Goal: Task Accomplishment & Management: Manage account settings

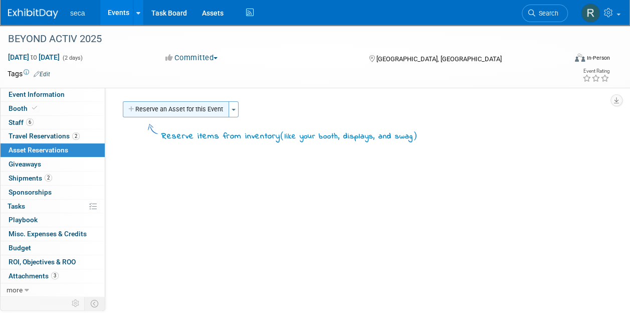
click at [180, 110] on button "Reserve an Asset for this Event" at bounding box center [176, 109] width 106 height 16
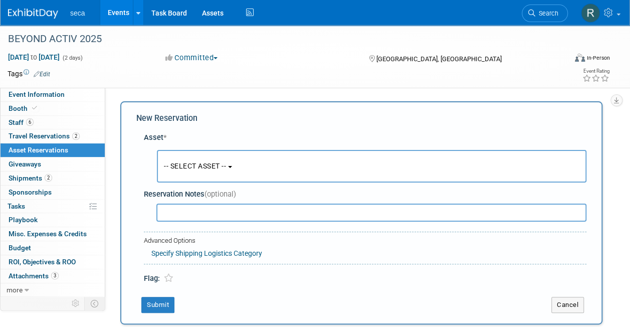
scroll to position [10, 0]
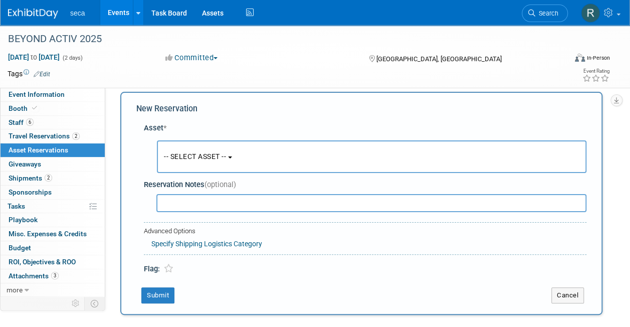
click at [204, 153] on span "-- SELECT ASSET --" at bounding box center [195, 156] width 62 height 8
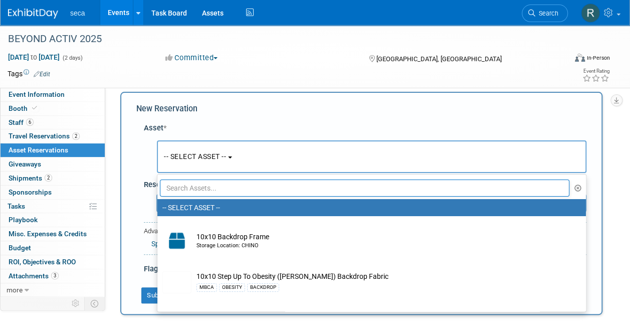
click at [210, 186] on input "text" at bounding box center [365, 187] width 410 height 17
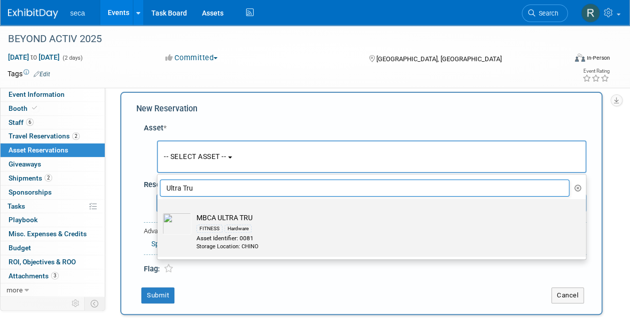
type input "Ultra Tru"
click at [222, 227] on div "FITNESS" at bounding box center [209, 229] width 26 height 8
click at [159, 211] on input "MBCA ULTRA TRU FITNESS Hardware Asset Identifier: 0081 Storage Location: CHINO" at bounding box center [155, 208] width 7 height 7
select select "10726839"
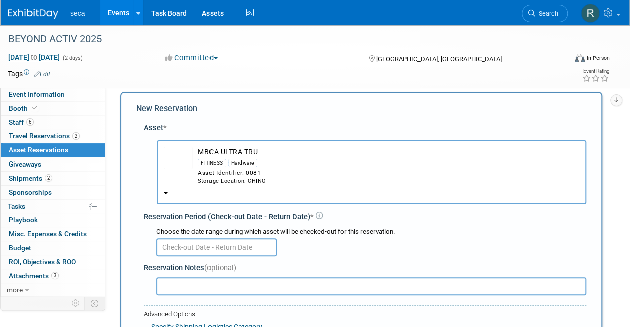
click at [218, 248] on input "text" at bounding box center [216, 247] width 120 height 18
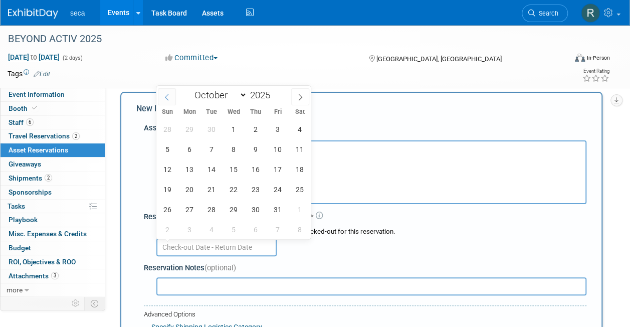
click at [164, 96] on icon at bounding box center [166, 97] width 7 height 7
select select "8"
click at [230, 188] on span "24" at bounding box center [234, 189] width 20 height 20
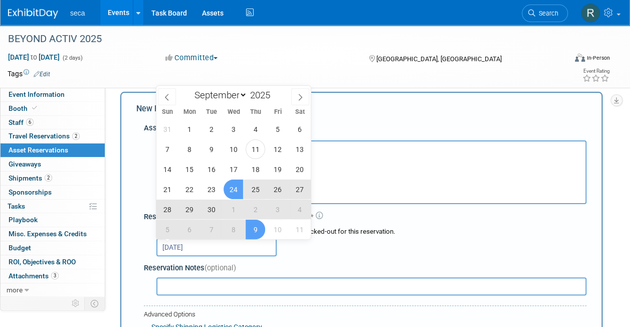
click at [255, 234] on span "9" at bounding box center [256, 230] width 20 height 20
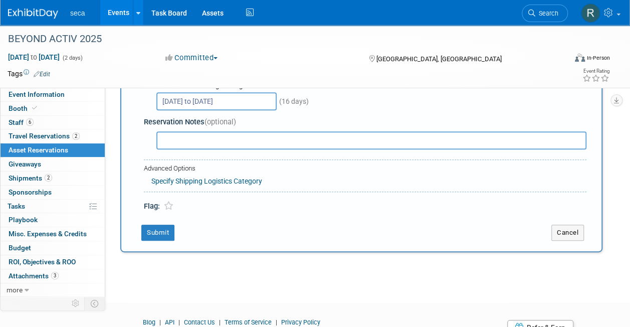
scroll to position [160, 0]
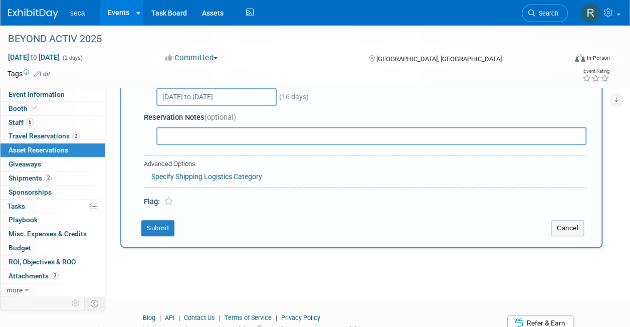
click at [228, 100] on input "Sep 24, 2025 to Oct 9, 2025" at bounding box center [216, 97] width 120 height 18
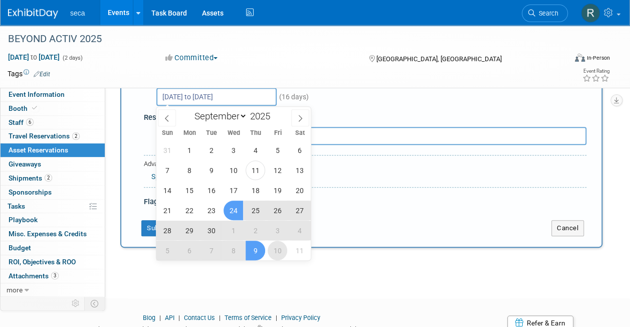
click at [276, 252] on span "10" at bounding box center [278, 251] width 20 height 20
click at [227, 204] on span "24" at bounding box center [234, 211] width 20 height 20
type input "Sep 24, 2025 to Oct 10, 2025"
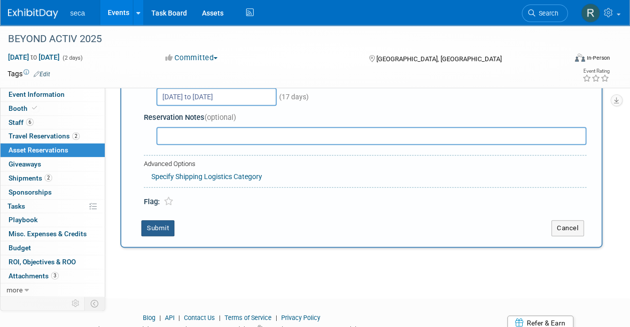
click at [160, 228] on button "Submit" at bounding box center [157, 228] width 33 height 16
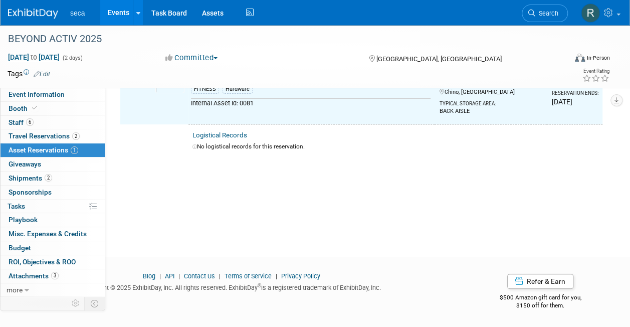
scroll to position [12, 0]
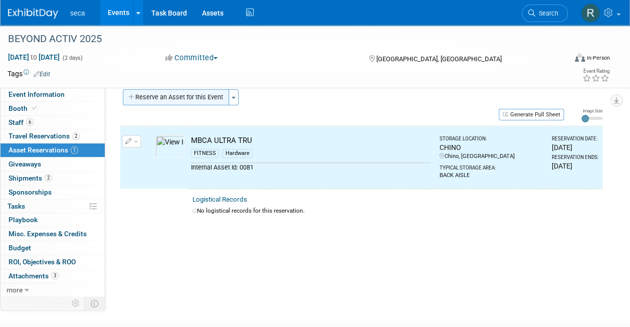
click at [173, 102] on button "Reserve an Asset for this Event" at bounding box center [176, 97] width 106 height 16
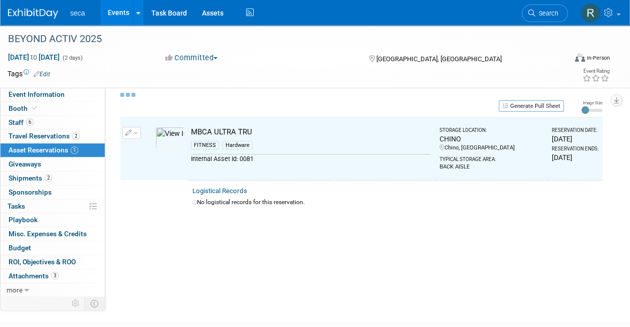
scroll to position [10, 0]
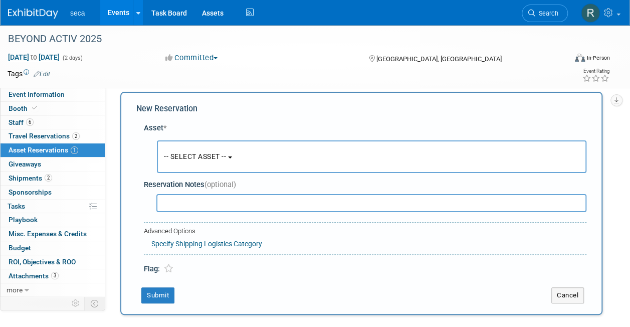
click at [193, 158] on span "-- SELECT ASSET --" at bounding box center [195, 156] width 62 height 8
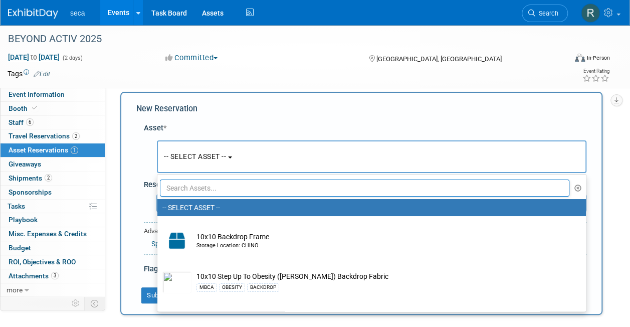
click at [203, 187] on input "text" at bounding box center [365, 187] width 410 height 17
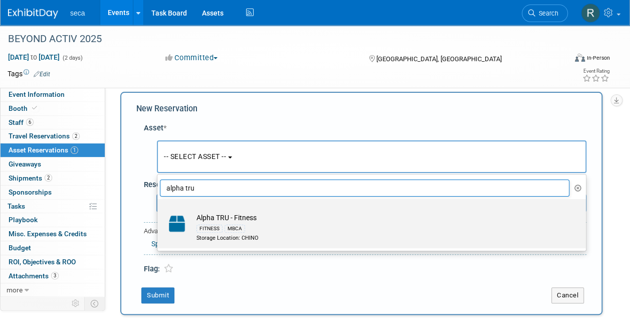
type input "alpha tru"
click at [230, 221] on td "Alpha TRU - Fitness FITNESS MBCA Storage Location: CHINO" at bounding box center [378, 228] width 374 height 30
click at [159, 211] on input "Alpha TRU - Fitness FITNESS MBCA Storage Location: CHINO" at bounding box center [155, 208] width 7 height 7
select select "10729306"
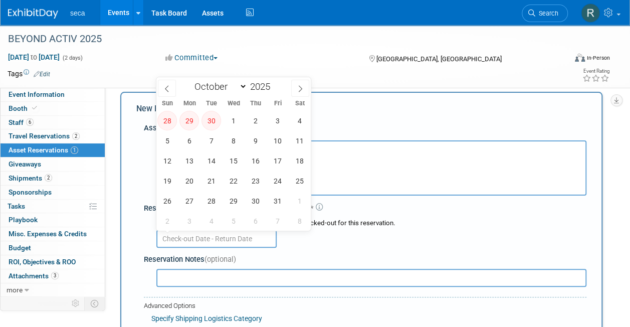
click at [216, 236] on input "text" at bounding box center [216, 239] width 120 height 18
click at [169, 90] on icon at bounding box center [166, 88] width 7 height 7
select select "8"
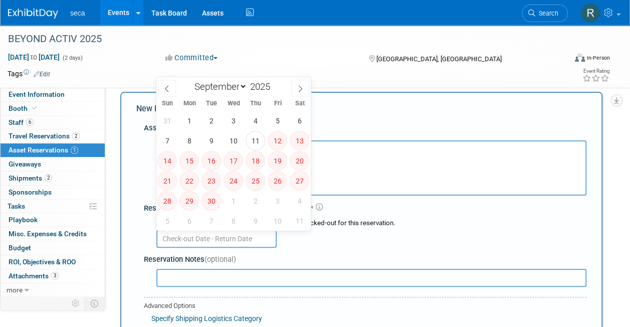
click at [361, 120] on div "Asset * -- SELECT ASSET -- <table style='display: inline-block; border-style:no…" at bounding box center [361, 234] width 450 height 232
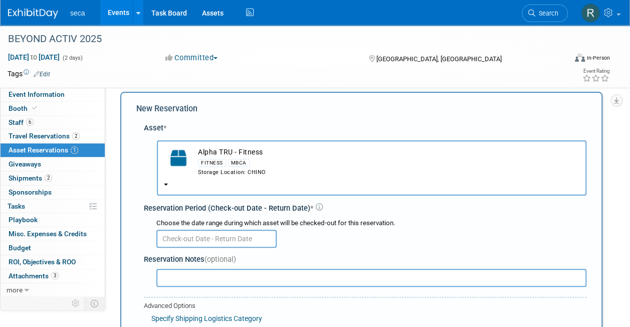
click at [165, 183] on b "button" at bounding box center [166, 184] width 4 height 2
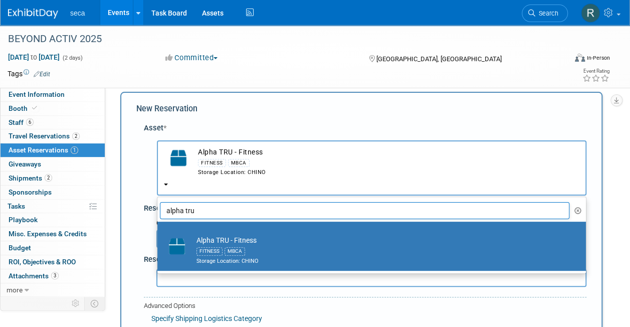
click at [140, 163] on div "Asset * -- SELECT ASSET -- <table style='display: inline-block; border-style:no…" at bounding box center [361, 234] width 450 height 232
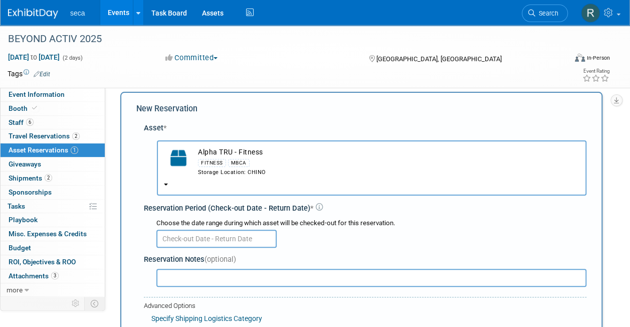
click at [197, 236] on input "text" at bounding box center [216, 239] width 120 height 18
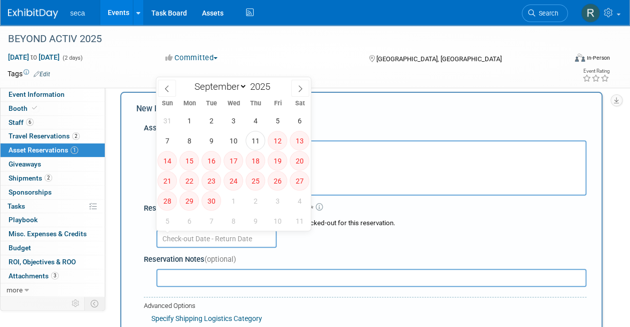
click at [239, 183] on span "24" at bounding box center [234, 181] width 20 height 20
click at [386, 103] on div "New Reservation" at bounding box center [361, 109] width 450 height 12
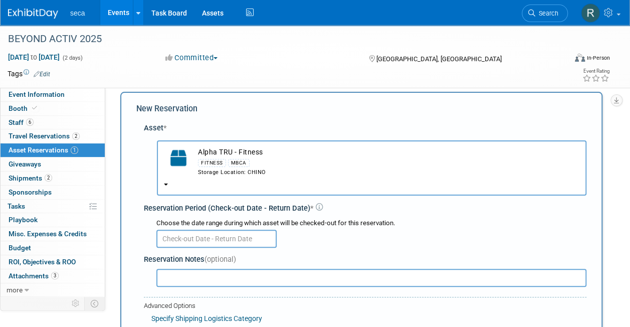
click at [266, 111] on div "New Reservation" at bounding box center [361, 109] width 450 height 12
click at [111, 11] on link "Events" at bounding box center [118, 12] width 37 height 25
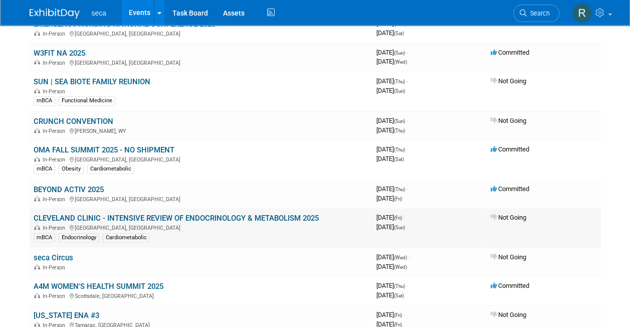
scroll to position [201, 0]
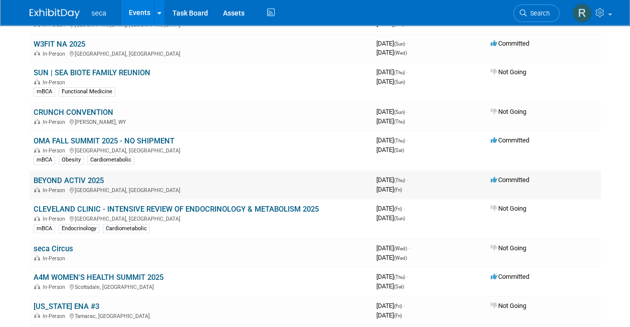
click at [73, 178] on link "BEYOND ACTIV 2025" at bounding box center [69, 180] width 70 height 9
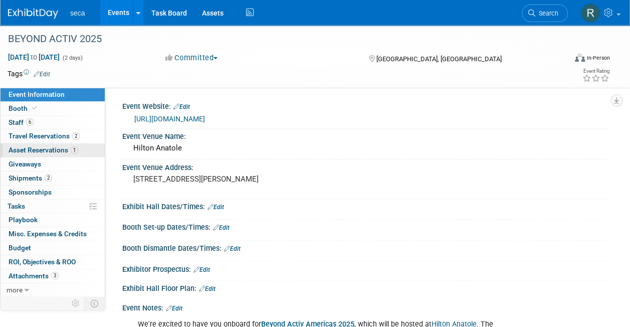
click at [49, 147] on span "Asset Reservations 1" at bounding box center [44, 150] width 70 height 8
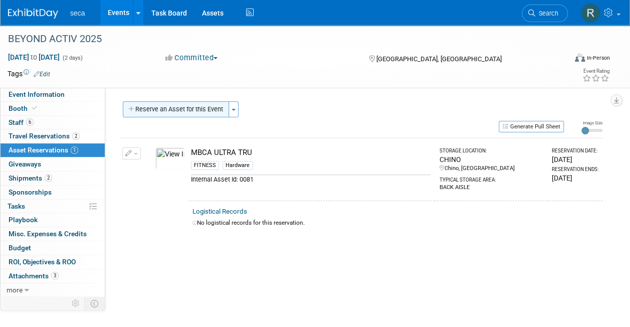
click at [202, 113] on button "Reserve an Asset for this Event" at bounding box center [176, 109] width 106 height 16
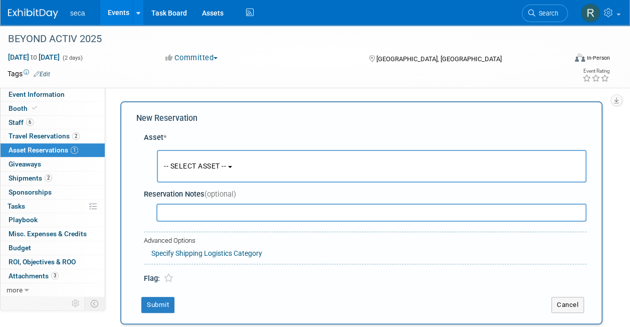
scroll to position [10, 0]
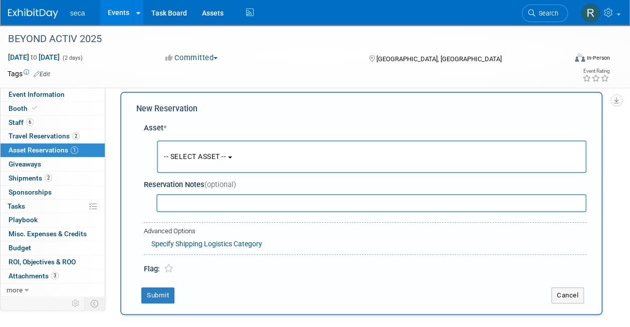
click at [178, 156] on span "-- SELECT ASSET --" at bounding box center [195, 156] width 62 height 8
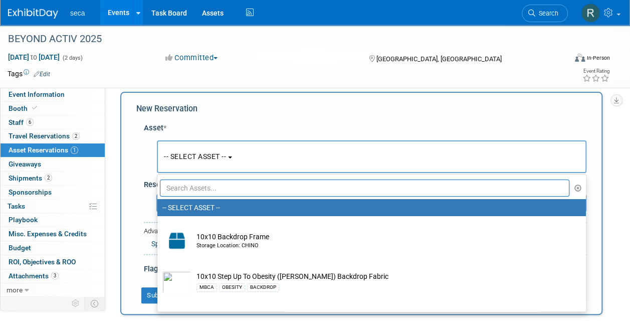
click at [193, 185] on input "text" at bounding box center [365, 187] width 410 height 17
type input "777"
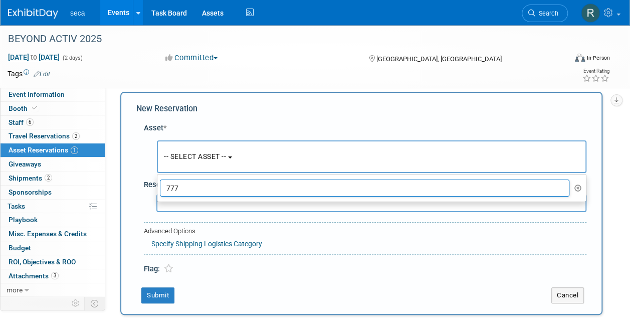
drag, startPoint x: 194, startPoint y: 185, endPoint x: 161, endPoint y: 188, distance: 33.3
click at [164, 189] on input "777" at bounding box center [365, 187] width 410 height 17
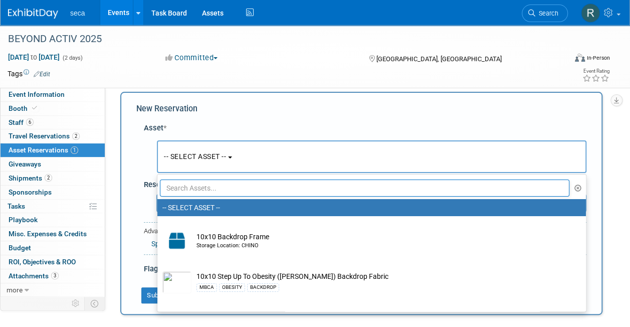
click at [261, 102] on div "New Reservation Asset * -- SELECT ASSET -- <table style='display: inline-block;…" at bounding box center [361, 203] width 482 height 223
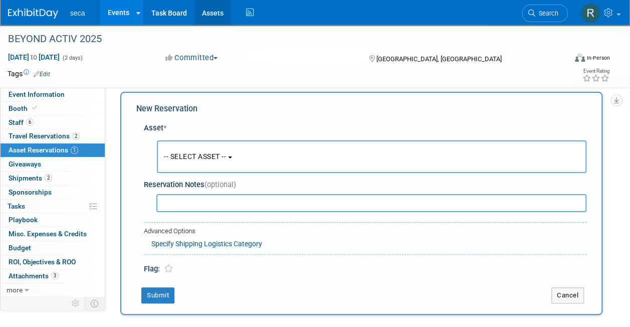
click at [215, 13] on link "Assets" at bounding box center [212, 12] width 37 height 25
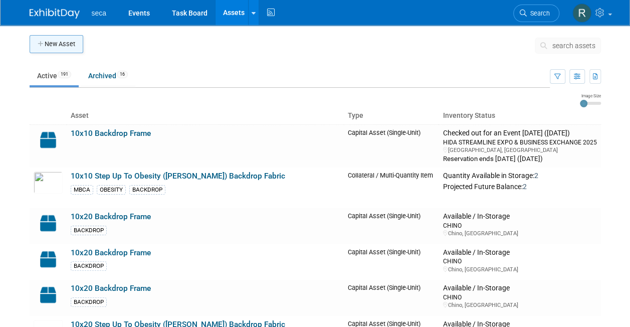
click at [65, 46] on button "New Asset" at bounding box center [57, 44] width 54 height 18
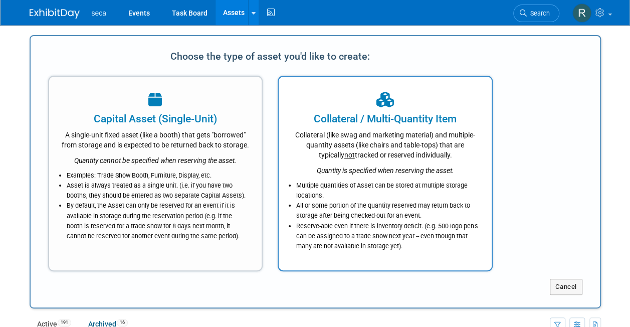
click at [387, 171] on icon "Quantity is specified when reserving the asset." at bounding box center [385, 170] width 137 height 8
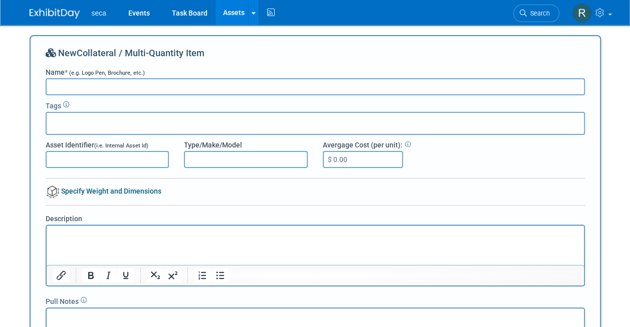
click at [226, 13] on link "Assets" at bounding box center [234, 12] width 37 height 25
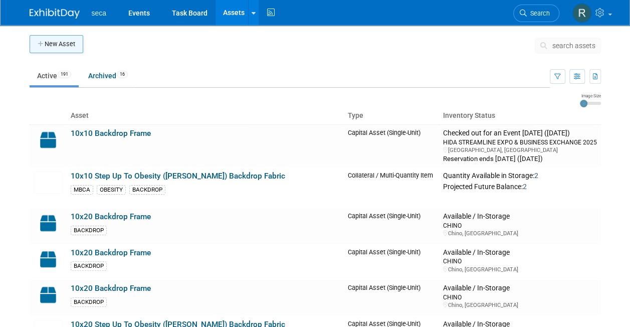
click at [72, 47] on button "New Asset" at bounding box center [57, 44] width 54 height 18
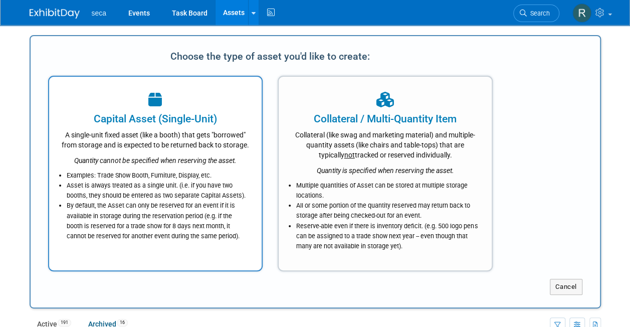
click at [170, 150] on div "A single-unit fixed asset (like a booth) that gets "borrowed" from storage and …" at bounding box center [156, 138] width 188 height 24
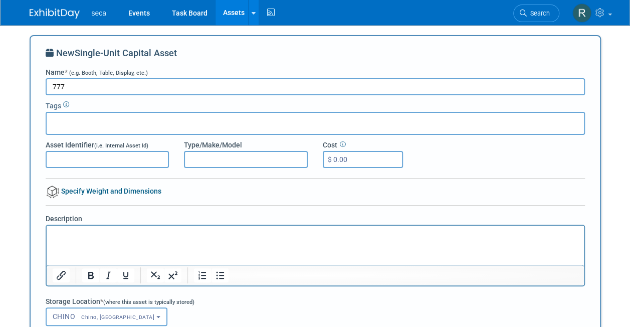
type input "777"
click at [133, 120] on div at bounding box center [315, 123] width 539 height 23
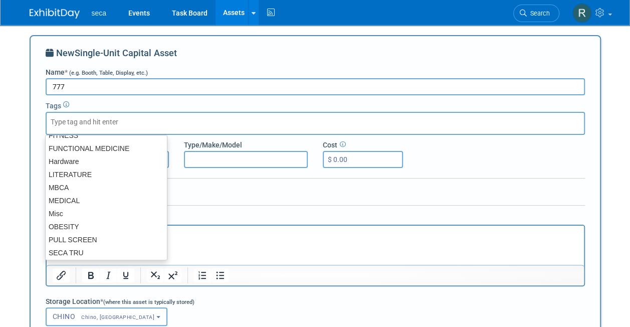
scroll to position [100, 0]
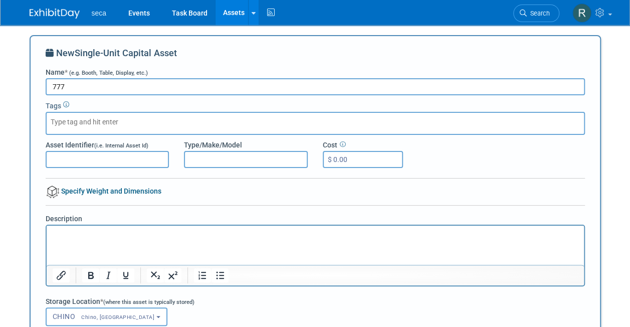
click at [34, 143] on div "New Single-Unit Capital Asset Name * (e.g. Booth, Table, Display, etc.) 777 Tag…" at bounding box center [315, 259] width 571 height 449
drag, startPoint x: 82, startPoint y: 85, endPoint x: 36, endPoint y: 81, distance: 46.8
click at [36, 81] on div "New Single-Unit Capital Asset Name * (e.g. Booth, Table, Display, etc.) 777 Tag…" at bounding box center [315, 259] width 571 height 449
click at [20, 76] on body "seca Events Task Board Assets New Asset Search Assets Bulk Upload Assets Storag…" at bounding box center [315, 163] width 630 height 327
click at [142, 14] on link "Events" at bounding box center [139, 12] width 37 height 25
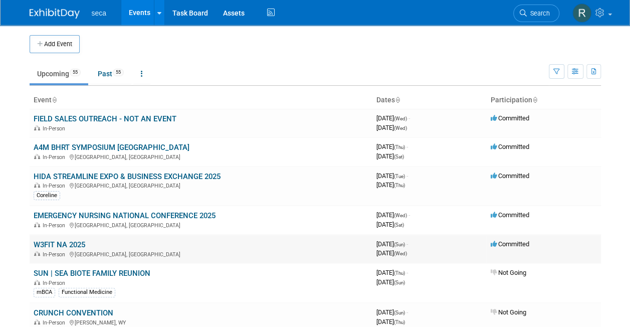
click at [68, 240] on link "W3FIT NA 2025" at bounding box center [60, 244] width 52 height 9
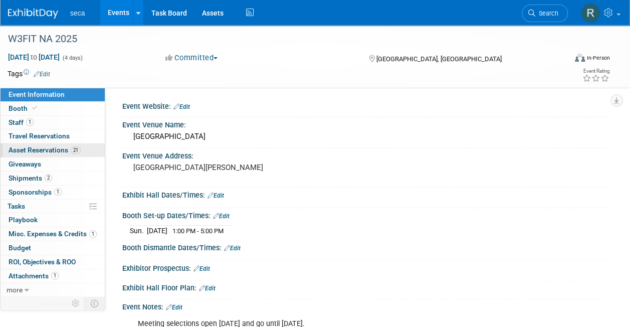
click at [31, 149] on span "Asset Reservations 21" at bounding box center [45, 150] width 72 height 8
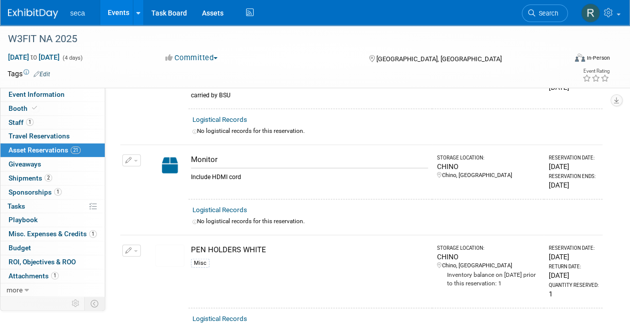
scroll to position [1003, 0]
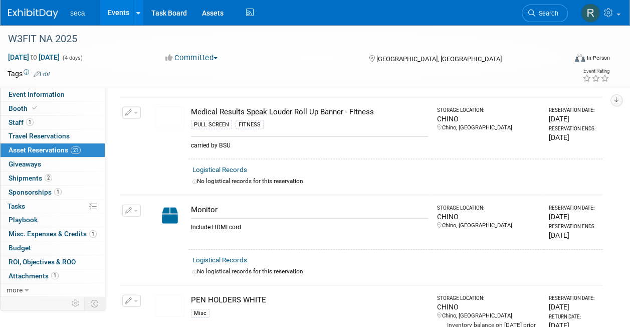
click at [135, 107] on button "button" at bounding box center [131, 113] width 19 height 12
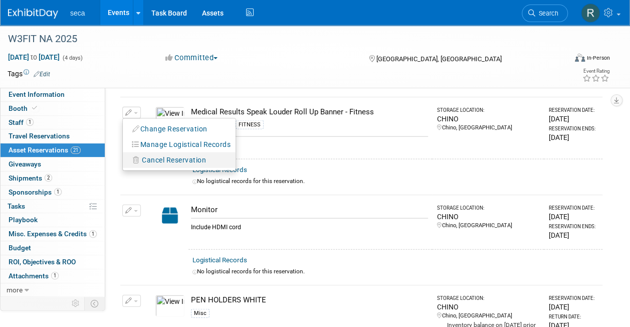
click at [148, 156] on span "Cancel Reservation" at bounding box center [174, 160] width 64 height 8
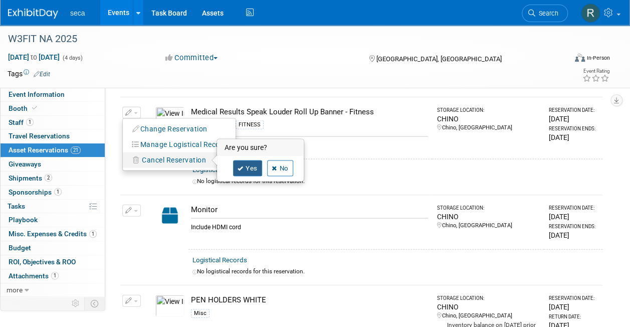
click at [249, 160] on link "Yes" at bounding box center [247, 168] width 29 height 16
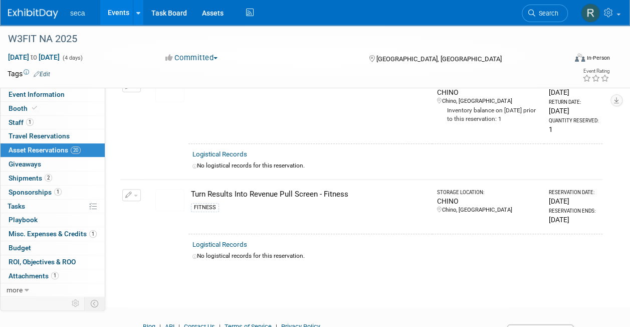
scroll to position [2005, 0]
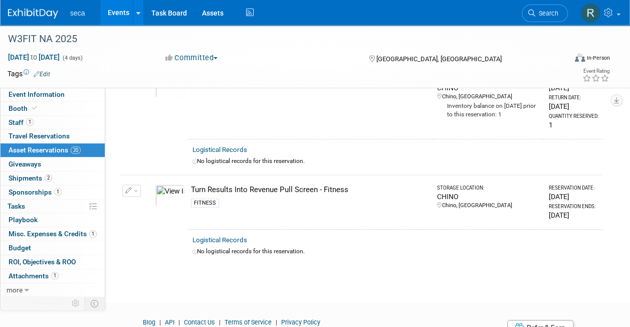
click at [132, 184] on button "button" at bounding box center [131, 190] width 19 height 12
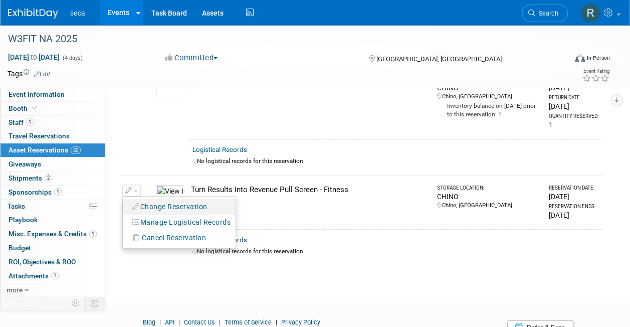
click at [178, 200] on button "Change Reservation" at bounding box center [170, 207] width 85 height 14
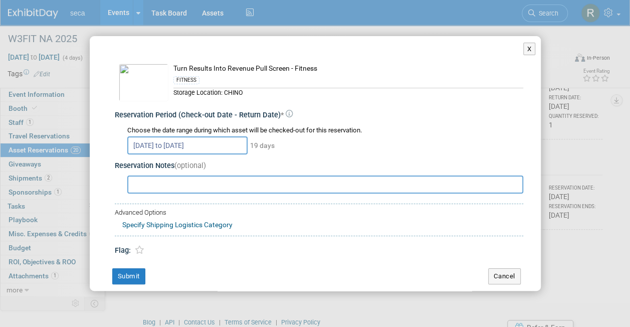
click at [228, 186] on input "text" at bounding box center [325, 184] width 396 height 18
type input "T"
type input "New pull screen that was dropped off by Graphic Details"
click at [127, 274] on button "Submit" at bounding box center [128, 276] width 33 height 16
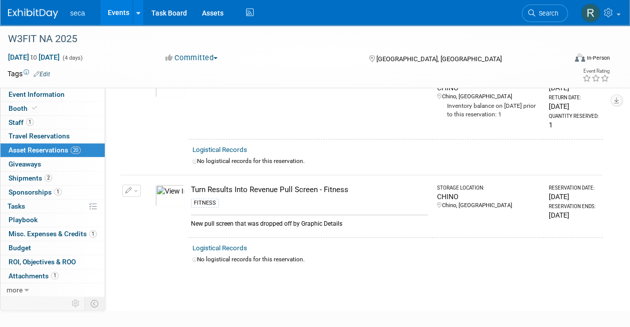
click at [111, 15] on link "Events" at bounding box center [118, 12] width 37 height 25
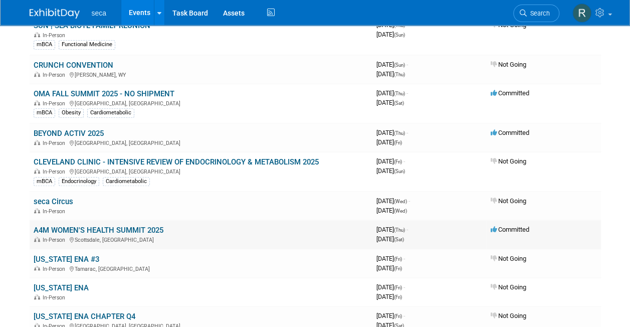
scroll to position [251, 0]
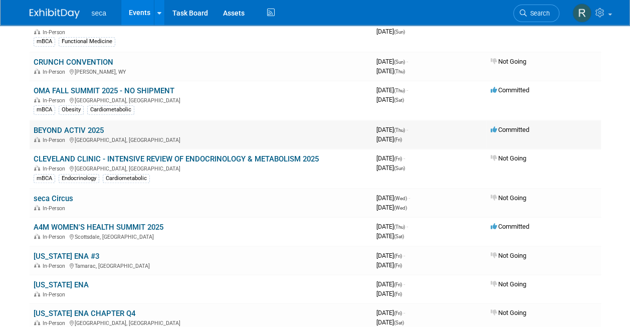
click at [80, 128] on link "BEYOND ACTIV 2025" at bounding box center [69, 130] width 70 height 9
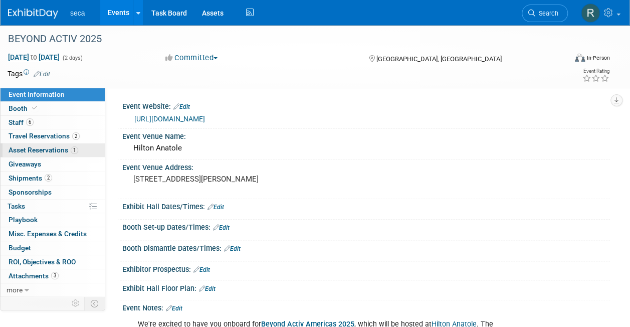
click at [49, 150] on span "Asset Reservations 1" at bounding box center [44, 150] width 70 height 8
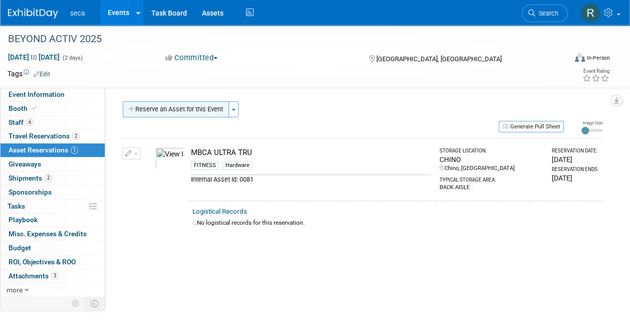
click at [192, 107] on button "Reserve an Asset for this Event" at bounding box center [176, 109] width 106 height 16
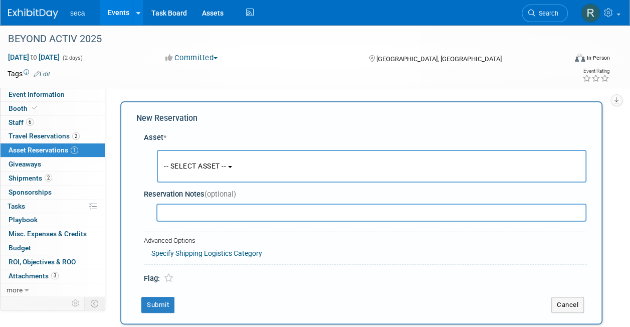
scroll to position [10, 0]
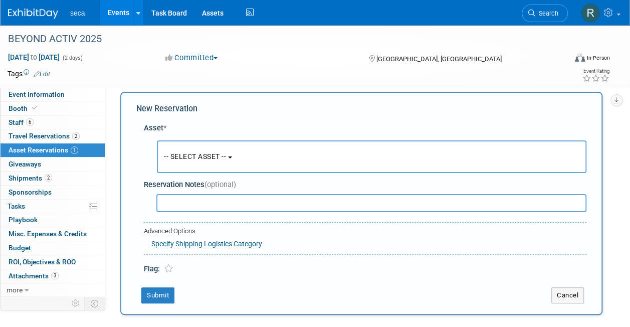
click at [192, 155] on span "-- SELECT ASSET --" at bounding box center [195, 156] width 62 height 8
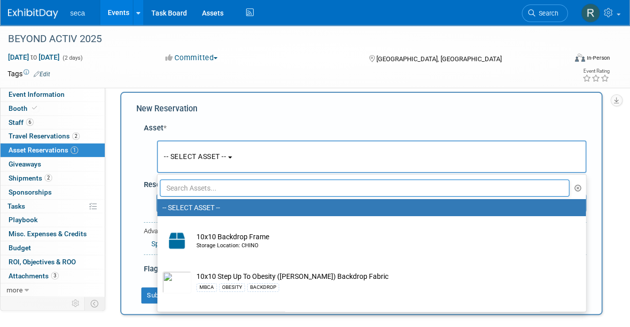
radio input "false"
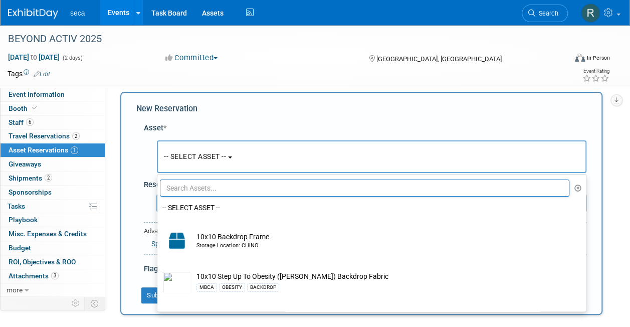
click at [192, 194] on input "text" at bounding box center [365, 187] width 410 height 17
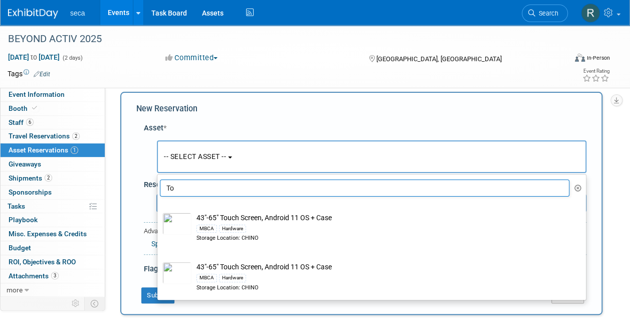
type input "T"
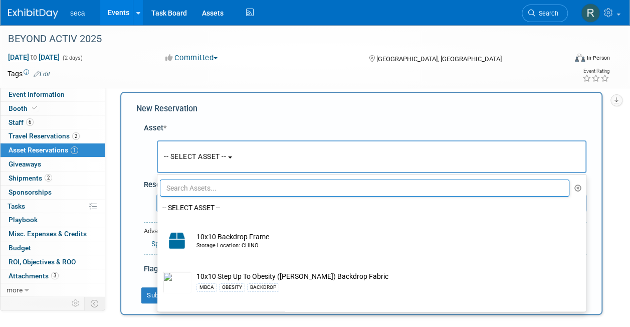
click at [131, 150] on div "New Reservation Asset * -- SELECT ASSET -- <table style='display: inline-block;…" at bounding box center [361, 203] width 482 height 223
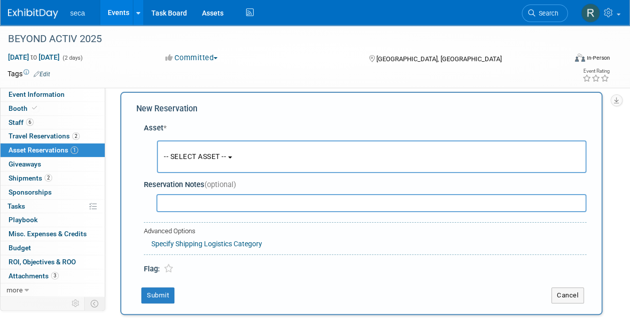
click at [182, 204] on input "text" at bounding box center [371, 203] width 430 height 18
click at [192, 157] on span "-- SELECT ASSET --" at bounding box center [195, 156] width 62 height 8
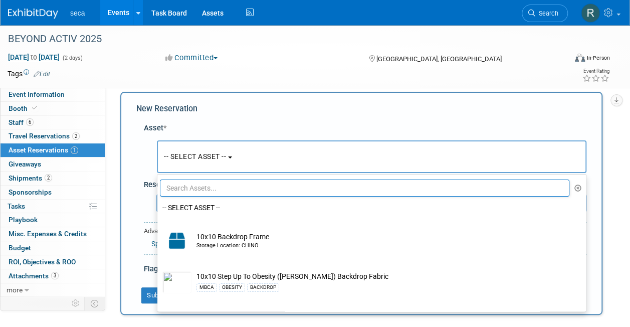
click at [192, 185] on input "text" at bounding box center [365, 187] width 410 height 17
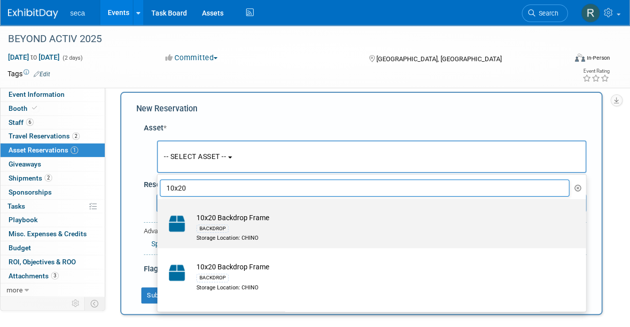
type input "10x20"
click at [230, 221] on td "10x20 Backdrop Frame BACKDROP Storage Location: CHINO" at bounding box center [378, 228] width 374 height 30
click at [159, 211] on input "10x20 Backdrop Frame BACKDROP Storage Location: CHINO" at bounding box center [155, 208] width 7 height 7
select select "10729230"
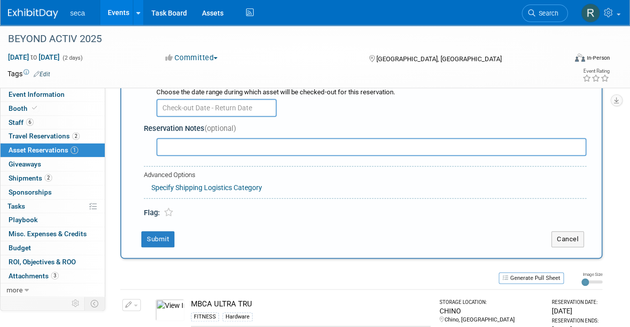
scroll to position [110, 0]
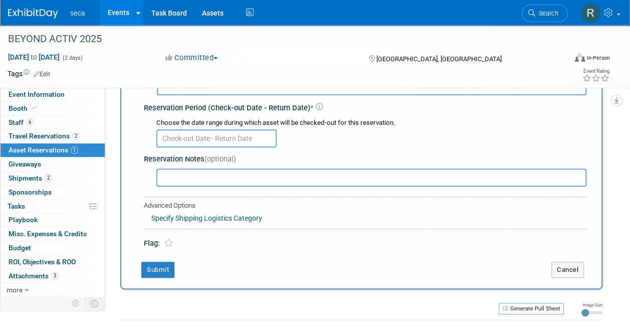
click at [208, 140] on input "text" at bounding box center [216, 138] width 120 height 18
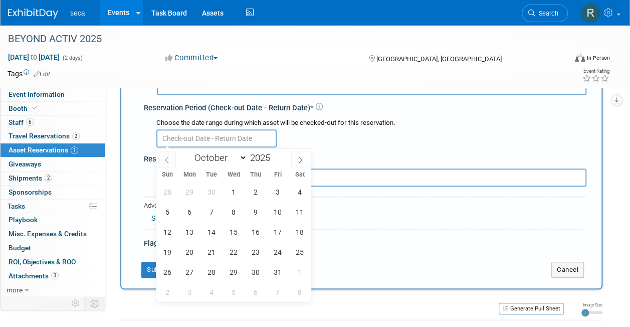
click at [168, 156] on icon at bounding box center [166, 159] width 7 height 7
select select "8"
click at [235, 256] on span "24" at bounding box center [234, 252] width 20 height 20
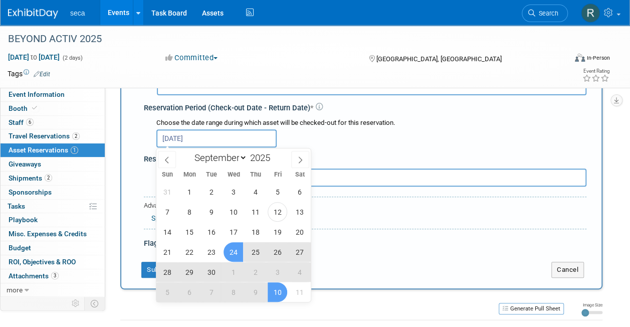
click at [274, 292] on span "10" at bounding box center [278, 292] width 20 height 20
type input "Sep 24, 2025 to Oct 10, 2025"
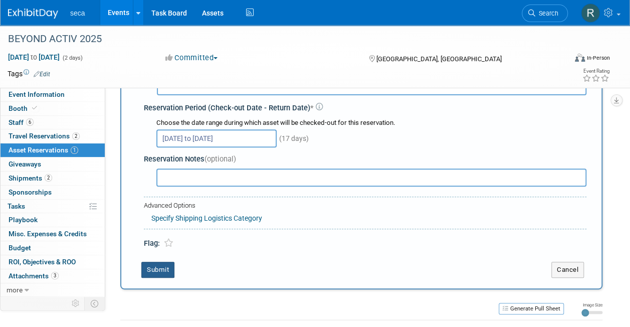
click at [162, 270] on button "Submit" at bounding box center [157, 270] width 33 height 16
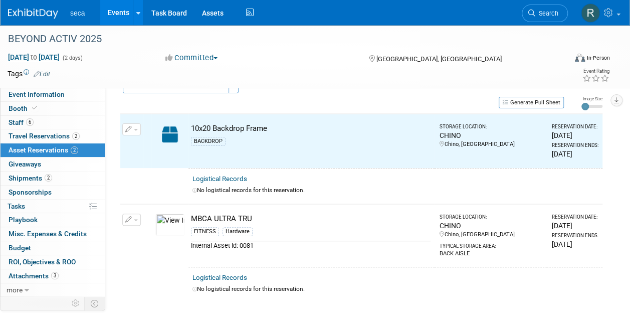
scroll to position [12, 0]
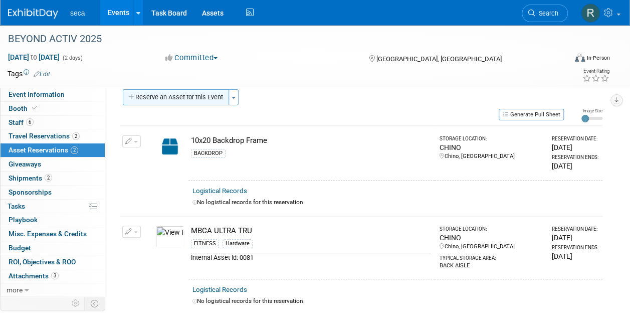
click at [167, 96] on button "Reserve an Asset for this Event" at bounding box center [176, 97] width 106 height 16
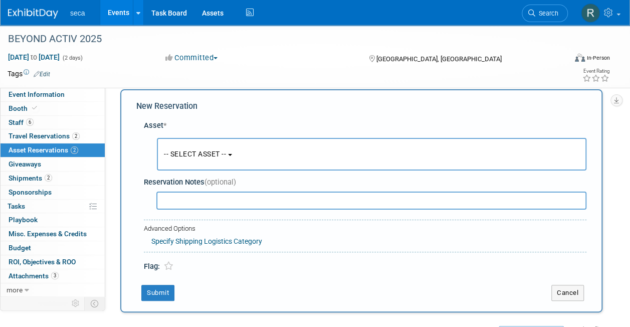
scroll to position [10, 0]
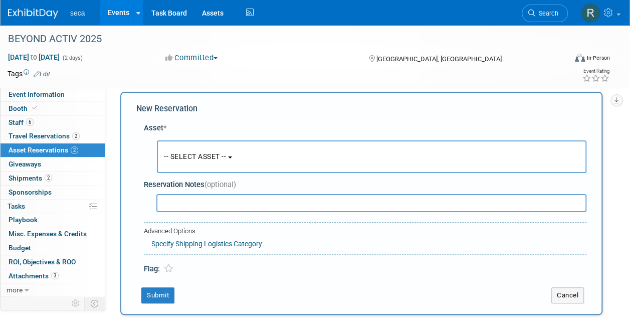
click at [197, 153] on span "-- SELECT ASSET --" at bounding box center [195, 156] width 62 height 8
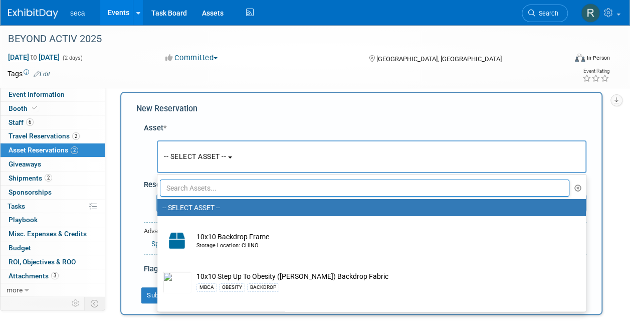
click at [200, 186] on input "text" at bounding box center [365, 187] width 410 height 17
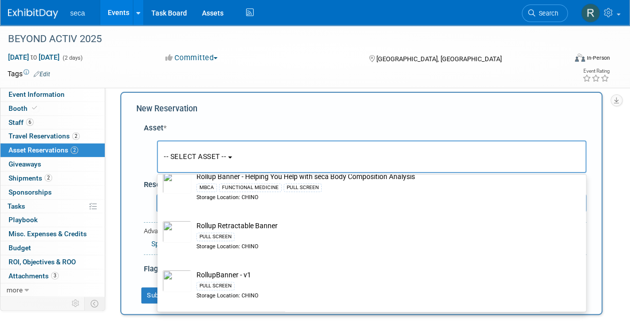
scroll to position [100, 0]
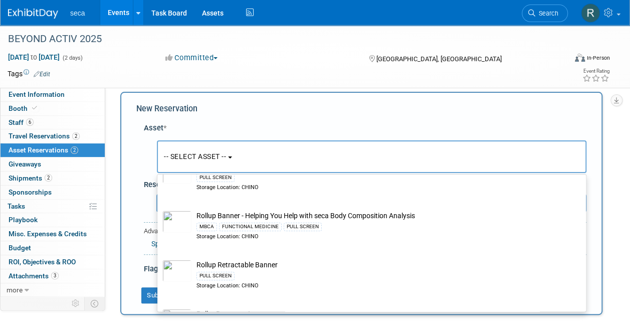
click at [204, 154] on span "-- SELECT ASSET --" at bounding box center [195, 156] width 62 height 8
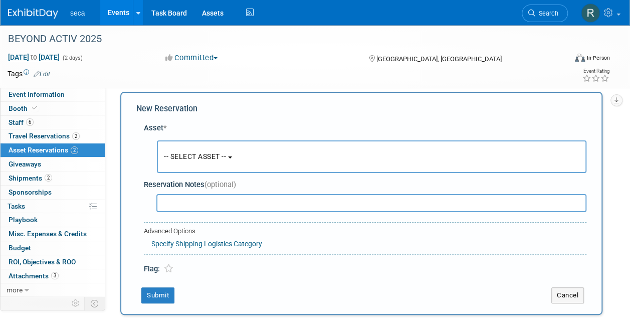
click at [194, 149] on button "-- SELECT ASSET --" at bounding box center [372, 156] width 430 height 33
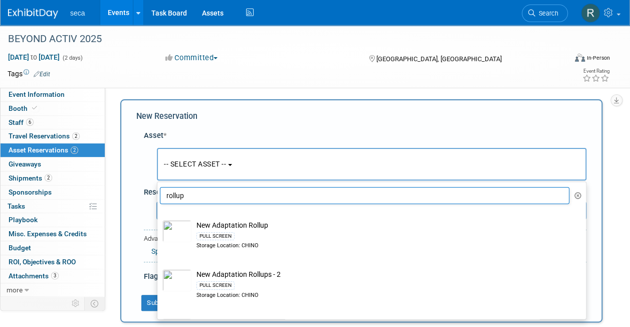
scroll to position [0, 0]
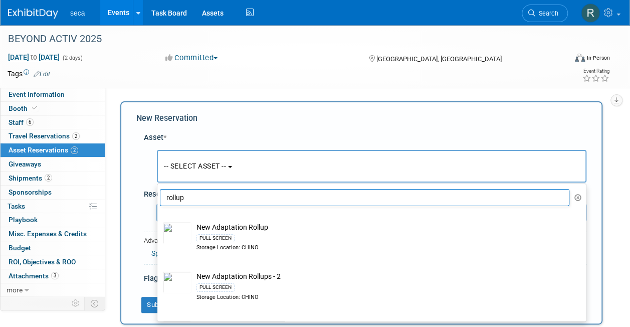
drag, startPoint x: 201, startPoint y: 196, endPoint x: 135, endPoint y: 196, distance: 65.7
click at [135, 196] on div "New Reservation Asset * -- SELECT ASSET -- <table style='display: inline-block;…" at bounding box center [361, 212] width 482 height 223
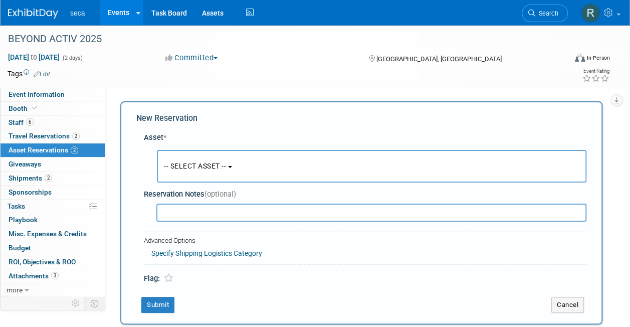
click at [194, 168] on span "-- SELECT ASSET --" at bounding box center [195, 166] width 62 height 8
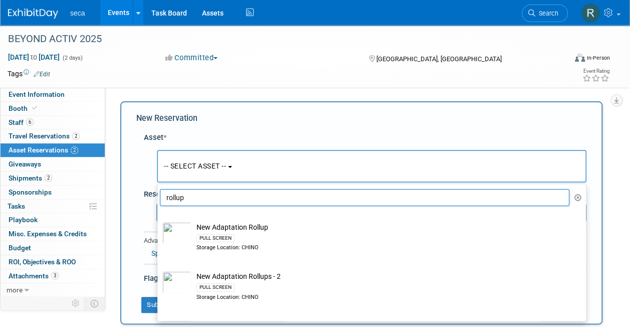
click at [184, 203] on input "rollup" at bounding box center [365, 197] width 410 height 17
click at [184, 202] on input "rollup" at bounding box center [365, 197] width 410 height 17
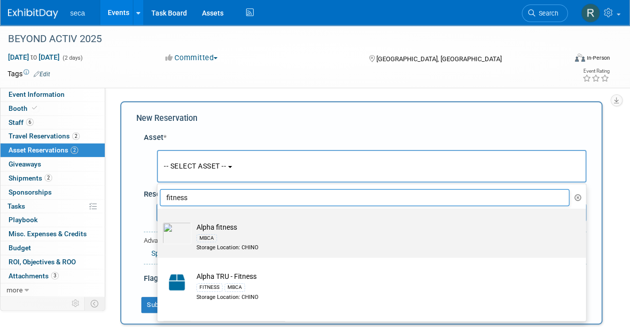
type input "fitness"
click at [221, 244] on div "Storage Location: CHINO" at bounding box center [380, 248] width 369 height 8
click at [159, 221] on input "Alpha fitness MBCA Storage Location: CHINO" at bounding box center [155, 217] width 7 height 7
select select "10729181"
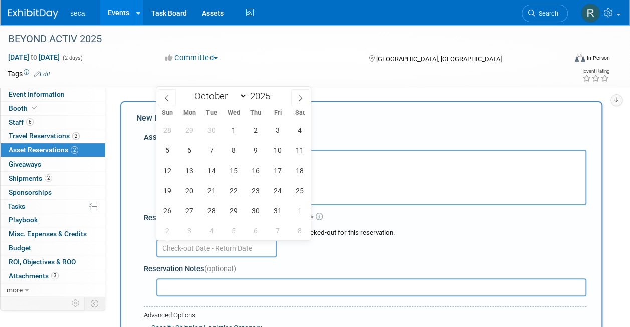
click at [204, 247] on input "text" at bounding box center [216, 248] width 120 height 18
click at [165, 96] on icon at bounding box center [166, 98] width 7 height 7
select select "8"
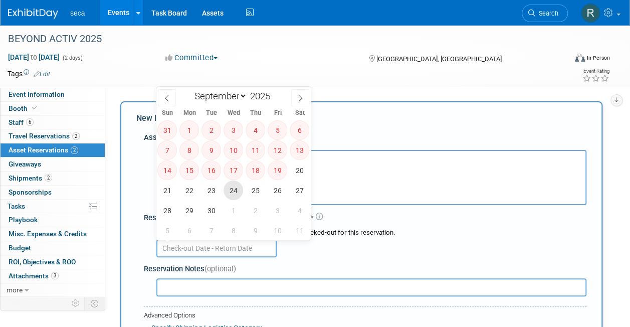
click at [231, 187] on span "24" at bounding box center [234, 190] width 20 height 20
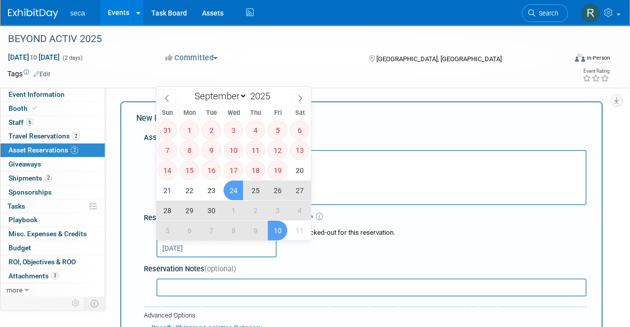
click at [276, 228] on span "10" at bounding box center [278, 231] width 20 height 20
type input "Sep 24, 2025 to Oct 10, 2025"
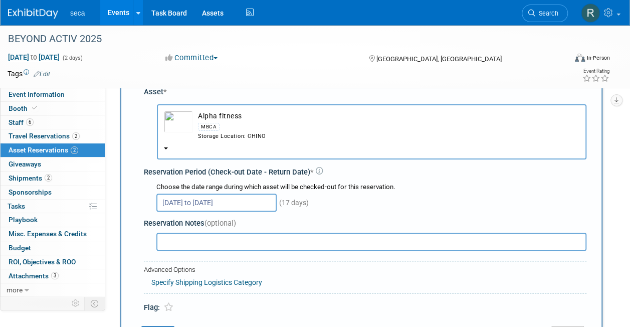
scroll to position [100, 0]
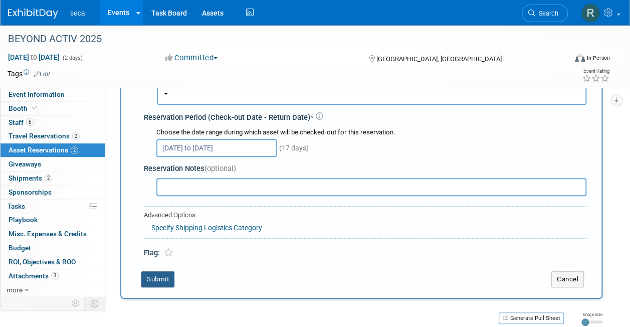
click at [158, 276] on button "Submit" at bounding box center [157, 279] width 33 height 16
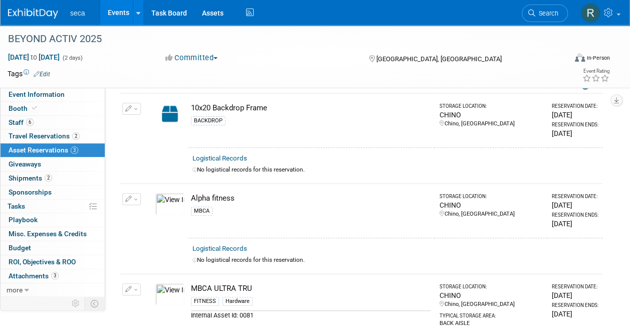
scroll to position [0, 0]
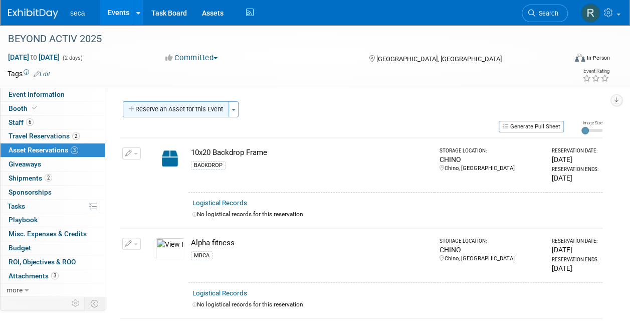
click at [196, 108] on button "Reserve an Asset for this Event" at bounding box center [176, 109] width 106 height 16
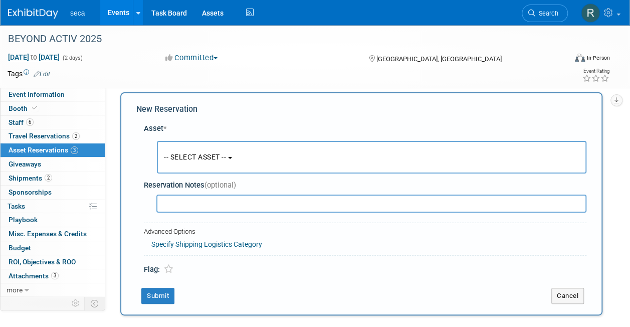
scroll to position [10, 0]
click at [201, 158] on span "-- SELECT ASSET --" at bounding box center [195, 156] width 62 height 8
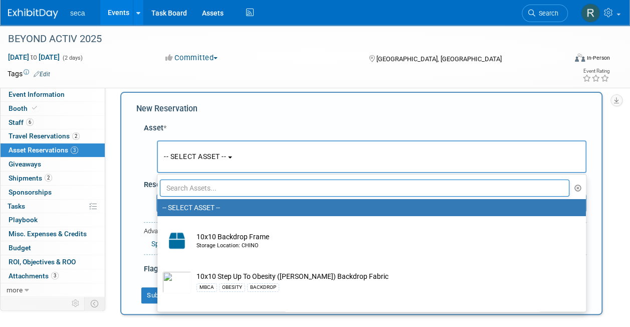
click at [201, 182] on input "text" at bounding box center [365, 187] width 410 height 17
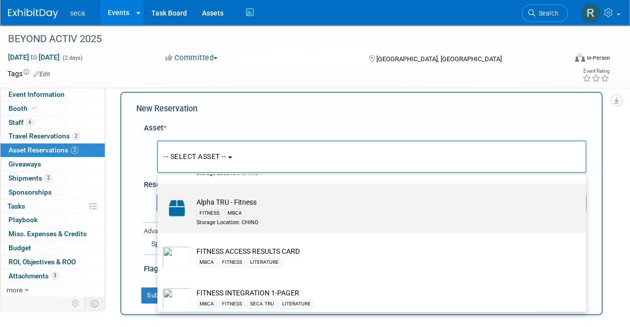
scroll to position [100, 0]
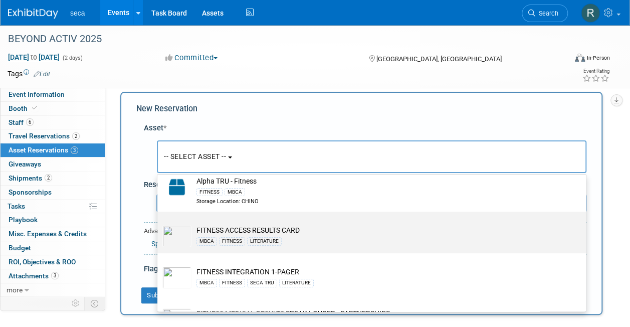
type input "fitness"
click at [297, 236] on div "MBCA FITNESS LITERATURE" at bounding box center [380, 241] width 369 height 12
click at [159, 224] on input "FITNESS ACCESS RESULTS CARD MBCA FITNESS LITERATURE" at bounding box center [155, 220] width 7 height 7
select select "10726843"
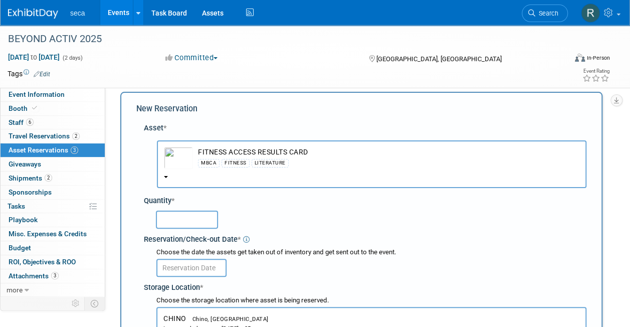
click at [192, 224] on input "text" at bounding box center [187, 220] width 62 height 18
click at [185, 222] on input "text" at bounding box center [187, 220] width 62 height 18
click at [178, 216] on input "100" at bounding box center [187, 220] width 62 height 18
type input "150"
click at [247, 212] on div "150" at bounding box center [371, 219] width 431 height 20
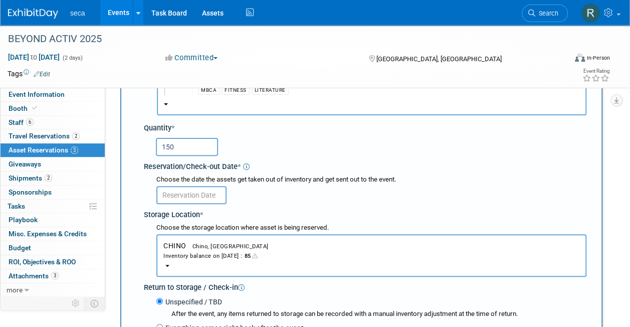
scroll to position [60, 0]
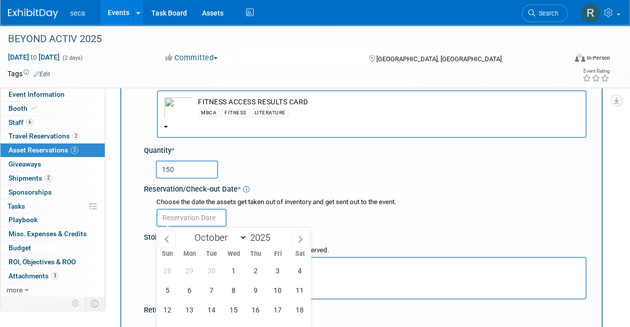
click at [192, 214] on input "text" at bounding box center [191, 218] width 70 height 18
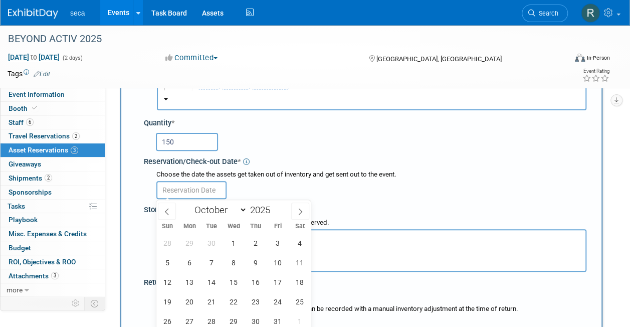
scroll to position [160, 0]
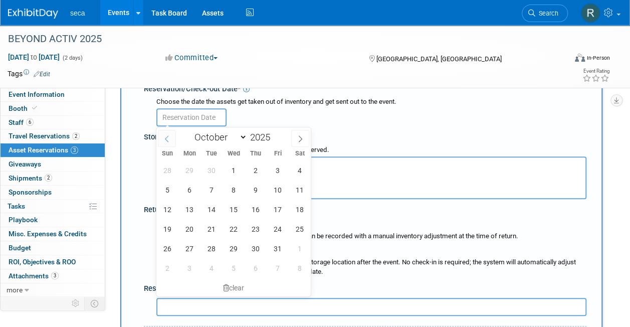
click at [167, 140] on icon at bounding box center [167, 139] width 4 height 7
select select "8"
click at [234, 228] on span "24" at bounding box center [234, 229] width 20 height 20
type input "Sep 24, 2025"
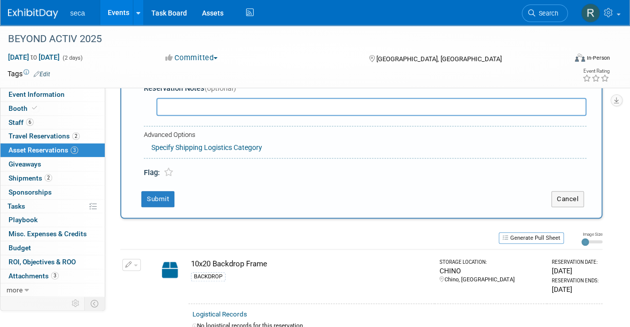
scroll to position [360, 0]
click at [158, 197] on button "Submit" at bounding box center [157, 198] width 33 height 16
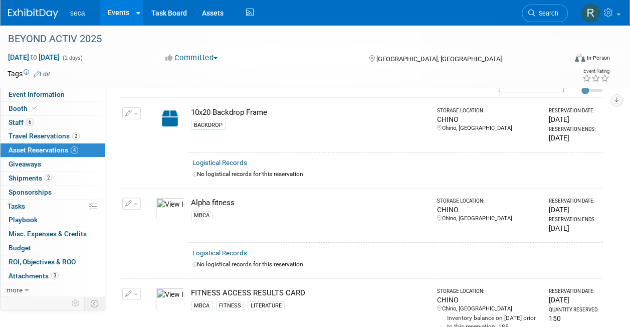
scroll to position [0, 0]
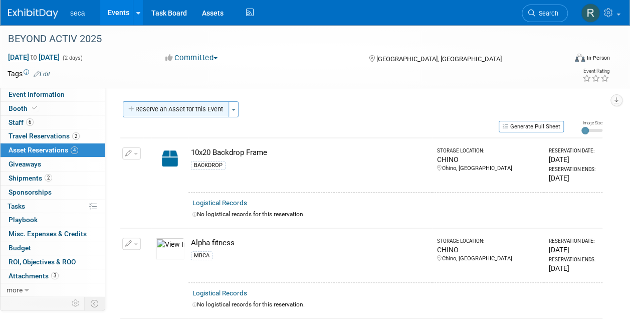
click at [190, 108] on button "Reserve an Asset for this Event" at bounding box center [176, 109] width 106 height 16
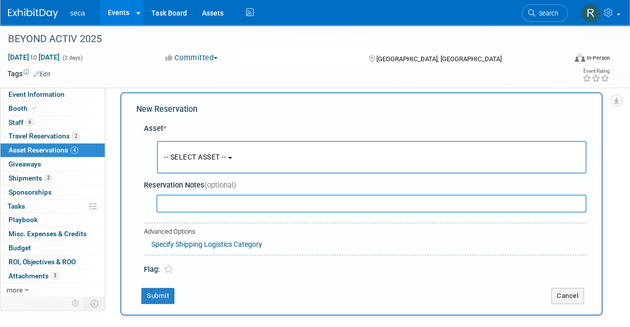
scroll to position [10, 0]
click at [190, 154] on span "-- SELECT ASSET --" at bounding box center [195, 156] width 62 height 8
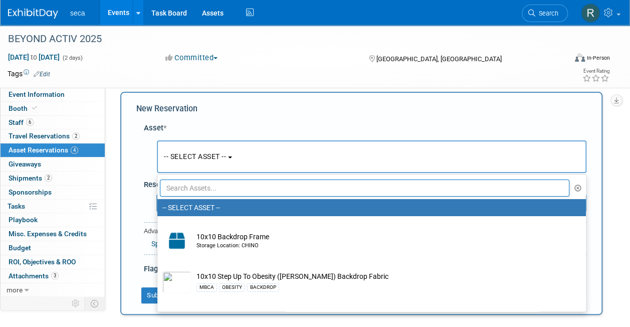
click at [196, 187] on input "text" at bounding box center [365, 187] width 410 height 17
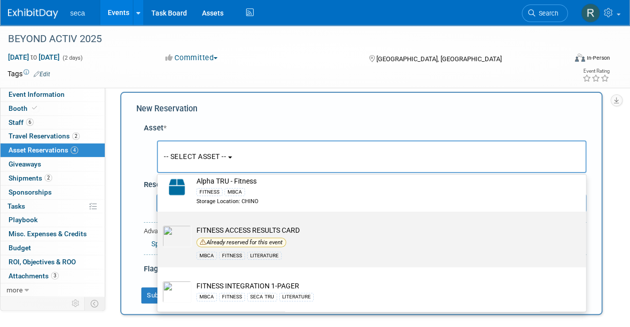
scroll to position [150, 0]
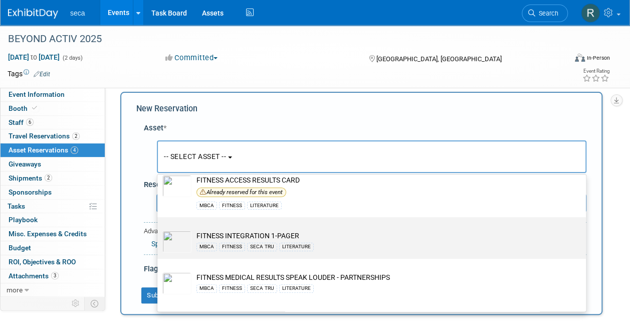
type input "fitness"
click at [276, 232] on td "FITNESS INTEGRATION 1-PAGER MBCA FITNESS SECA TRU LITERATURE" at bounding box center [378, 242] width 374 height 22
click at [159, 229] on input "FITNESS INTEGRATION 1-PAGER MBCA FITNESS SECA TRU LITERATURE" at bounding box center [155, 226] width 7 height 7
select select "10726845"
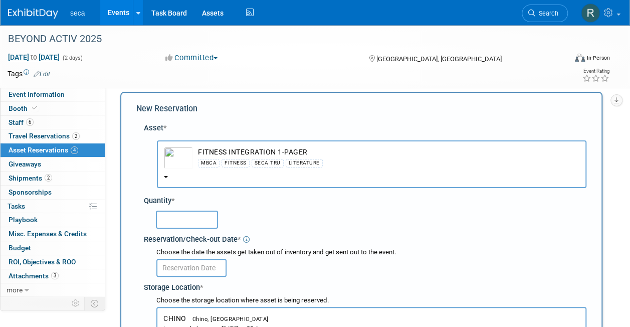
click at [204, 217] on input "text" at bounding box center [187, 220] width 62 height 18
type input "150"
click at [187, 272] on input "text" at bounding box center [191, 268] width 70 height 18
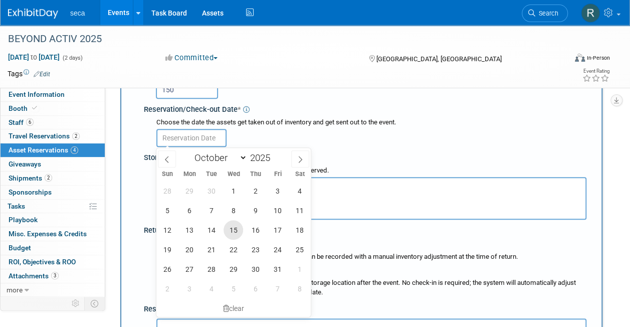
scroll to position [160, 0]
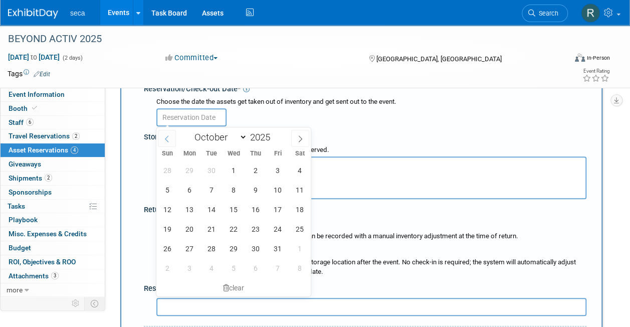
click at [164, 135] on icon at bounding box center [166, 138] width 7 height 7
select select "8"
click at [236, 227] on span "24" at bounding box center [234, 229] width 20 height 20
type input "[DATE]"
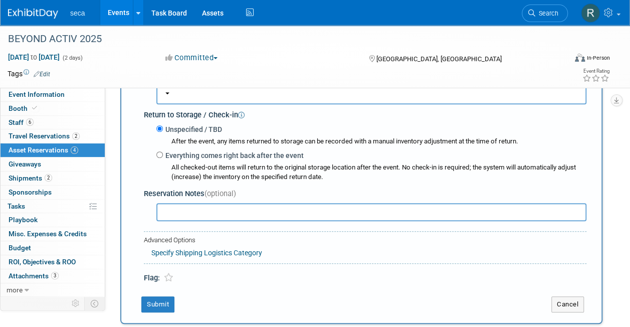
scroll to position [260, 0]
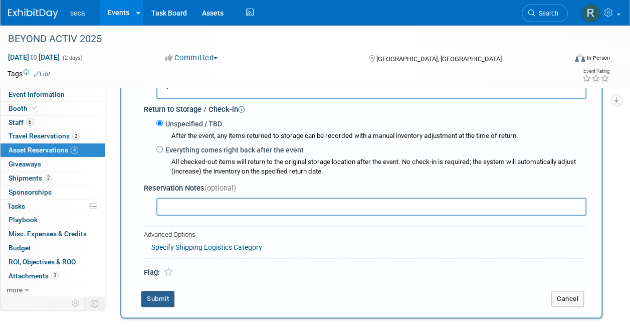
click at [165, 296] on button "Submit" at bounding box center [157, 299] width 33 height 16
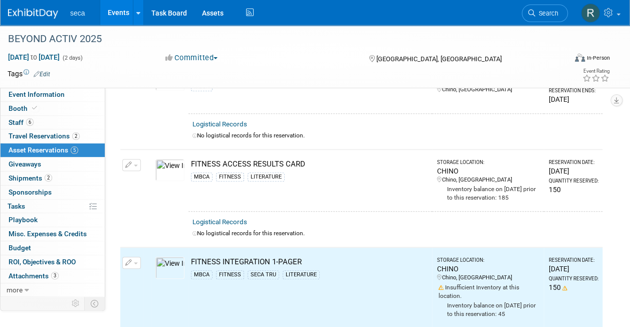
scroll to position [0, 0]
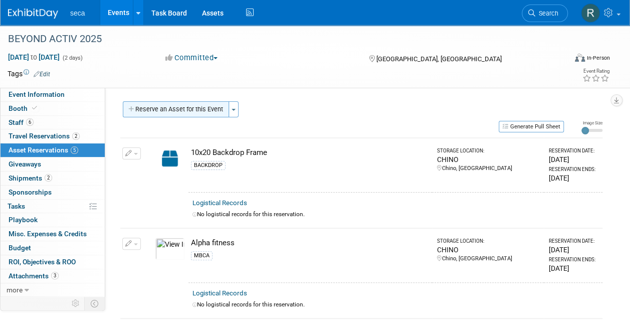
click at [177, 110] on button "Reserve an Asset for this Event" at bounding box center [176, 109] width 106 height 16
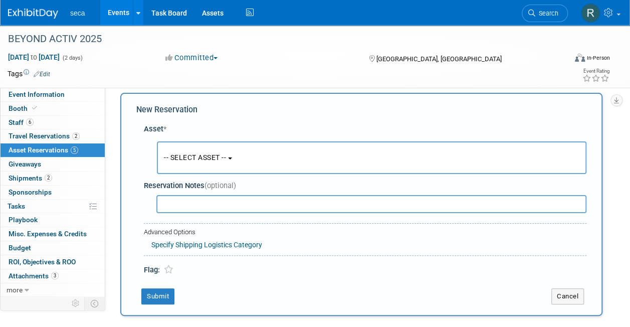
scroll to position [10, 0]
click at [180, 156] on span "-- SELECT ASSET --" at bounding box center [195, 156] width 62 height 8
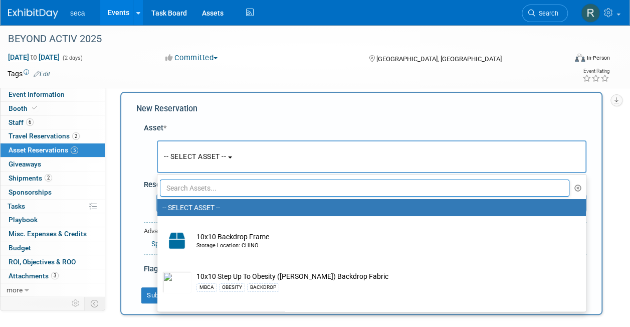
click at [189, 186] on input "text" at bounding box center [365, 187] width 410 height 17
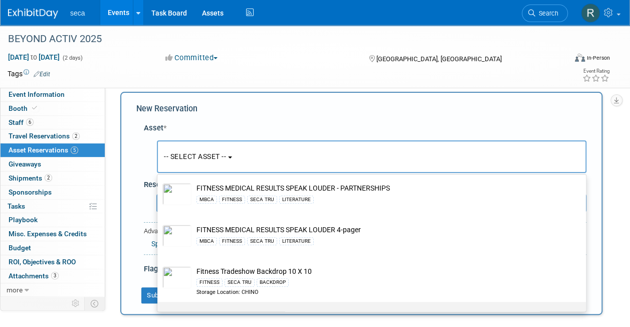
scroll to position [201, 0]
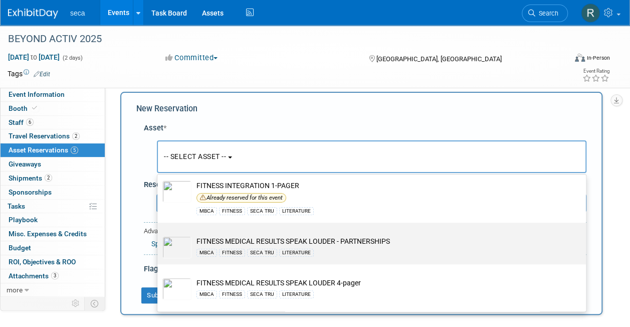
type input "fitness"
click at [290, 246] on div "MBCA FITNESS SECA TRU LITERATURE" at bounding box center [380, 252] width 369 height 12
click at [159, 235] on input "FITNESS MEDICAL RESULTS SPEAK LOUDER - PARTNERSHIPS MBCA FITNESS SECA TRU LITER…" at bounding box center [155, 231] width 7 height 7
select select "10726844"
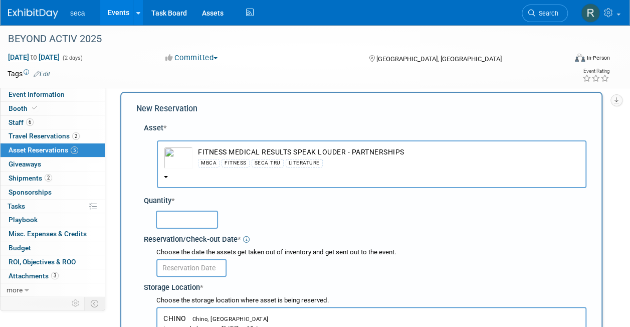
click at [199, 218] on input "text" at bounding box center [187, 220] width 62 height 18
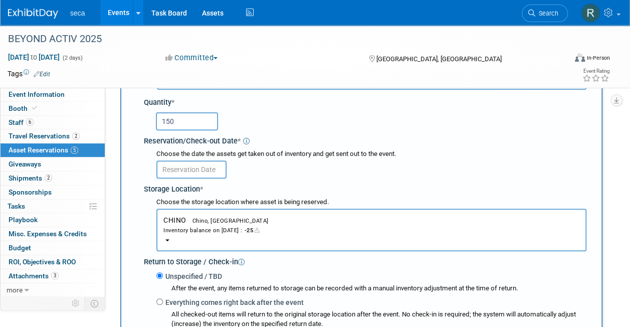
scroll to position [110, 0]
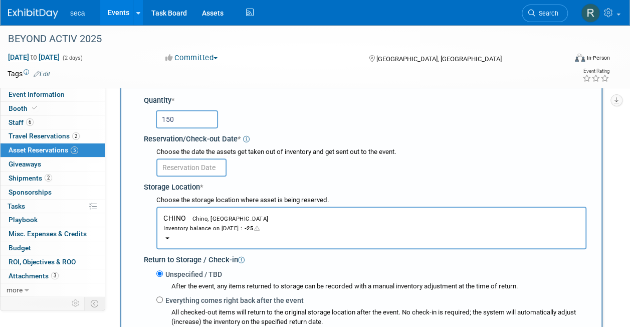
type input "150"
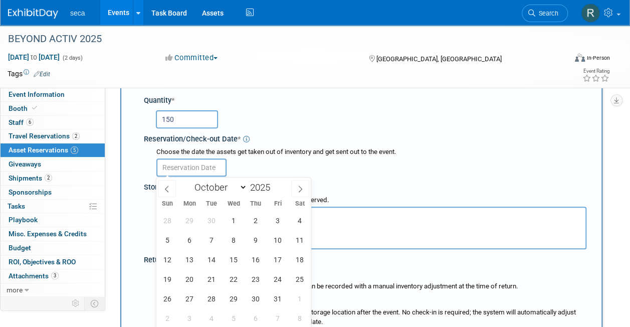
click at [191, 164] on input "text" at bounding box center [191, 167] width 70 height 18
click at [167, 188] on icon at bounding box center [166, 188] width 7 height 7
select select "8"
click at [233, 279] on span "24" at bounding box center [234, 279] width 20 height 20
type input "[DATE]"
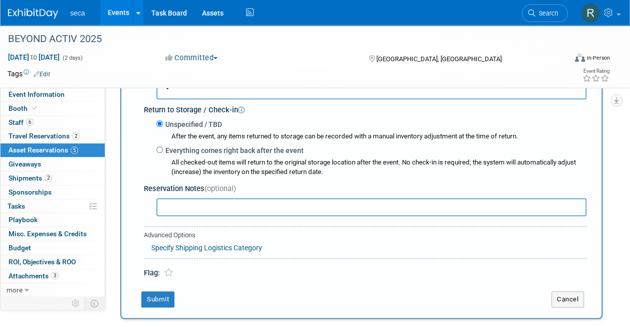
scroll to position [260, 0]
click at [157, 297] on button "Submit" at bounding box center [157, 299] width 33 height 16
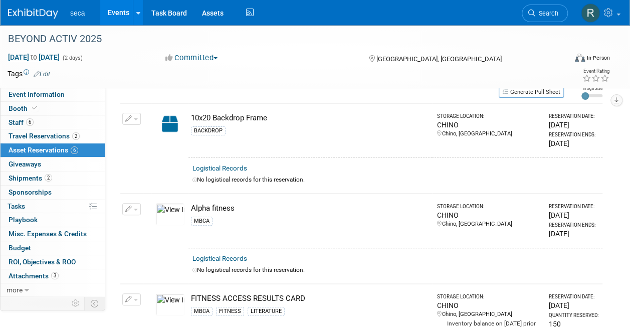
scroll to position [0, 0]
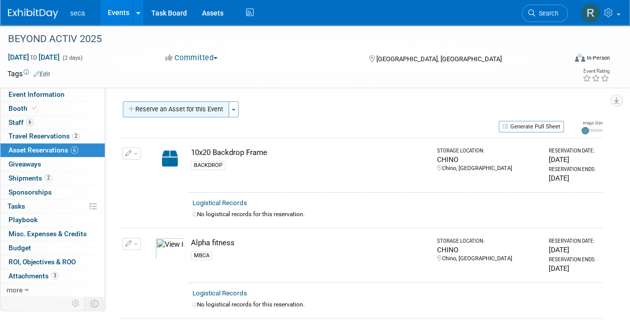
click at [201, 112] on button "Reserve an Asset for this Event" at bounding box center [176, 109] width 106 height 16
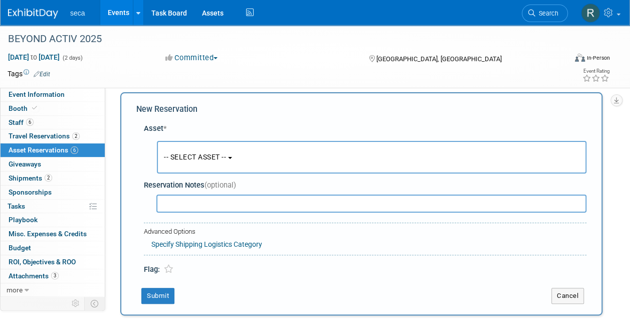
scroll to position [10, 0]
click at [201, 157] on span "-- SELECT ASSET --" at bounding box center [195, 156] width 62 height 8
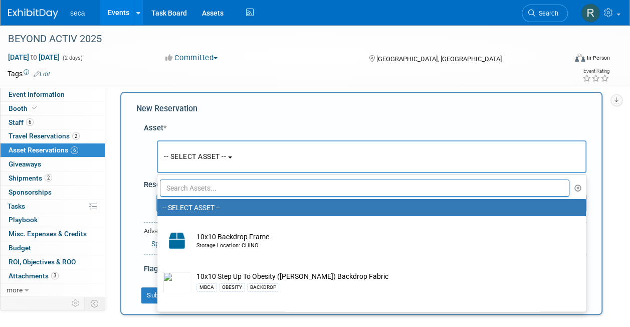
click at [204, 186] on input "text" at bounding box center [365, 187] width 410 height 17
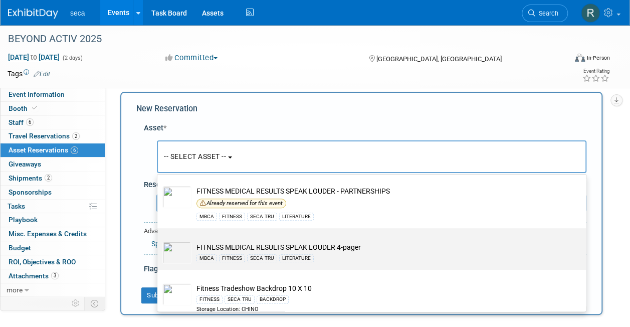
scroll to position [301, 0]
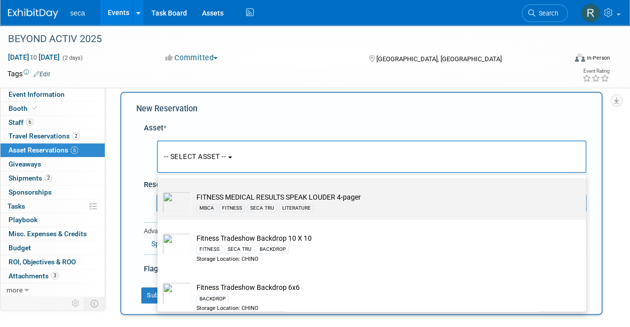
type input "fit"
click at [362, 193] on td "FITNESS MEDICAL RESULTS SPEAK LOUDER 4-pager MBCA FITNESS SECA TRU LITERATURE" at bounding box center [378, 202] width 374 height 22
click at [159, 190] on input "FITNESS MEDICAL RESULTS SPEAK LOUDER 4-pager MBCA FITNESS SECA TRU LITERATURE" at bounding box center [155, 186] width 7 height 7
select select "10726842"
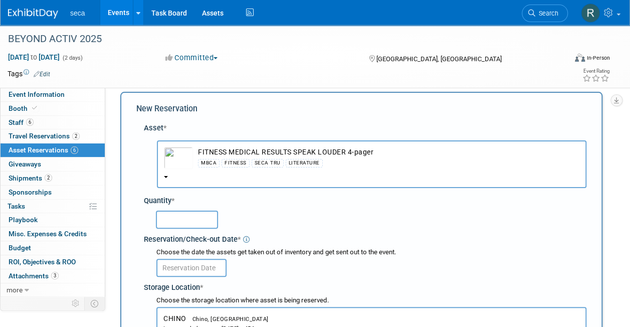
click at [196, 221] on input "text" at bounding box center [187, 220] width 62 height 18
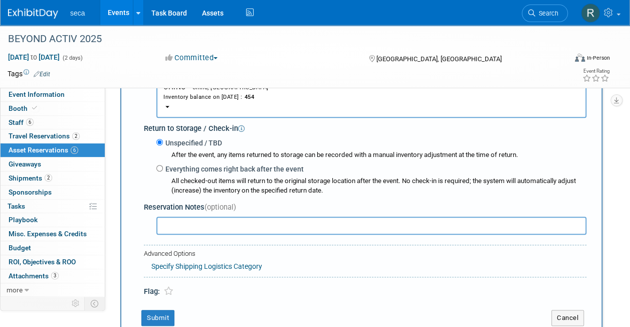
scroll to position [310, 0]
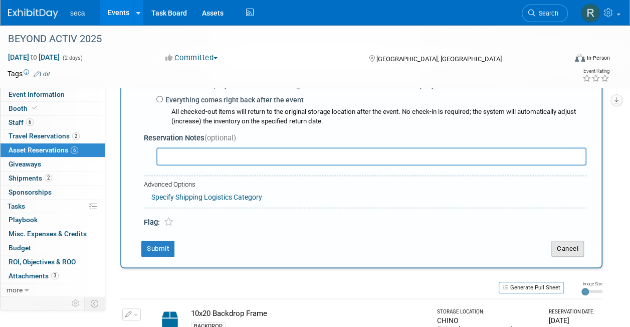
click at [570, 248] on button "Cancel" at bounding box center [567, 249] width 33 height 16
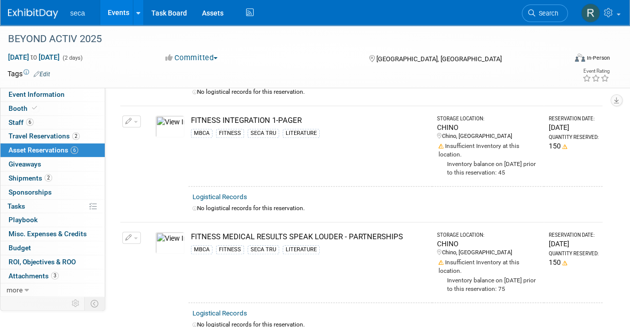
scroll to position [0, 0]
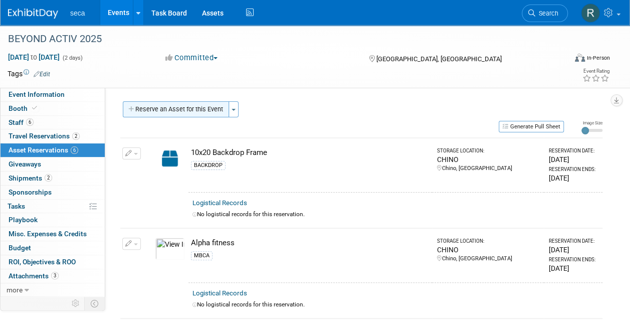
click at [189, 111] on button "Reserve an Asset for this Event" at bounding box center [176, 109] width 106 height 16
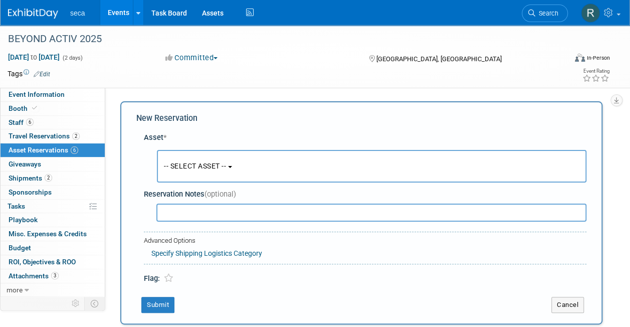
scroll to position [10, 0]
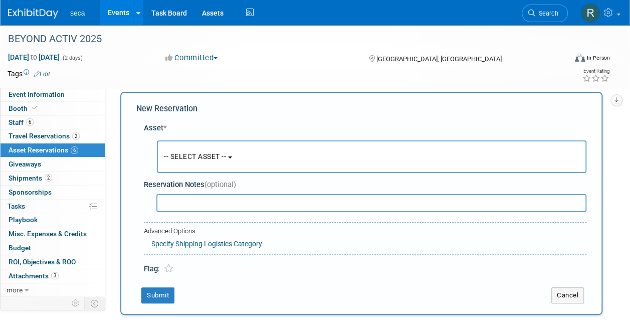
click at [187, 154] on span "-- SELECT ASSET --" at bounding box center [195, 156] width 62 height 8
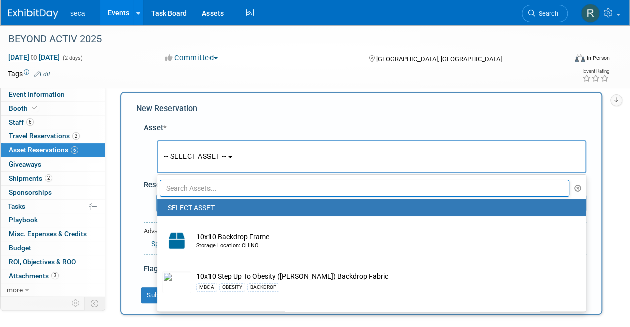
click at [193, 186] on input "text" at bounding box center [365, 187] width 410 height 17
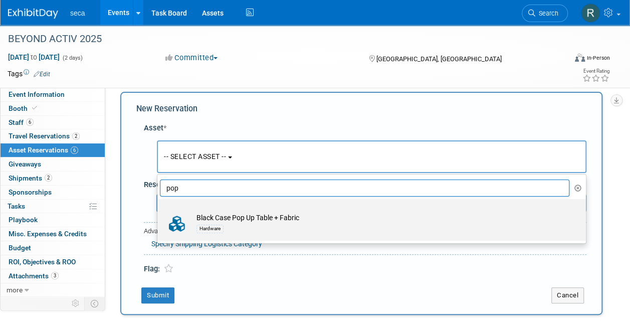
scroll to position [60, 0]
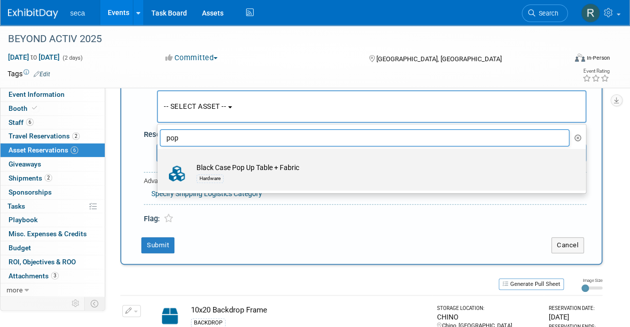
type input "pop"
click at [241, 166] on td "Black Case Pop Up Table + Fabric Hardware" at bounding box center [378, 173] width 374 height 22
click at [159, 161] on input "Black Case Pop Up Table + Fabric Hardware" at bounding box center [155, 157] width 7 height 7
select select "10727722"
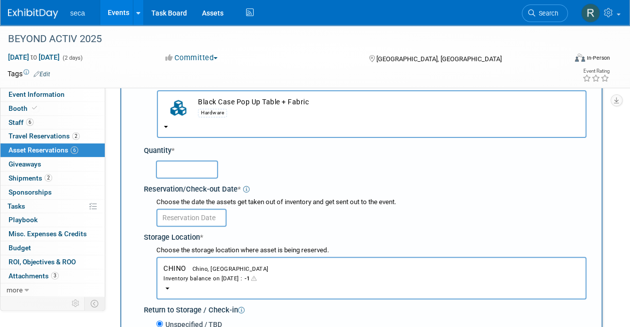
click at [200, 168] on input "text" at bounding box center [187, 169] width 62 height 18
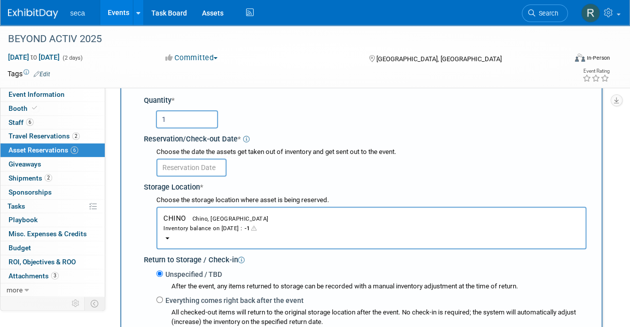
type input "1"
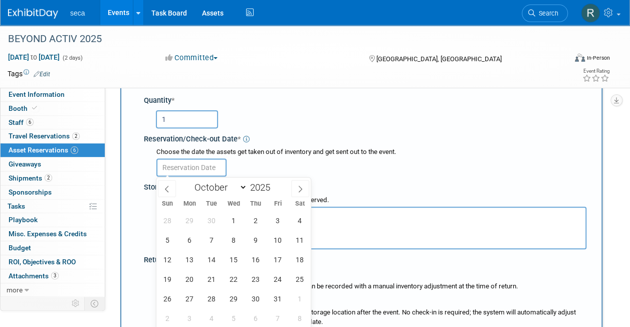
click at [199, 169] on input "text" at bounding box center [191, 167] width 70 height 18
drag, startPoint x: 169, startPoint y: 192, endPoint x: 190, endPoint y: 203, distance: 23.8
click at [168, 192] on span at bounding box center [167, 188] width 18 height 17
select select "8"
click at [229, 278] on span "24" at bounding box center [234, 279] width 20 height 20
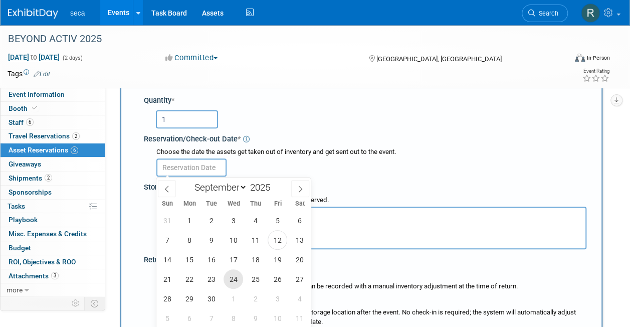
type input "[DATE]"
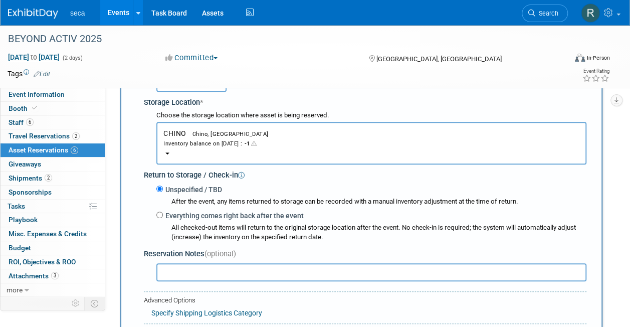
scroll to position [210, 0]
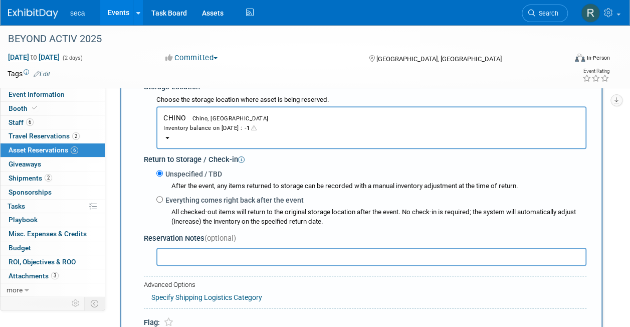
click at [203, 259] on input "text" at bounding box center [371, 257] width 430 height 18
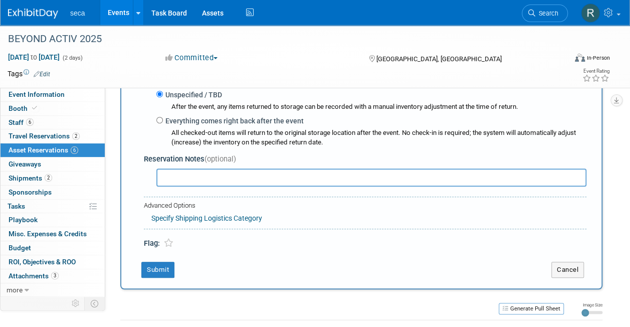
scroll to position [310, 0]
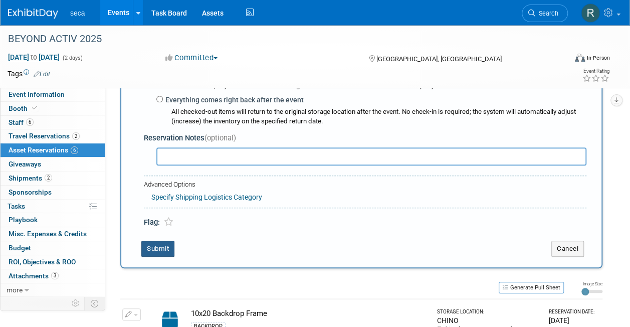
click at [152, 249] on button "Submit" at bounding box center [157, 249] width 33 height 16
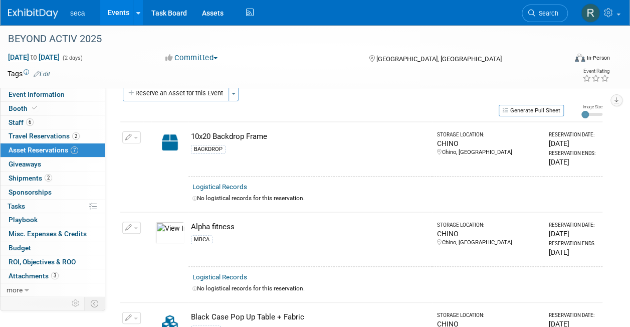
scroll to position [0, 0]
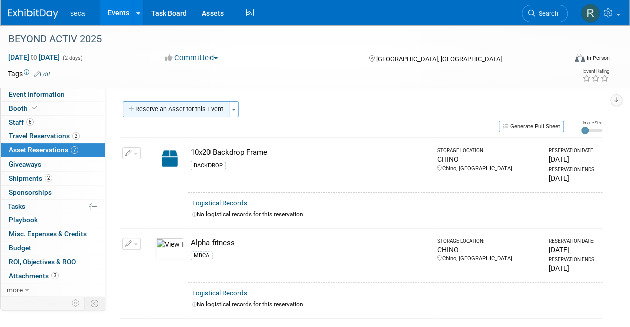
click at [180, 109] on button "Reserve an Asset for this Event" at bounding box center [176, 109] width 106 height 16
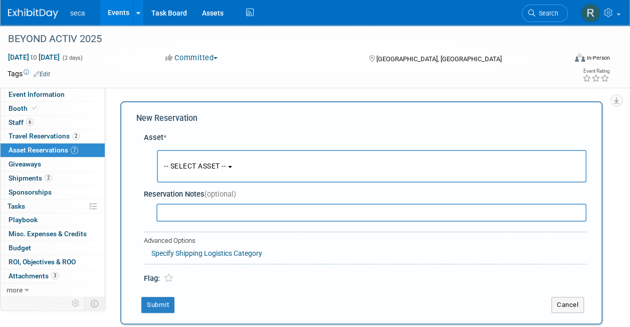
scroll to position [10, 0]
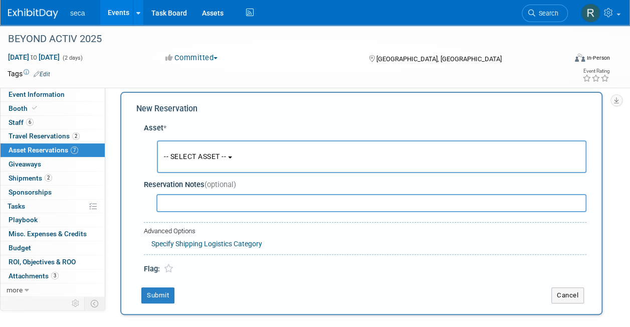
click at [191, 151] on button "-- SELECT ASSET --" at bounding box center [372, 156] width 430 height 33
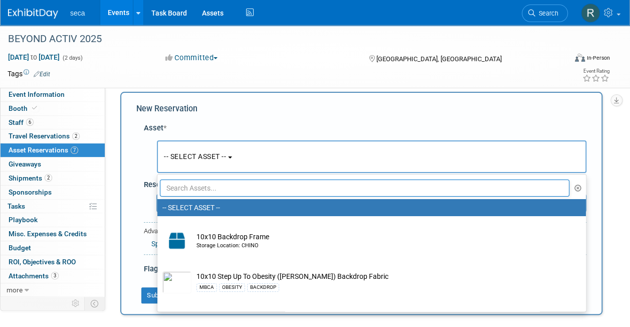
click at [225, 190] on input "text" at bounding box center [365, 187] width 410 height 17
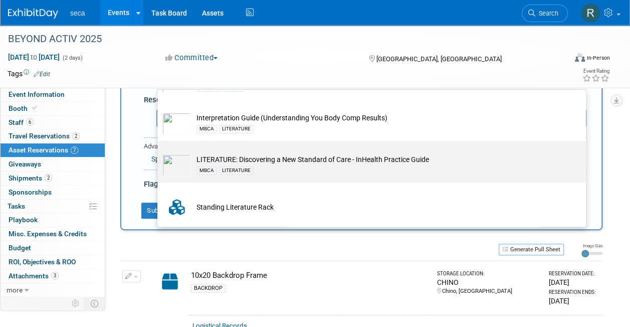
scroll to position [110, 0]
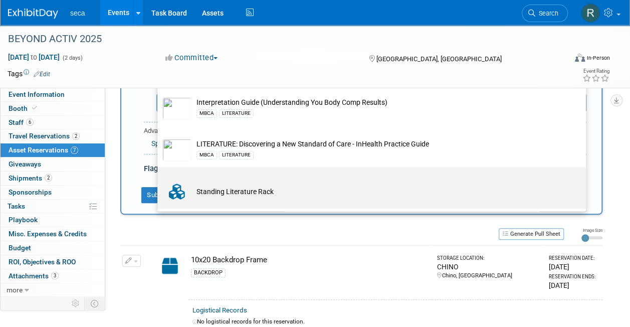
type input "stand"
click at [267, 196] on td "Standing Literature Rack" at bounding box center [378, 191] width 374 height 22
click at [159, 179] on input "Standing Literature Rack" at bounding box center [155, 175] width 7 height 7
select select "10727721"
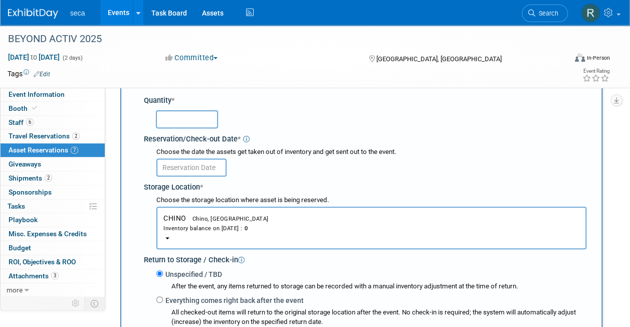
click at [189, 122] on input "text" at bounding box center [187, 119] width 62 height 18
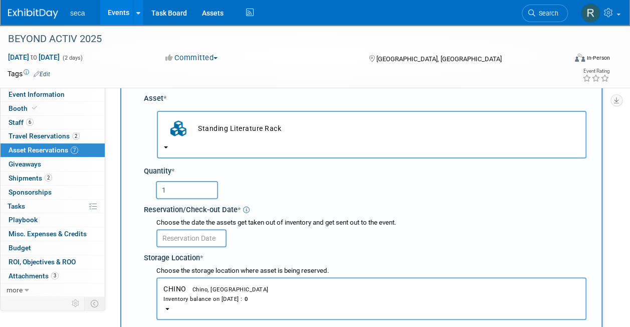
scroll to position [60, 0]
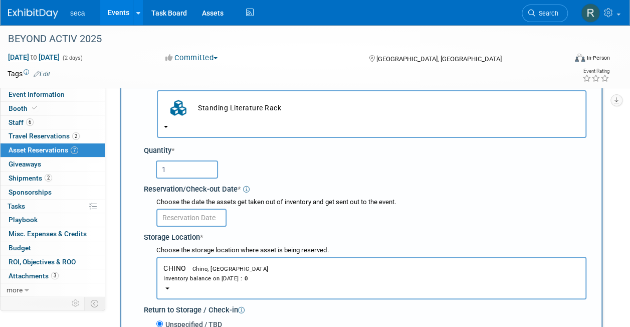
type input "1"
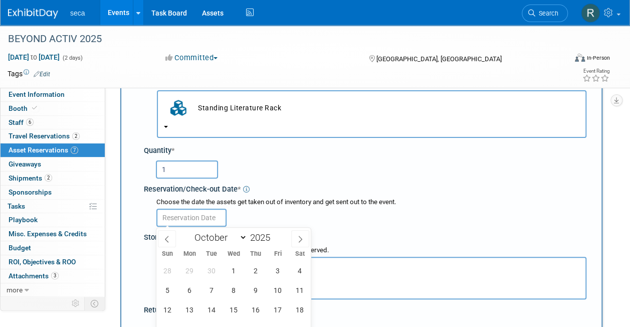
click at [215, 213] on input "text" at bounding box center [191, 218] width 70 height 18
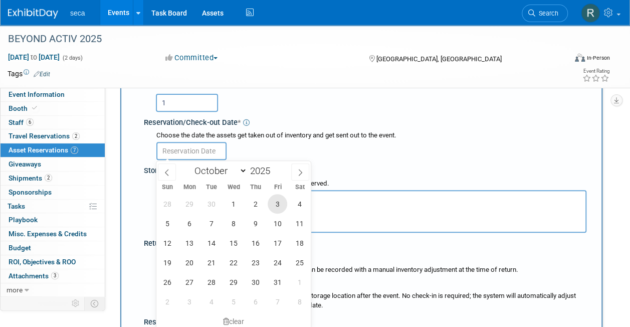
scroll to position [160, 0]
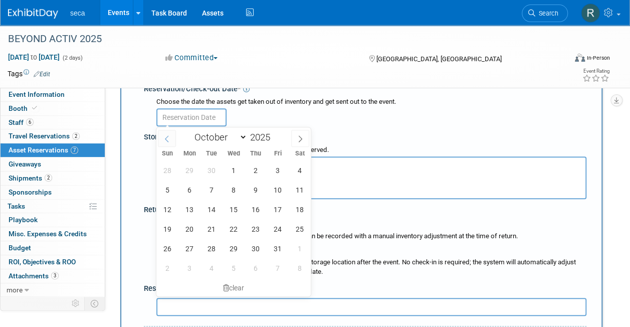
click at [162, 138] on span at bounding box center [167, 138] width 18 height 17
select select "8"
click at [236, 225] on span "24" at bounding box center [234, 229] width 20 height 20
type input "[DATE]"
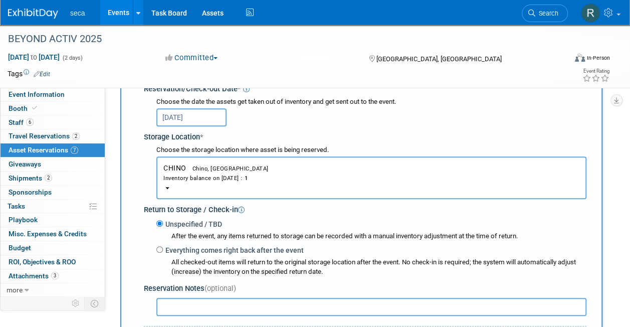
click at [331, 132] on div "Storage Location *" at bounding box center [365, 136] width 443 height 14
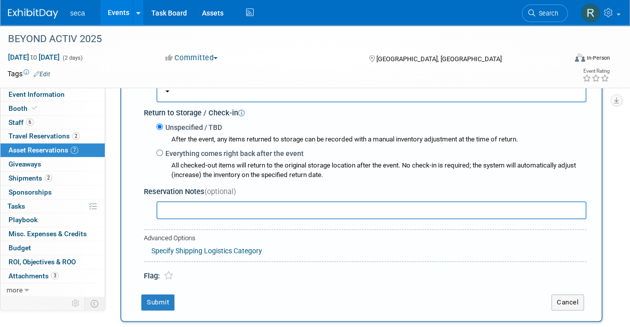
scroll to position [260, 0]
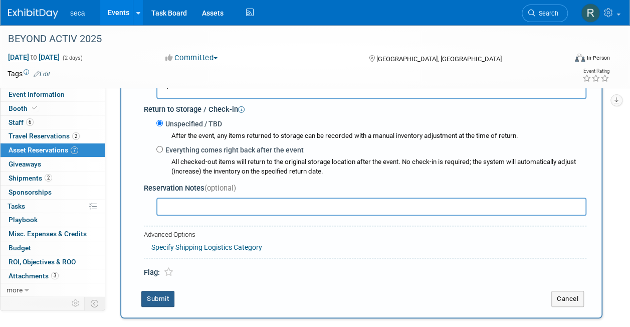
click at [155, 302] on button "Submit" at bounding box center [157, 299] width 33 height 16
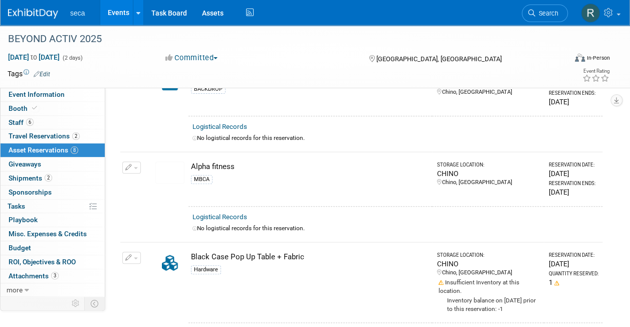
scroll to position [0, 0]
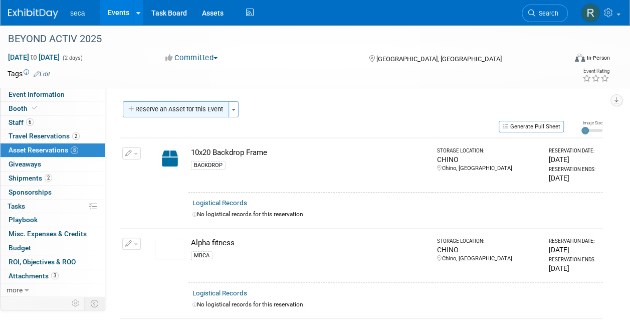
click at [183, 110] on button "Reserve an Asset for this Event" at bounding box center [176, 109] width 106 height 16
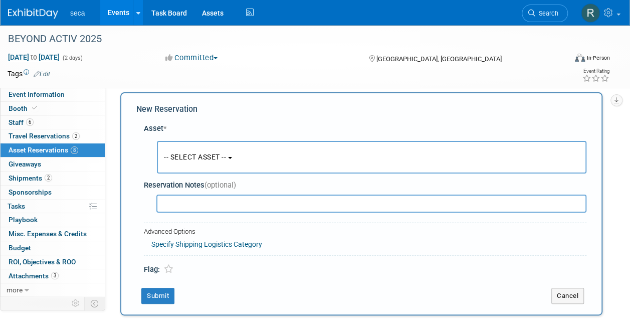
scroll to position [10, 0]
click at [182, 155] on span "-- SELECT ASSET --" at bounding box center [195, 156] width 62 height 8
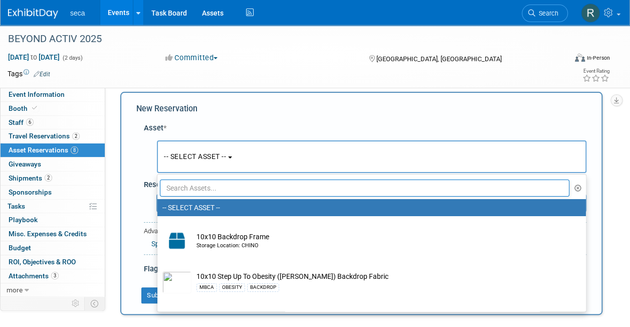
click at [189, 190] on input "text" at bounding box center [365, 187] width 410 height 17
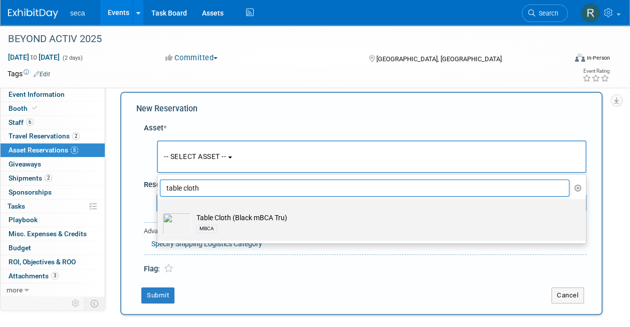
type input "table cloth"
click at [297, 219] on td "Table Cloth (Black mBCA Tru) MBCA" at bounding box center [378, 224] width 374 height 22
click at [159, 211] on input "Table Cloth (Black mBCA Tru) MBCA" at bounding box center [155, 208] width 7 height 7
select select "10729205"
select select "9"
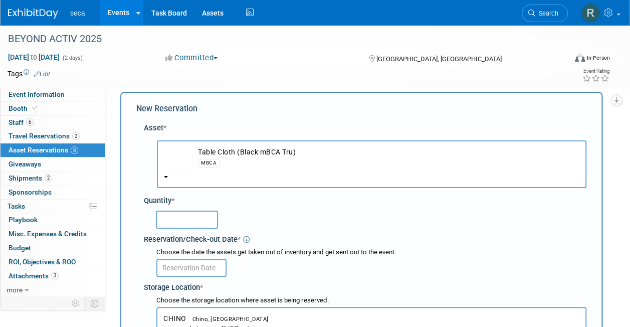
click at [183, 225] on input "text" at bounding box center [187, 220] width 62 height 18
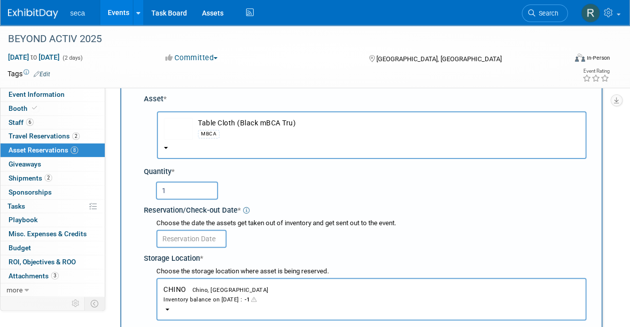
scroll to position [60, 0]
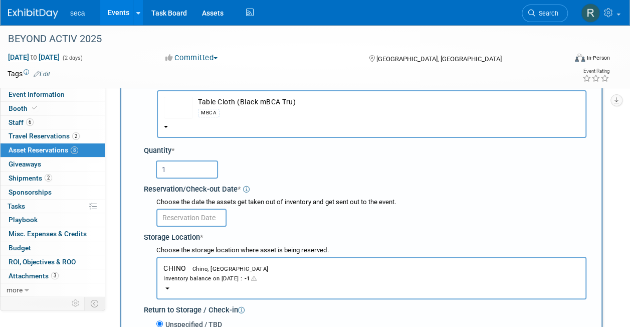
type input "1"
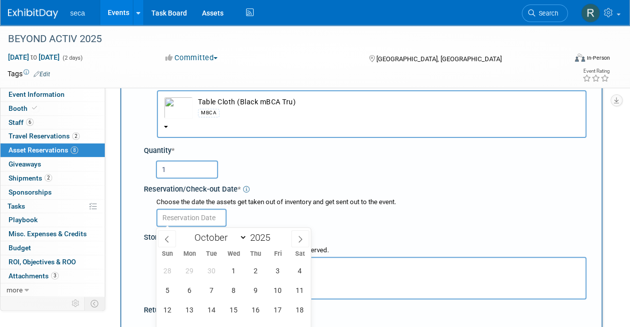
click at [188, 216] on input "text" at bounding box center [191, 218] width 70 height 18
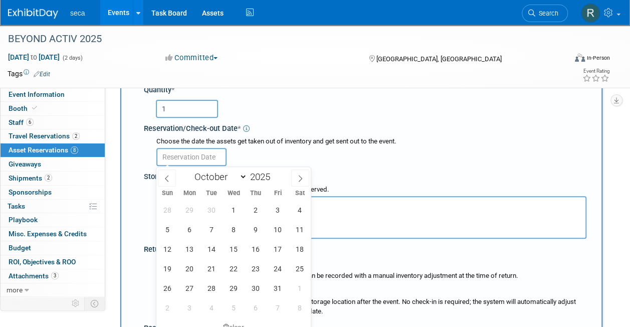
scroll to position [160, 0]
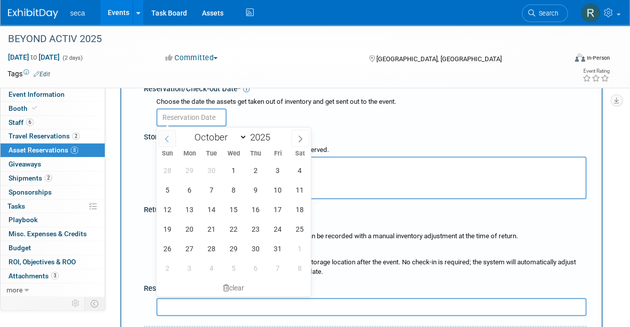
click at [167, 133] on span at bounding box center [167, 138] width 18 height 17
select select "8"
click at [234, 232] on span "24" at bounding box center [234, 229] width 20 height 20
type input "[DATE]"
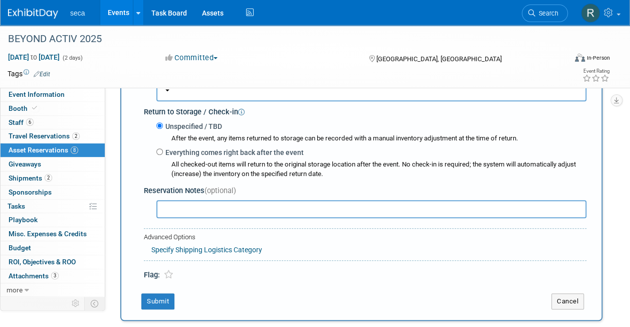
scroll to position [260, 0]
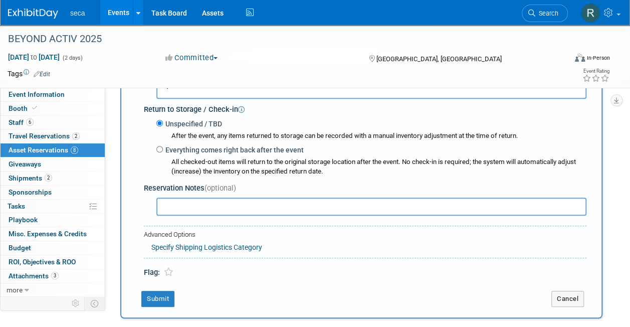
click at [209, 205] on input "text" at bounding box center [371, 206] width 430 height 18
type input "Carried by BSU"
click at [156, 298] on button "Submit" at bounding box center [157, 299] width 33 height 16
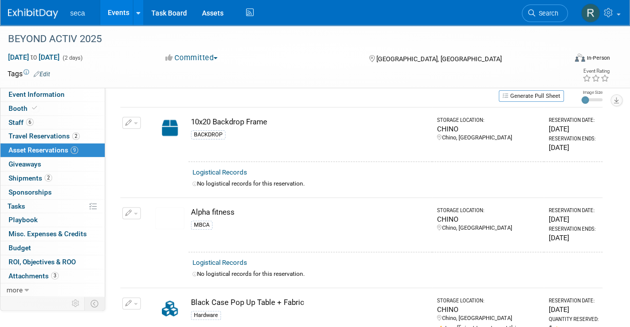
scroll to position [0, 0]
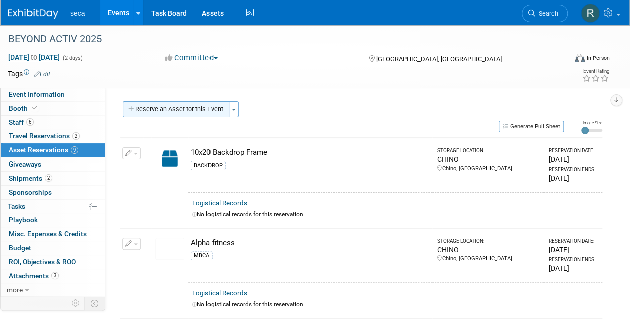
click at [191, 110] on button "Reserve an Asset for this Event" at bounding box center [176, 109] width 106 height 16
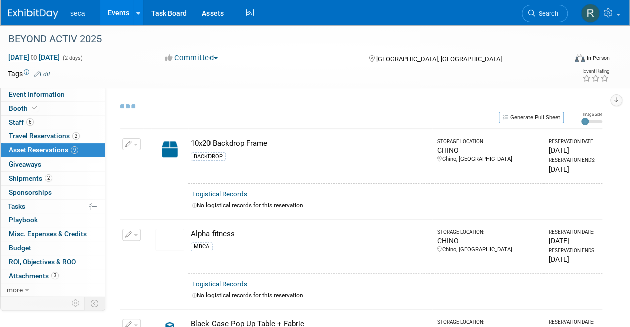
select select "9"
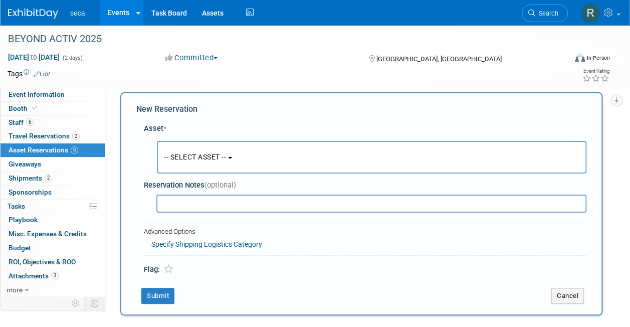
scroll to position [10, 0]
click at [185, 157] on span "-- SELECT ASSET --" at bounding box center [195, 156] width 62 height 8
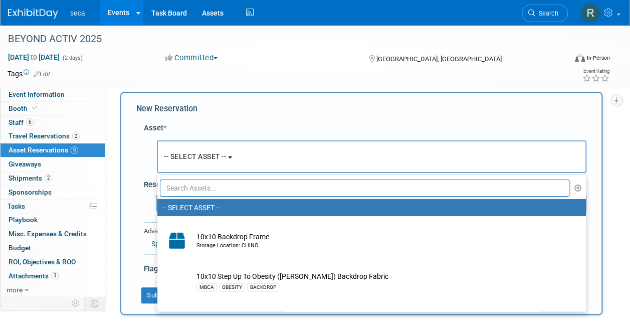
click at [198, 190] on input "text" at bounding box center [365, 187] width 410 height 17
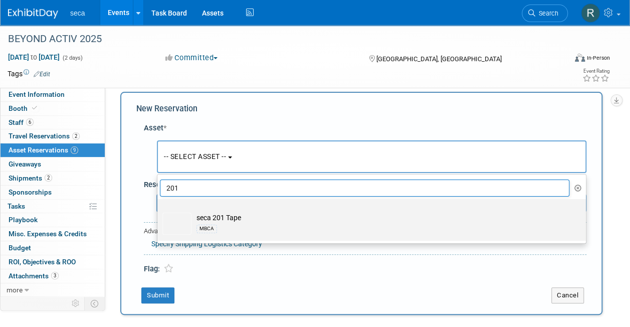
type input "201"
click at [217, 219] on td "seca 201 Tape MBCA" at bounding box center [378, 224] width 374 height 22
click at [159, 211] on input "seca 201 Tape MBCA" at bounding box center [155, 208] width 7 height 7
select select "10727576"
select select "9"
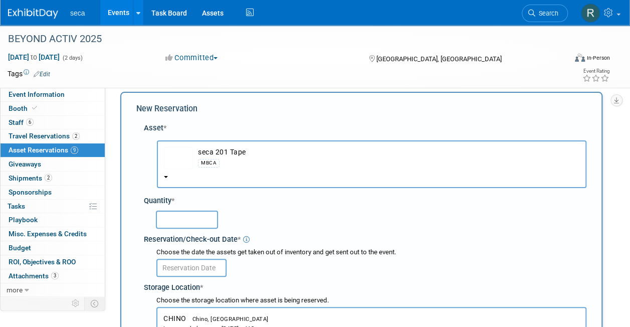
click at [199, 217] on input "text" at bounding box center [187, 220] width 62 height 18
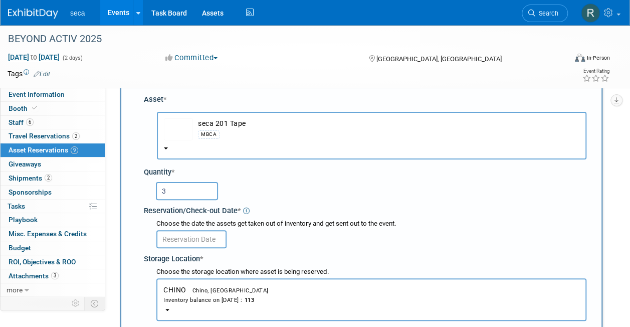
scroll to position [60, 0]
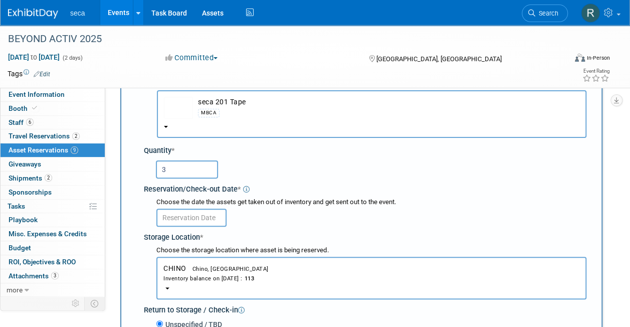
type input "3"
click at [206, 213] on input "text" at bounding box center [191, 218] width 70 height 18
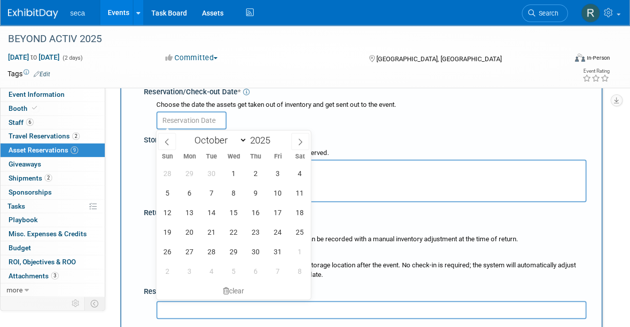
scroll to position [160, 0]
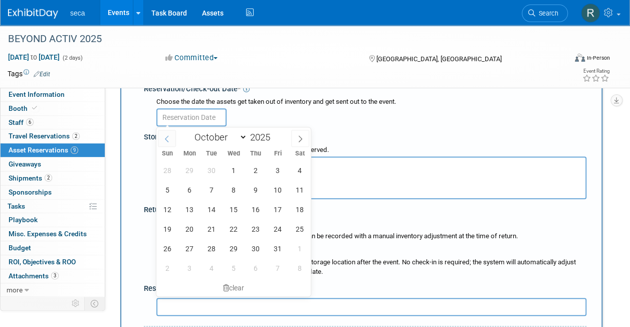
click at [165, 140] on icon at bounding box center [166, 138] width 7 height 7
select select "8"
click at [240, 229] on span "24" at bounding box center [234, 229] width 20 height 20
type input "[DATE]"
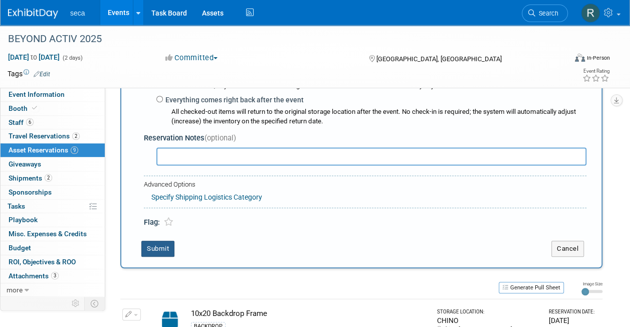
click at [171, 247] on button "Submit" at bounding box center [157, 249] width 33 height 16
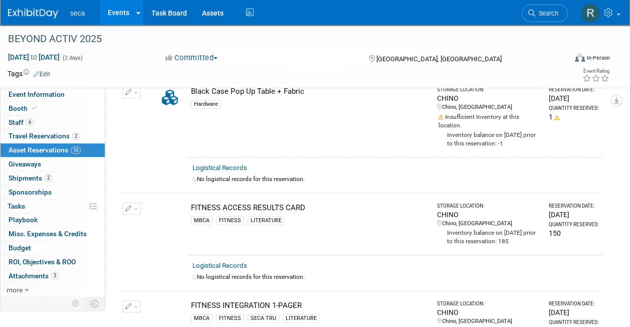
scroll to position [0, 0]
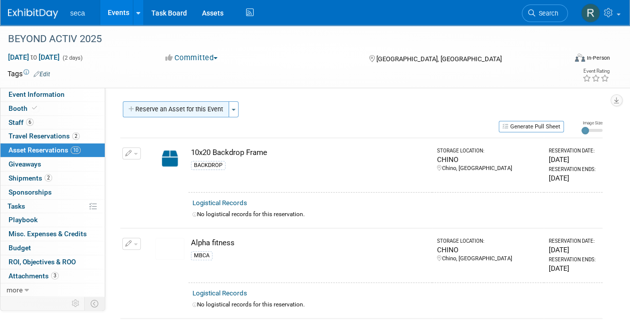
click at [179, 105] on button "Reserve an Asset for this Event" at bounding box center [176, 109] width 106 height 16
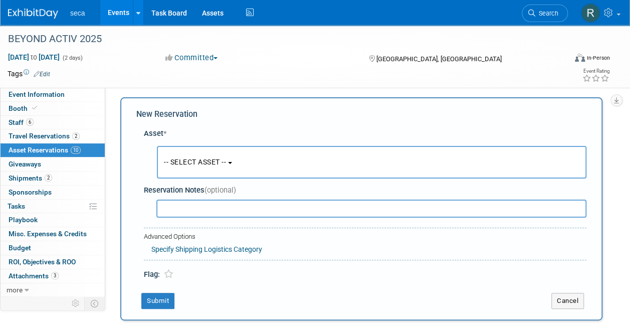
scroll to position [10, 0]
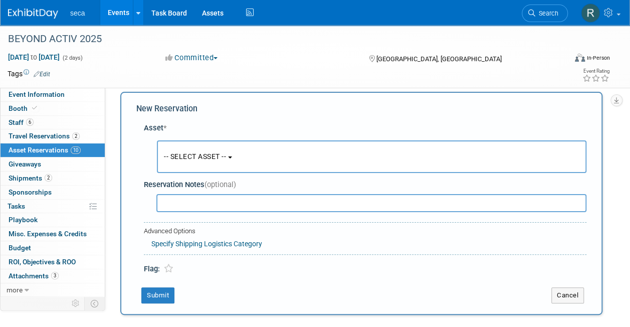
click at [190, 158] on span "-- SELECT ASSET --" at bounding box center [195, 156] width 62 height 8
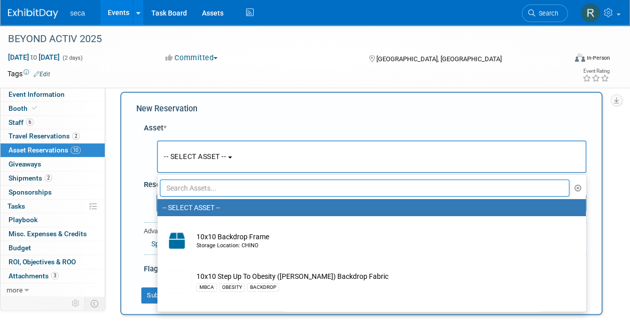
click at [193, 186] on input "text" at bounding box center [365, 187] width 410 height 17
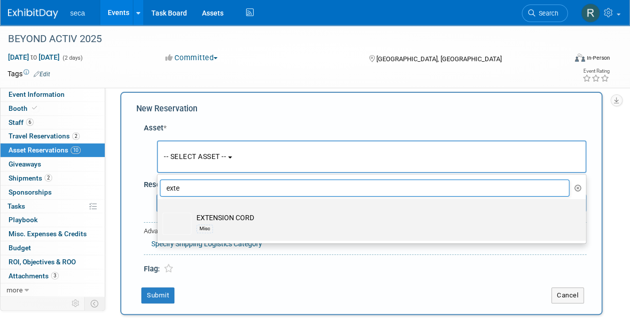
type input "exte"
click at [216, 219] on td "EXTENSION CORD Misc" at bounding box center [378, 224] width 374 height 22
click at [159, 211] on input "EXTENSION CORD Misc" at bounding box center [155, 208] width 7 height 7
select select "10727397"
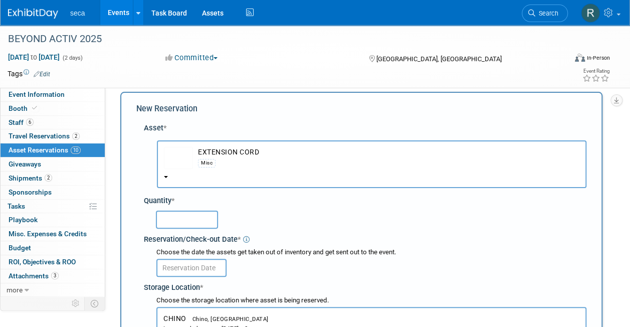
click at [188, 218] on input "text" at bounding box center [187, 220] width 62 height 18
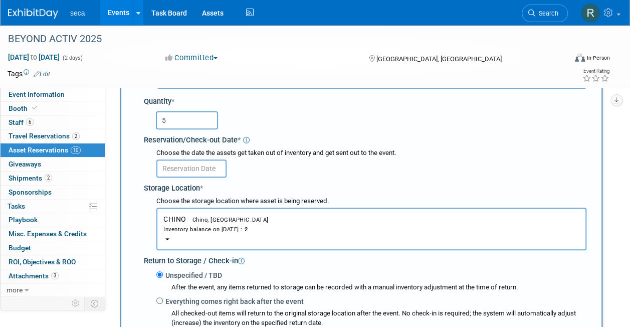
scroll to position [110, 0]
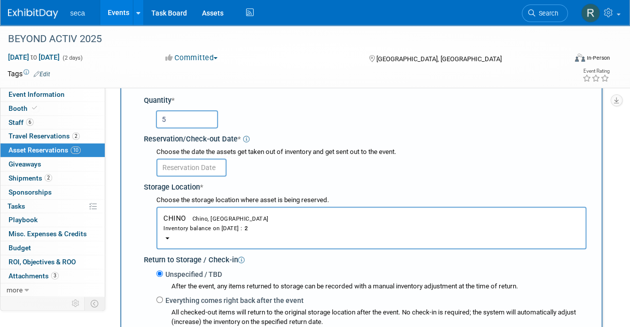
type input "5"
click at [181, 164] on input "text" at bounding box center [191, 167] width 70 height 18
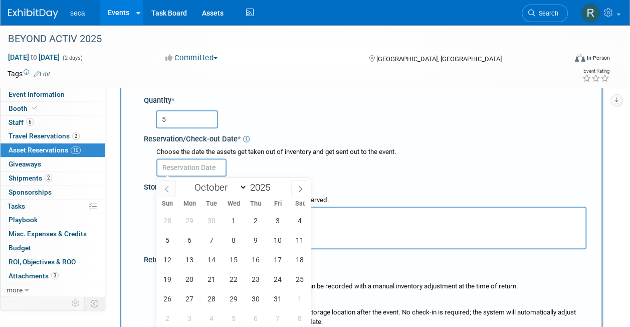
click at [167, 189] on icon at bounding box center [166, 188] width 7 height 7
select select "8"
click at [229, 279] on span "24" at bounding box center [234, 279] width 20 height 20
type input "[DATE]"
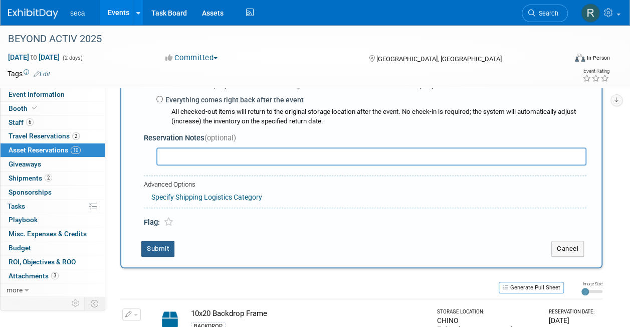
click at [147, 248] on button "Submit" at bounding box center [157, 249] width 33 height 16
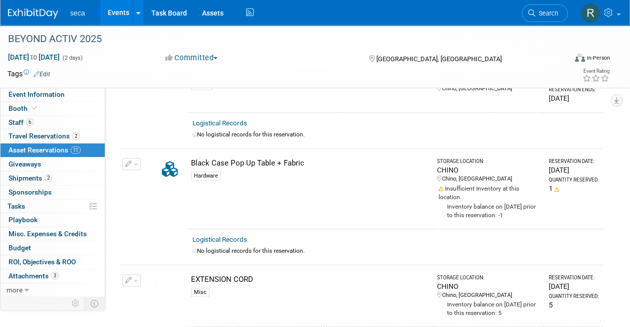
scroll to position [0, 0]
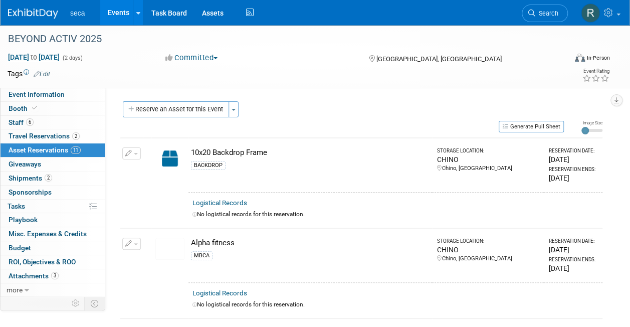
click at [174, 107] on button "Reserve an Asset for this Event" at bounding box center [176, 109] width 106 height 16
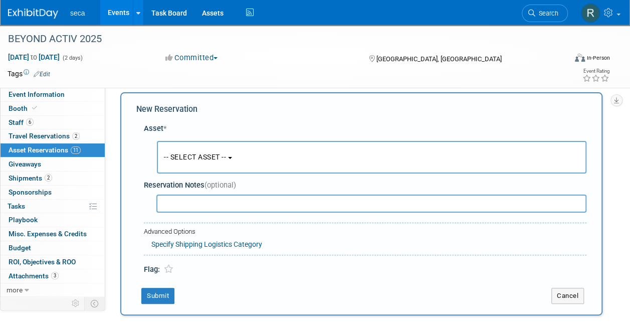
scroll to position [10, 0]
click at [179, 158] on span "-- SELECT ASSET --" at bounding box center [195, 156] width 62 height 8
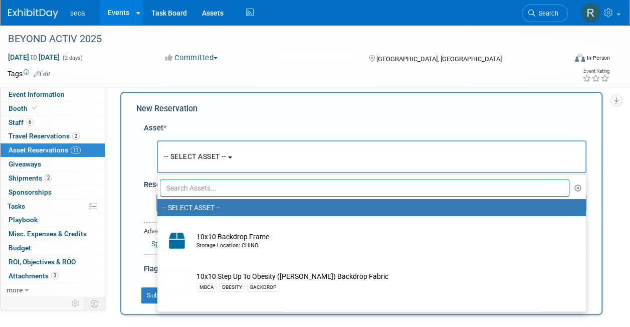
click at [190, 190] on input "text" at bounding box center [365, 187] width 410 height 17
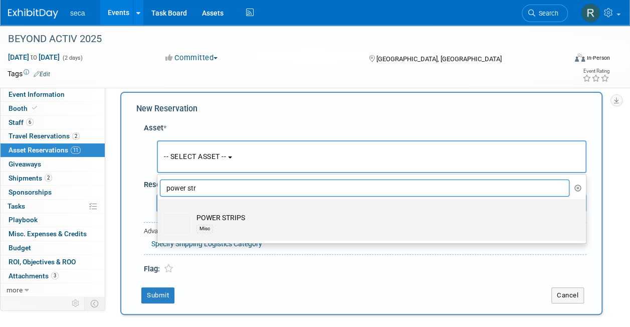
type input "power str"
click at [238, 228] on div "Misc" at bounding box center [380, 229] width 369 height 12
click at [159, 211] on input "POWER STRIPS Misc" at bounding box center [155, 208] width 7 height 7
select select "10727396"
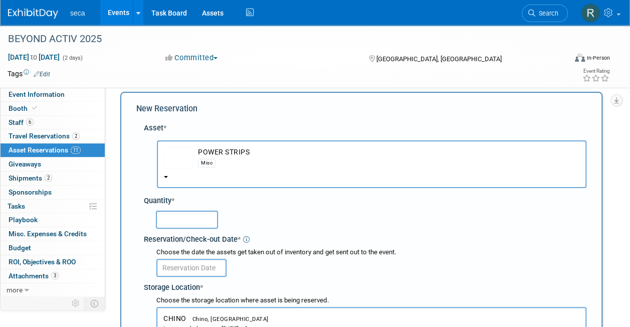
click at [191, 221] on input "text" at bounding box center [187, 220] width 62 height 18
type input "4"
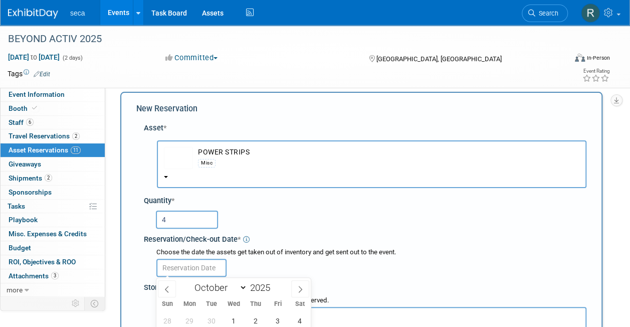
click at [182, 271] on input "text" at bounding box center [191, 268] width 70 height 18
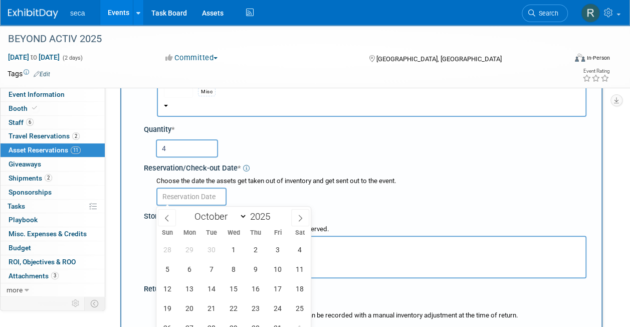
scroll to position [110, 0]
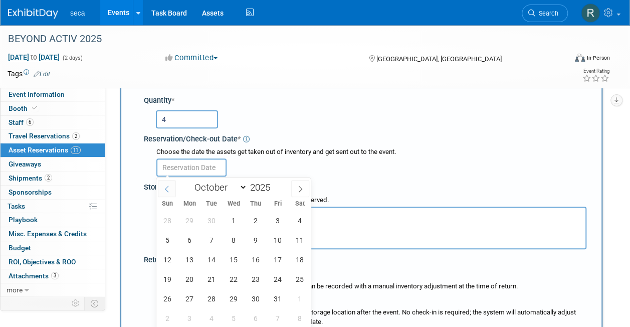
click at [168, 187] on icon at bounding box center [166, 188] width 7 height 7
select select "8"
click at [228, 276] on span "24" at bounding box center [234, 279] width 20 height 20
type input "[DATE]"
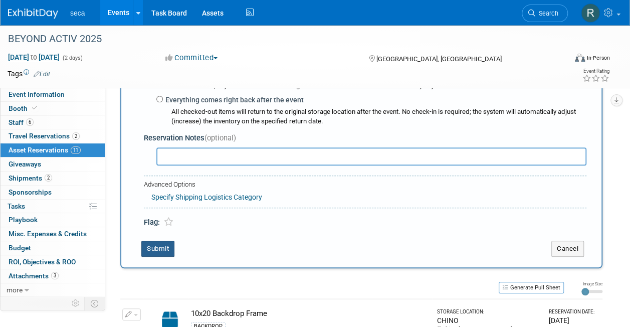
click at [172, 251] on button "Submit" at bounding box center [157, 249] width 33 height 16
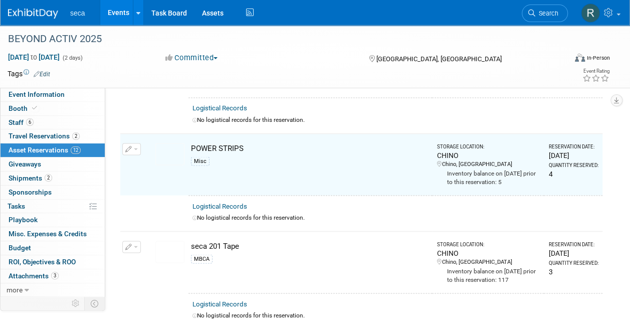
scroll to position [828, 0]
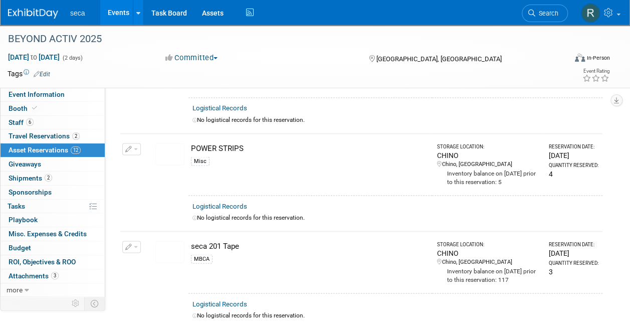
click at [128, 312] on td at bounding box center [131, 311] width 23 height 36
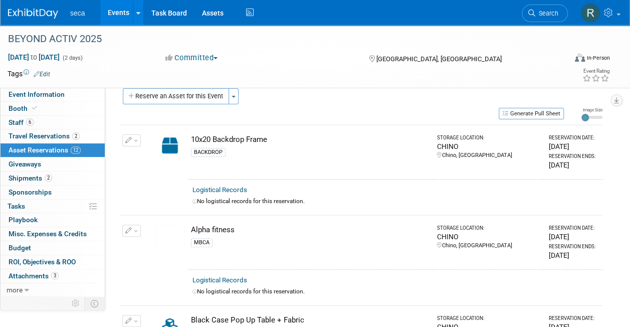
scroll to position [0, 0]
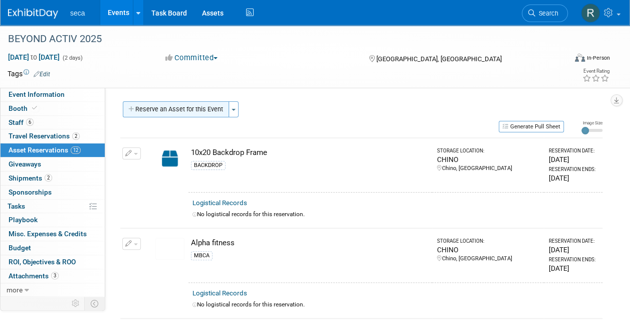
click at [178, 110] on button "Reserve an Asset for this Event" at bounding box center [176, 109] width 106 height 16
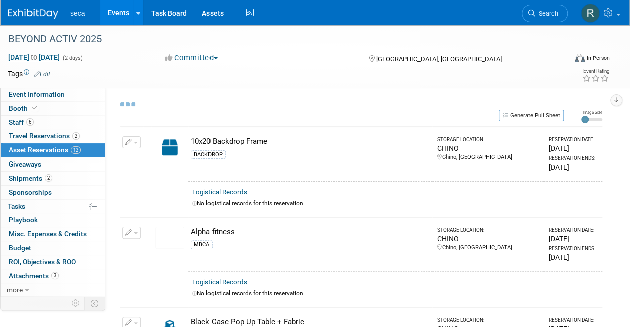
select select "9"
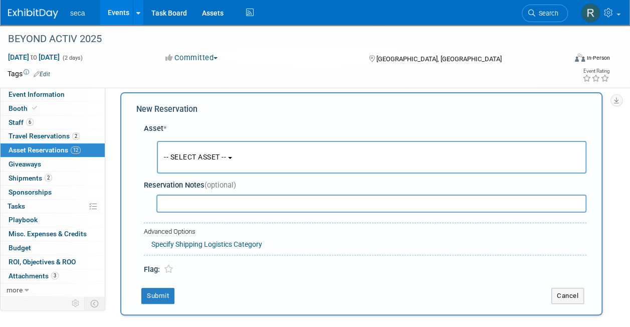
scroll to position [10, 0]
click at [180, 154] on span "-- SELECT ASSET --" at bounding box center [195, 156] width 62 height 8
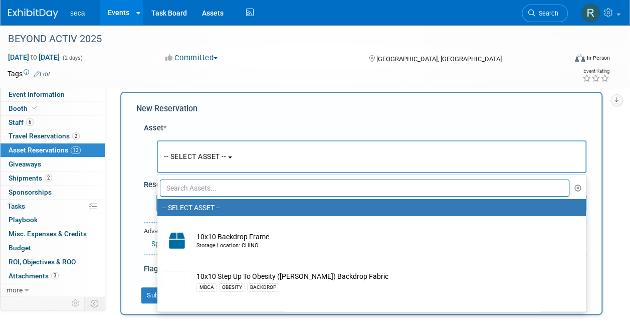
click at [192, 190] on input "text" at bounding box center [365, 187] width 410 height 17
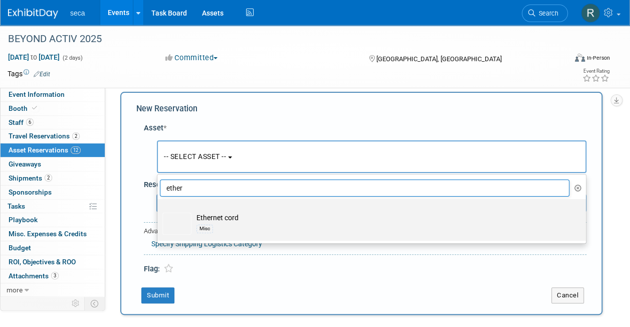
type input "ether"
click at [212, 217] on td "Ethernet cord Misc" at bounding box center [378, 224] width 374 height 22
click at [159, 211] on input "Ethernet cord Misc" at bounding box center [155, 208] width 7 height 7
select select "10727529"
select select "9"
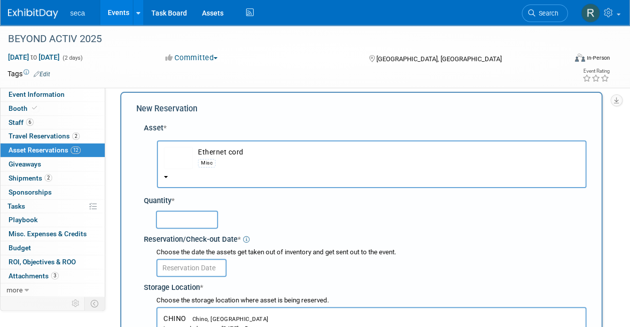
click at [178, 225] on input "text" at bounding box center [187, 220] width 62 height 18
type input "4"
click at [178, 263] on input "text" at bounding box center [191, 268] width 70 height 18
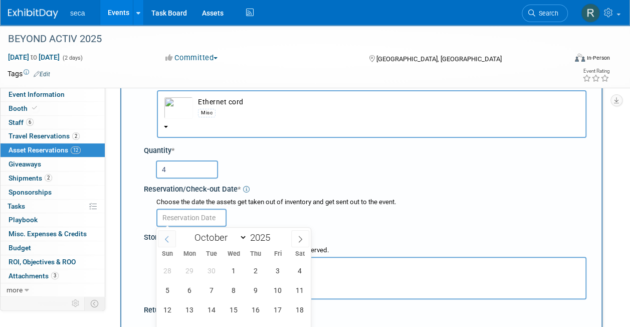
click at [168, 241] on icon at bounding box center [166, 239] width 7 height 7
select select "8"
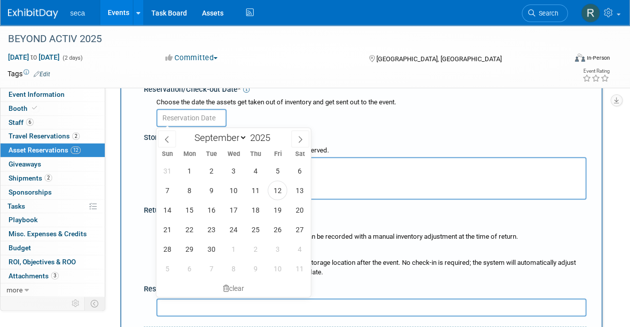
scroll to position [160, 0]
click at [235, 230] on span "24" at bounding box center [234, 229] width 20 height 20
type input "[DATE]"
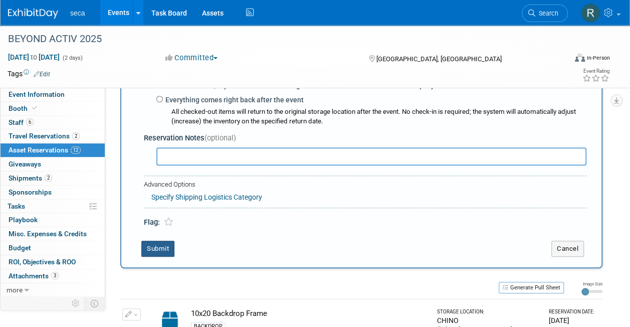
click at [164, 248] on button "Submit" at bounding box center [157, 249] width 33 height 16
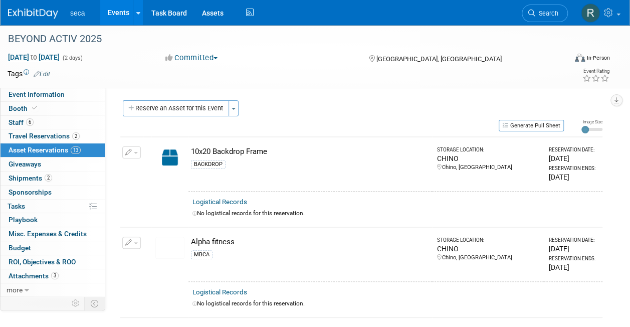
scroll to position [0, 0]
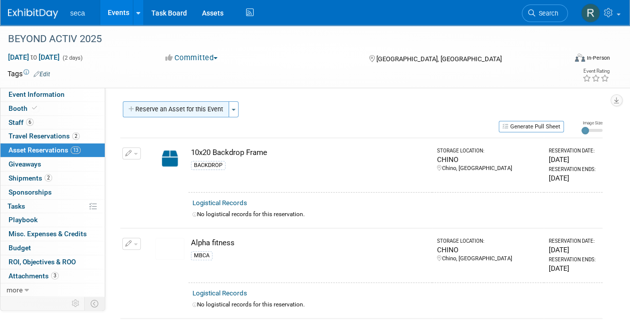
click at [153, 110] on button "Reserve an Asset for this Event" at bounding box center [176, 109] width 106 height 16
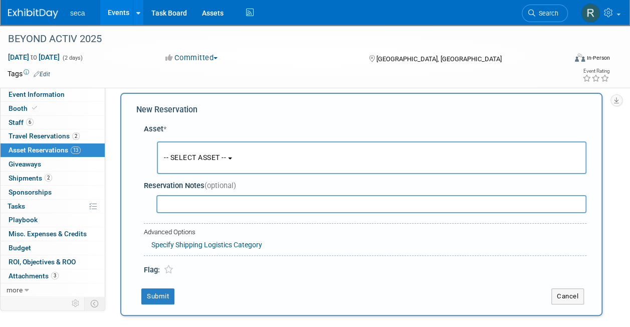
scroll to position [10, 0]
click at [174, 161] on button "-- SELECT ASSET --" at bounding box center [372, 156] width 430 height 33
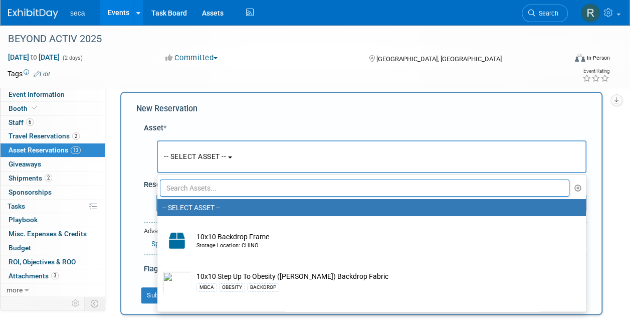
click at [181, 190] on input "text" at bounding box center [365, 187] width 410 height 17
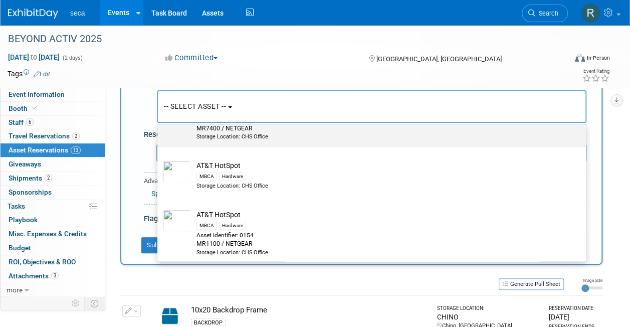
scroll to position [401, 0]
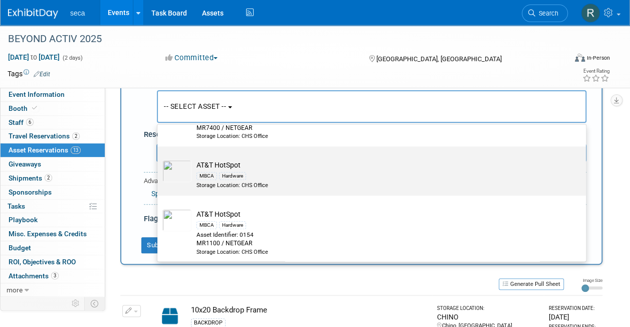
type input "HotSpot"
click at [292, 170] on div "MBCA Hardware" at bounding box center [380, 176] width 369 height 12
click at [159, 158] on input "AT&T HotSpot MBCA Hardware Storage Location: CHS Office" at bounding box center [155, 155] width 7 height 7
select select "10727599"
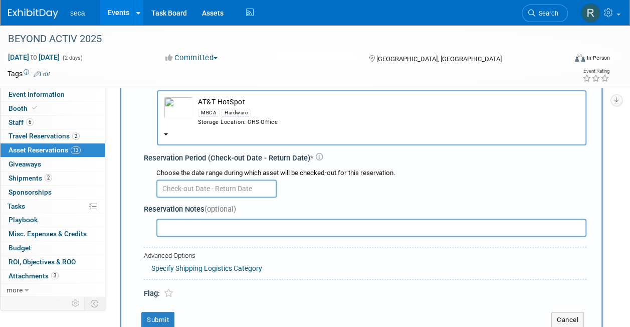
click at [209, 186] on input "text" at bounding box center [216, 188] width 120 height 18
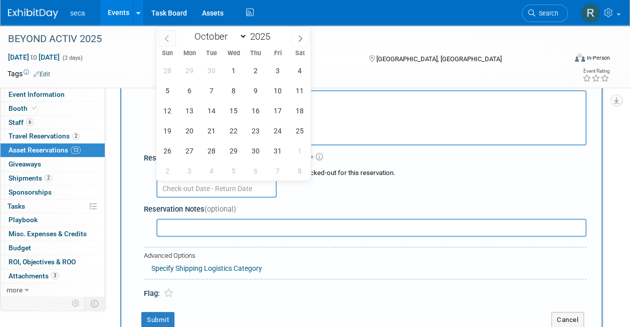
click at [163, 38] on icon at bounding box center [166, 38] width 7 height 7
select select "8"
click at [233, 128] on span "24" at bounding box center [234, 131] width 20 height 20
type input "[DATE]"
click at [233, 128] on span "24" at bounding box center [234, 131] width 20 height 20
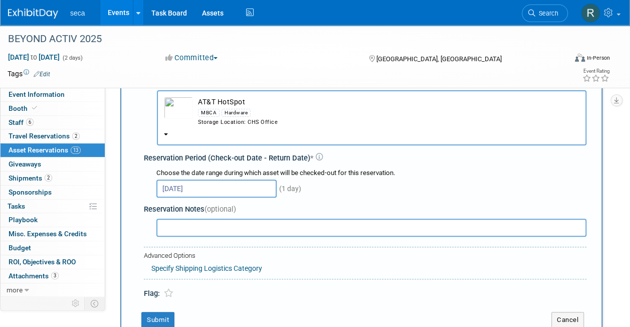
click at [190, 183] on input "[DATE]" at bounding box center [216, 188] width 120 height 18
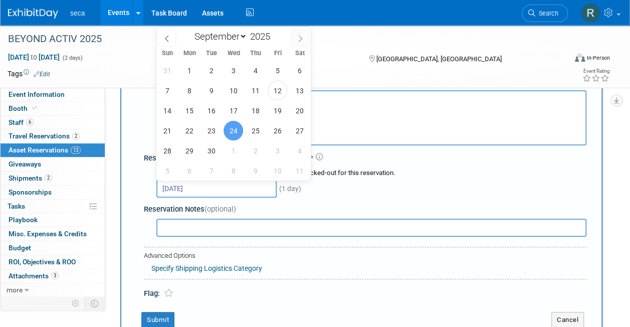
click at [301, 39] on icon at bounding box center [301, 38] width 4 height 7
select select "9"
click at [232, 68] on span "1" at bounding box center [234, 71] width 20 height 20
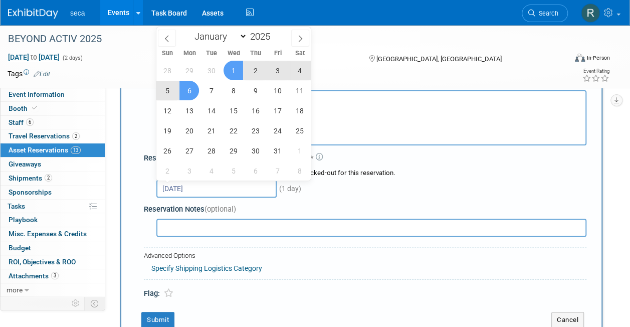
click at [188, 89] on span "6" at bounding box center [189, 91] width 20 height 20
type input "Oct 1, 2025 to Oct 6, 2025"
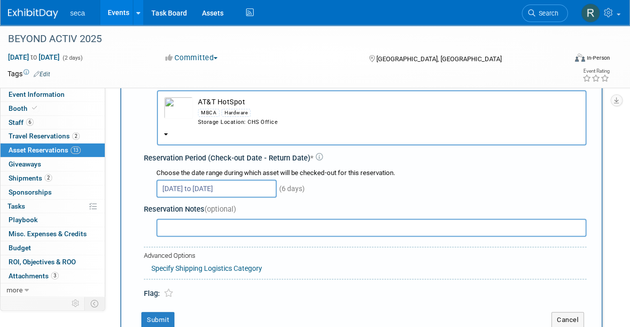
click at [221, 226] on input "text" at bounding box center [371, 228] width 430 height 18
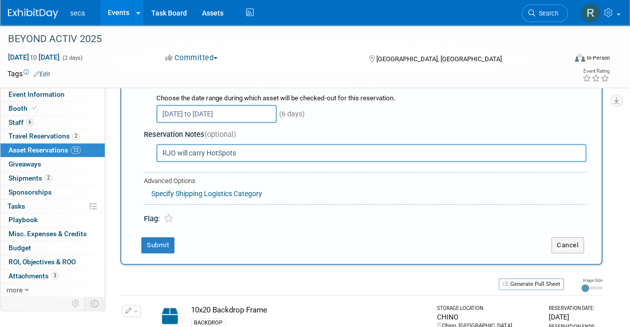
scroll to position [160, 0]
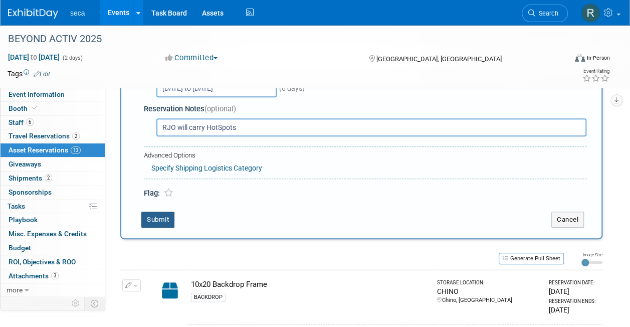
type input "RJO will carry HotSpots"
click at [145, 218] on button "Submit" at bounding box center [157, 220] width 33 height 16
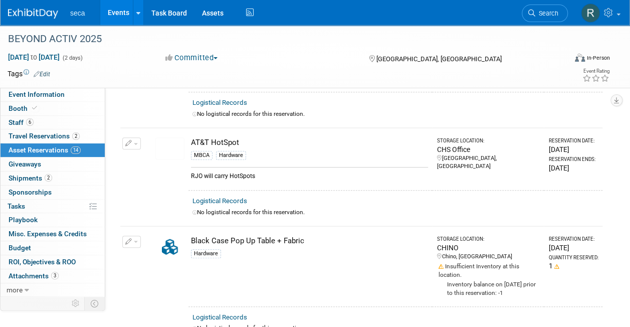
scroll to position [0, 0]
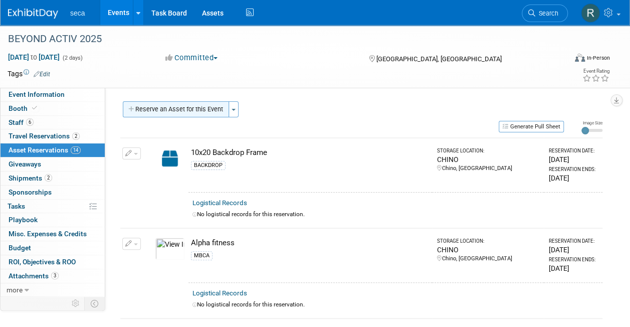
click at [159, 111] on button "Reserve an Asset for this Event" at bounding box center [176, 109] width 106 height 16
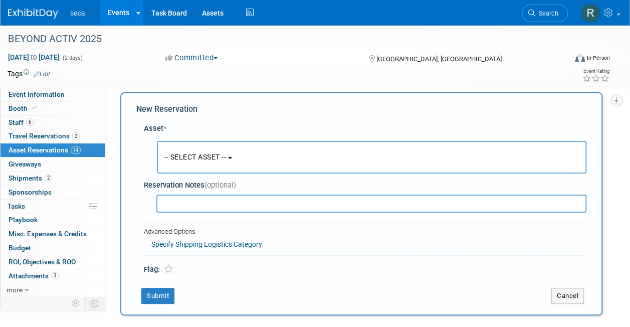
scroll to position [10, 0]
click at [187, 154] on span "-- SELECT ASSET --" at bounding box center [195, 156] width 62 height 8
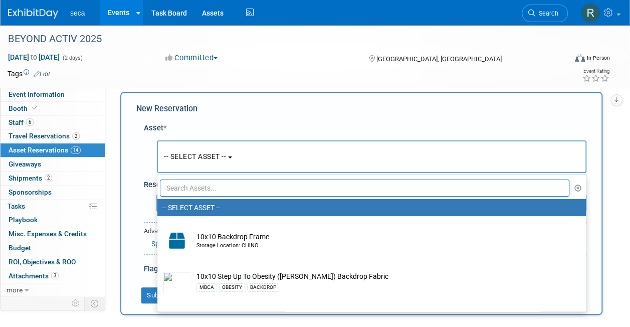
click at [202, 191] on input "text" at bounding box center [365, 187] width 410 height 17
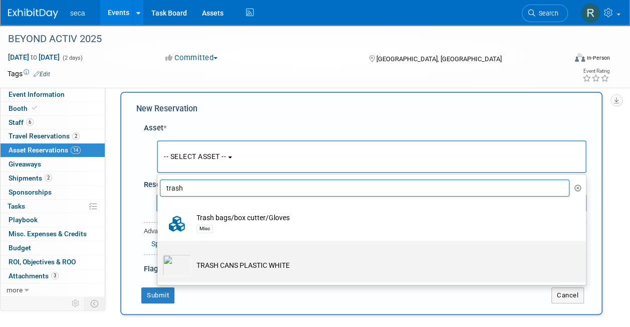
type input "trash"
click at [221, 263] on td "TRASH CANS PLASTIC WHITE" at bounding box center [378, 265] width 374 height 22
click at [159, 253] on input "TRASH CANS PLASTIC WHITE" at bounding box center [155, 249] width 7 height 7
select select "10727400"
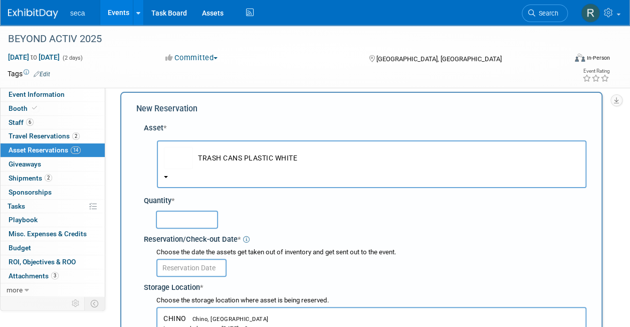
click at [192, 226] on input "text" at bounding box center [187, 220] width 62 height 18
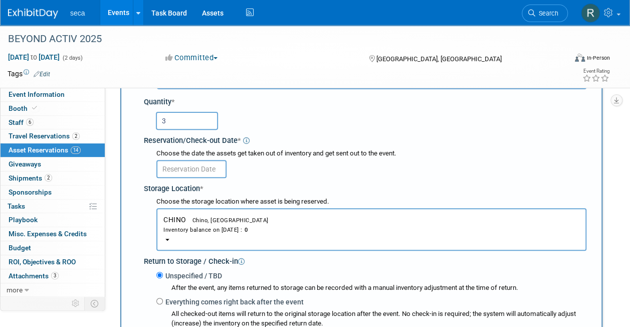
scroll to position [110, 0]
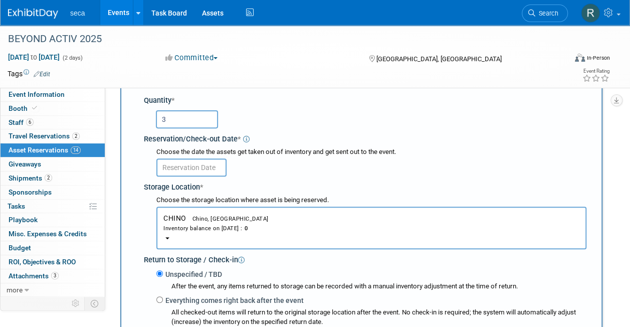
type input "3"
click at [188, 162] on input "text" at bounding box center [191, 167] width 70 height 18
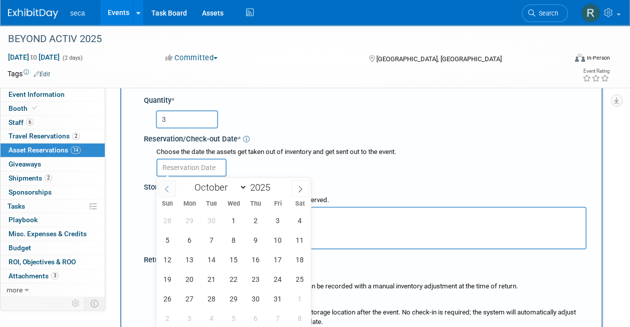
click at [165, 186] on icon at bounding box center [166, 188] width 7 height 7
select select "8"
click at [234, 281] on span "24" at bounding box center [234, 279] width 20 height 20
type input "[DATE]"
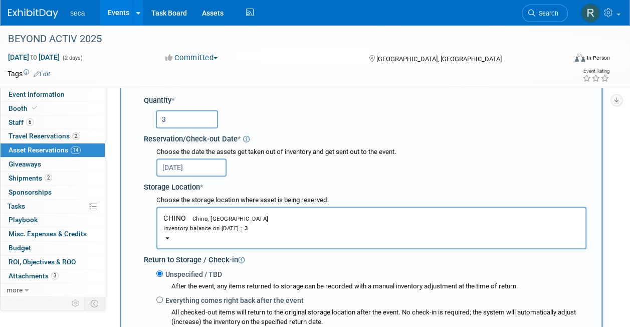
scroll to position [260, 0]
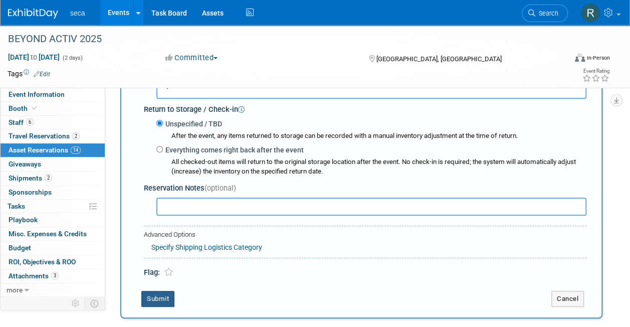
click at [163, 300] on button "Submit" at bounding box center [157, 299] width 33 height 16
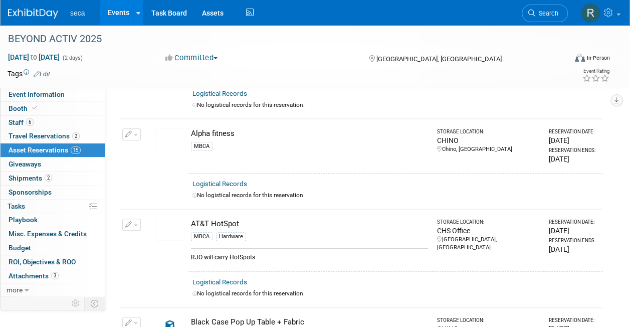
scroll to position [0, 0]
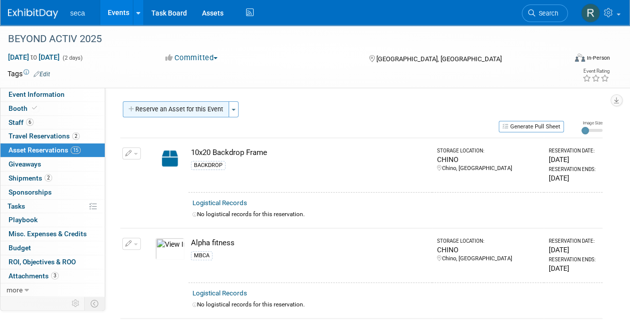
click at [180, 107] on button "Reserve an Asset for this Event" at bounding box center [176, 109] width 106 height 16
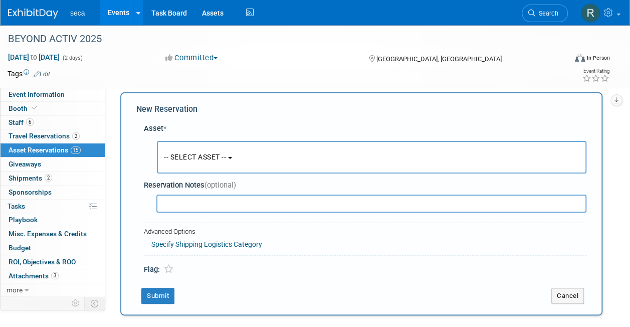
scroll to position [10, 0]
click at [192, 160] on span "-- SELECT ASSET --" at bounding box center [195, 156] width 62 height 8
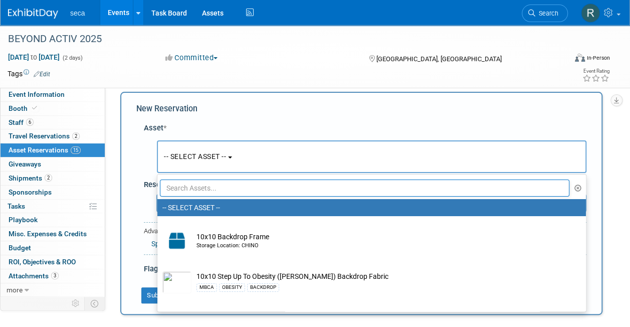
click at [197, 195] on input "text" at bounding box center [365, 187] width 410 height 17
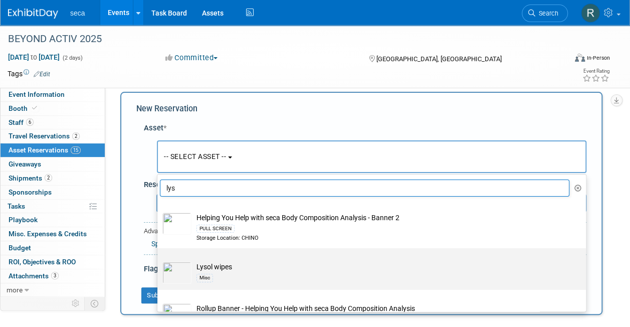
type input "lys"
click at [220, 267] on td "Lysol wipes Misc" at bounding box center [378, 273] width 374 height 22
click at [159, 260] on input "Lysol wipes Misc" at bounding box center [155, 257] width 7 height 7
select select "10726846"
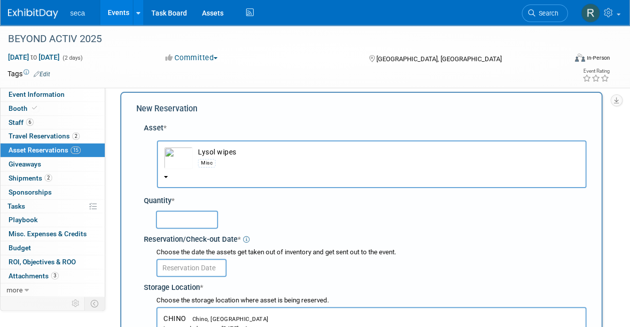
click at [192, 221] on input "text" at bounding box center [187, 220] width 62 height 18
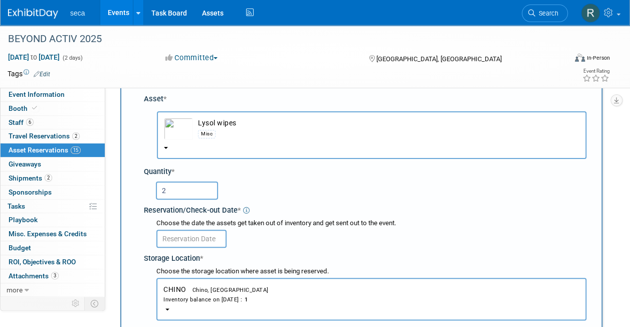
scroll to position [60, 0]
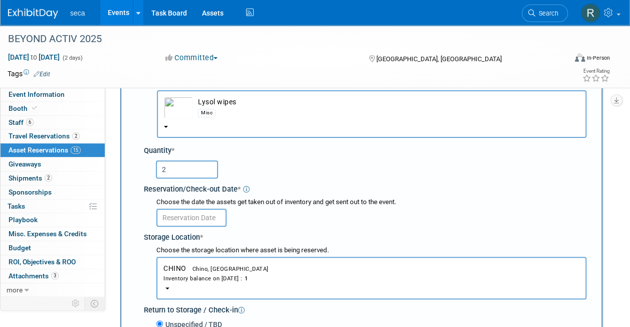
type input "2"
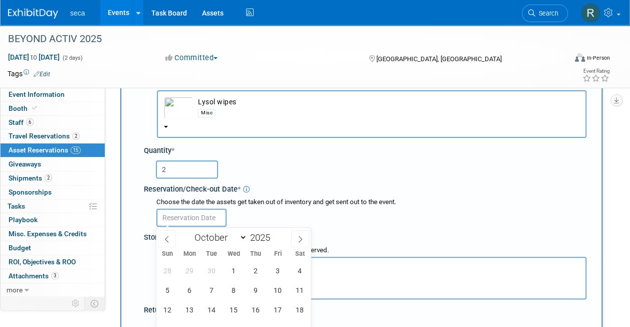
click at [194, 220] on input "text" at bounding box center [191, 218] width 70 height 18
click at [165, 239] on icon at bounding box center [167, 239] width 4 height 7
select select "8"
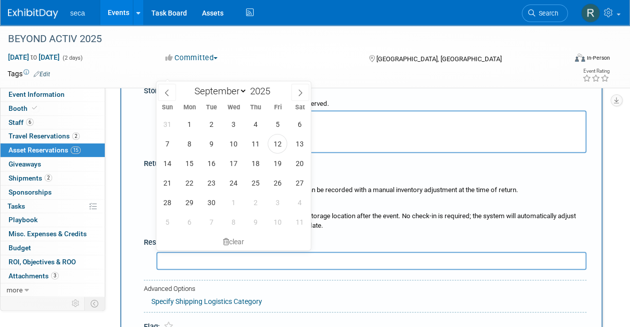
scroll to position [210, 0]
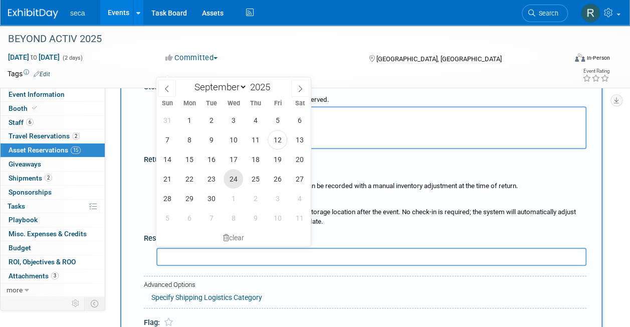
click at [231, 176] on span "24" at bounding box center [234, 179] width 20 height 20
type input "[DATE]"
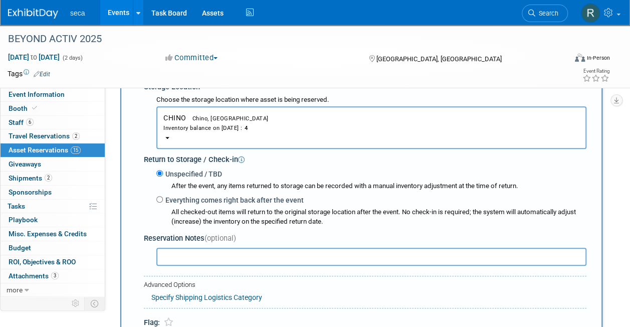
scroll to position [310, 0]
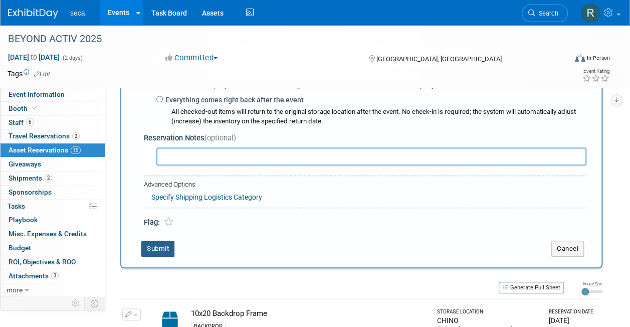
click at [162, 247] on button "Submit" at bounding box center [157, 249] width 33 height 16
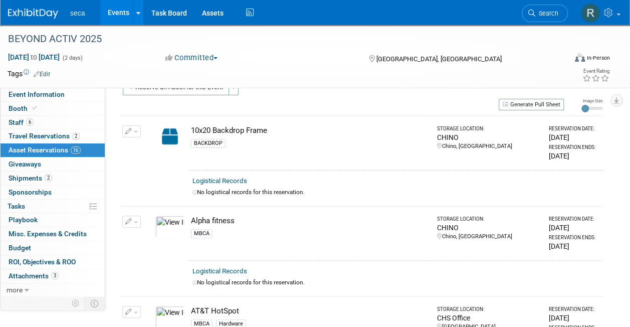
scroll to position [0, 0]
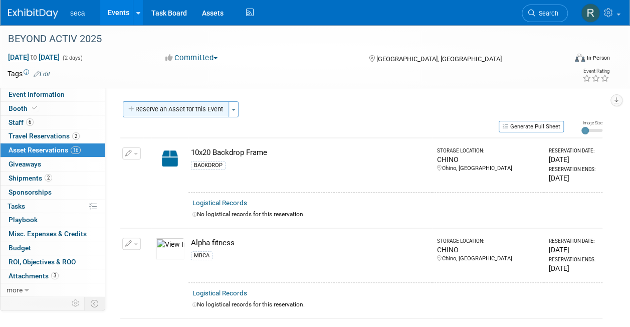
click at [197, 112] on button "Reserve an Asset for this Event" at bounding box center [176, 109] width 106 height 16
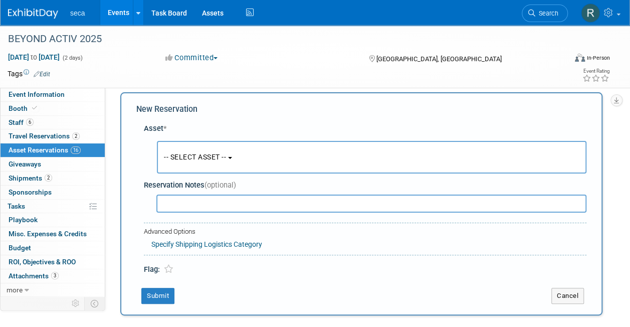
scroll to position [10, 0]
click at [190, 158] on span "-- SELECT ASSET --" at bounding box center [195, 156] width 62 height 8
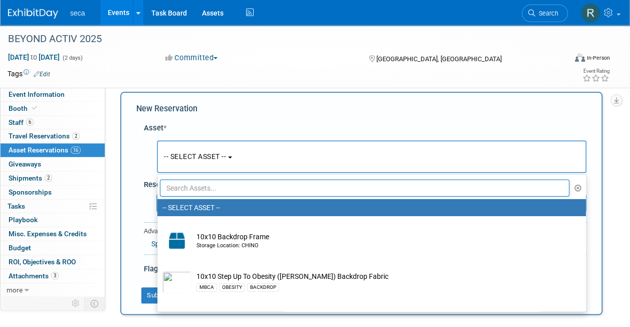
click at [193, 185] on input "text" at bounding box center [365, 187] width 410 height 17
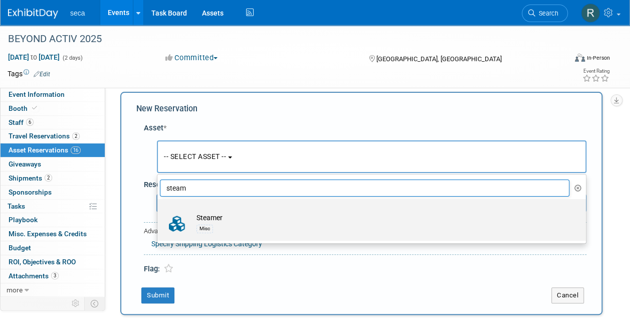
type input "steam"
click at [213, 231] on div "Misc" at bounding box center [204, 229] width 17 height 8
click at [159, 211] on input "Steamer Misc" at bounding box center [155, 208] width 7 height 7
select select "10727720"
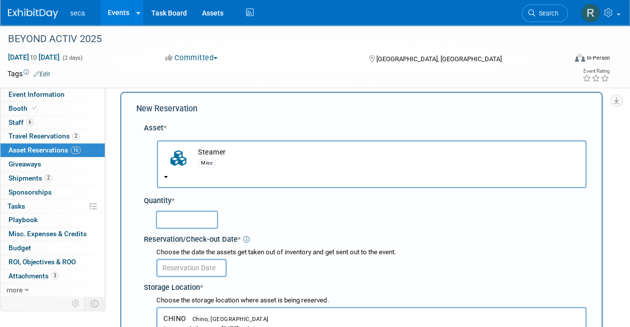
click at [196, 223] on input "text" at bounding box center [187, 220] width 62 height 18
type input "1"
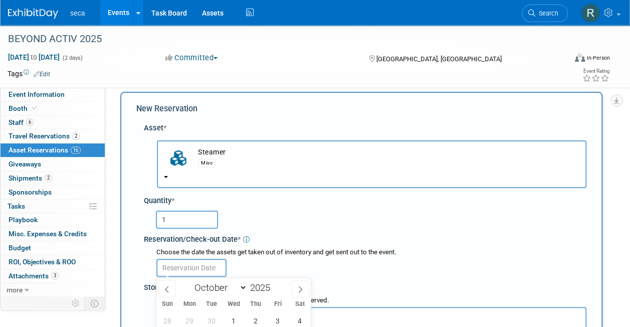
click at [198, 266] on input "text" at bounding box center [191, 268] width 70 height 18
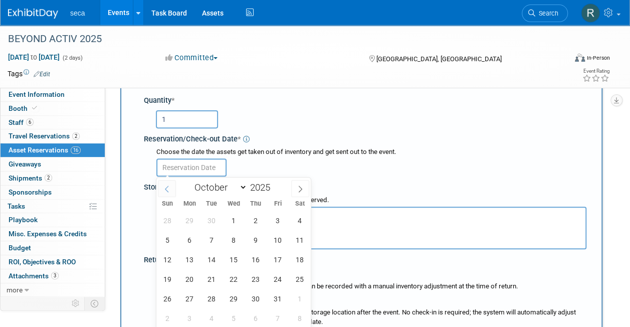
click at [163, 180] on span at bounding box center [167, 188] width 18 height 17
select select "8"
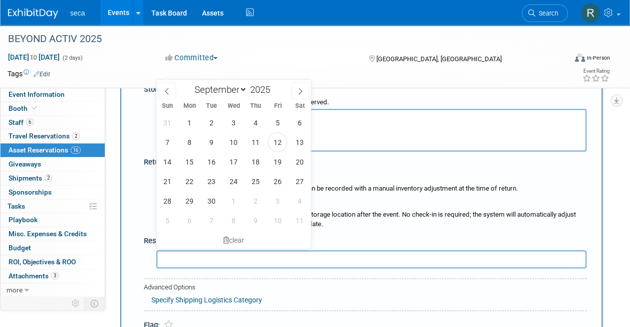
scroll to position [210, 0]
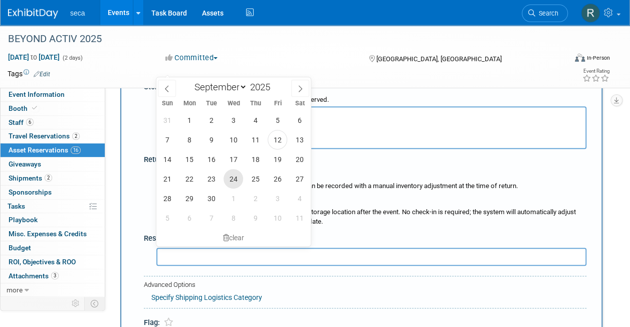
click at [236, 182] on span "24" at bounding box center [234, 179] width 20 height 20
type input "[DATE]"
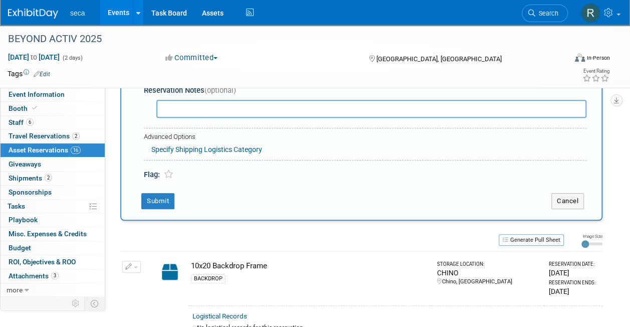
scroll to position [360, 0]
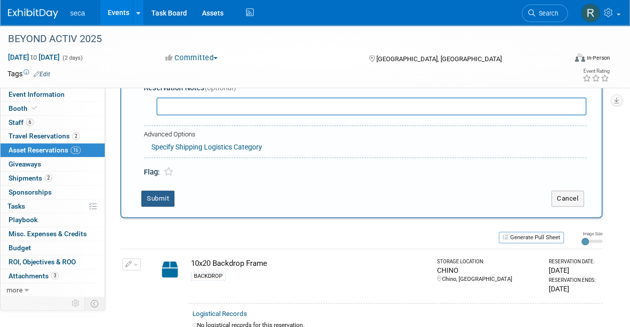
click at [160, 193] on button "Submit" at bounding box center [157, 198] width 33 height 16
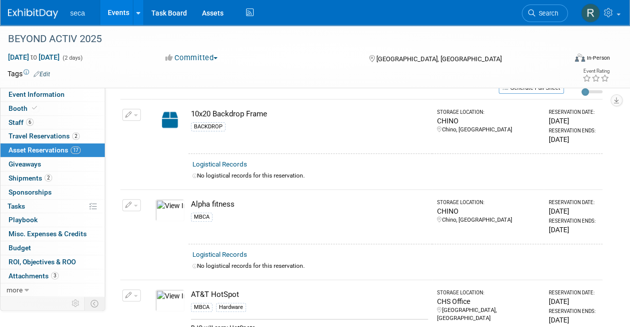
scroll to position [0, 0]
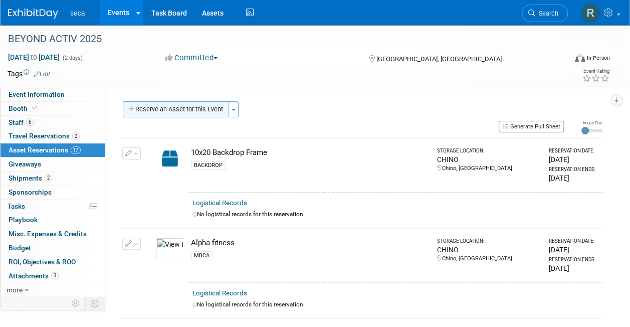
click at [173, 106] on button "Reserve an Asset for this Event" at bounding box center [176, 109] width 106 height 16
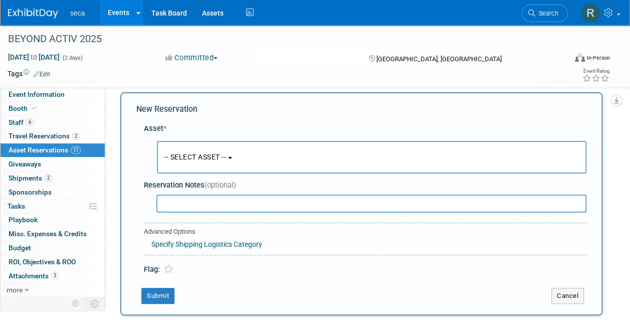
scroll to position [10, 0]
click at [176, 153] on span "-- SELECT ASSET --" at bounding box center [195, 156] width 62 height 8
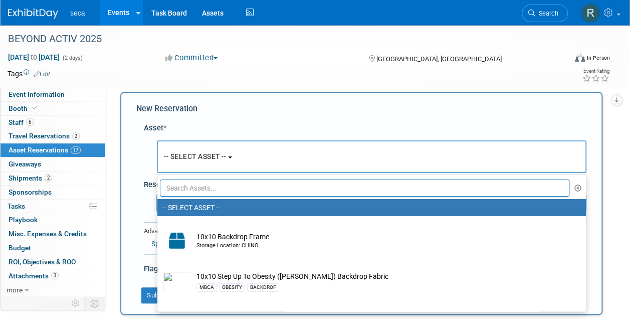
click at [189, 187] on input "text" at bounding box center [365, 187] width 410 height 17
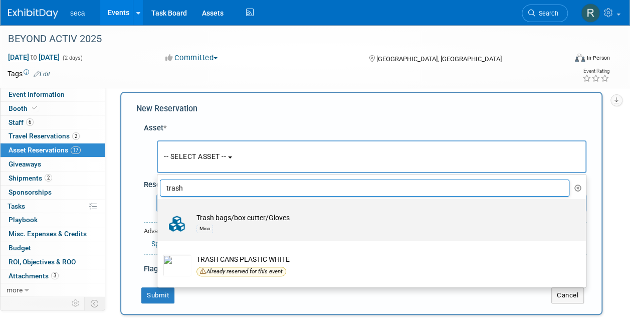
type input "trash"
click at [221, 228] on div "Misc" at bounding box center [380, 229] width 369 height 12
click at [159, 211] on input "Trash bags/box cutter/Gloves Misc" at bounding box center [155, 208] width 7 height 7
select select "10728121"
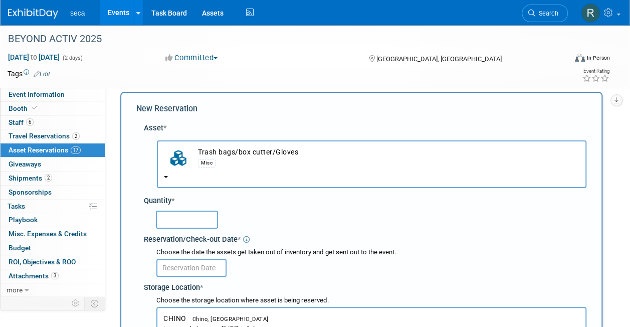
click at [198, 223] on input "text" at bounding box center [187, 220] width 62 height 18
type input "1"
click at [199, 262] on input "text" at bounding box center [191, 268] width 70 height 18
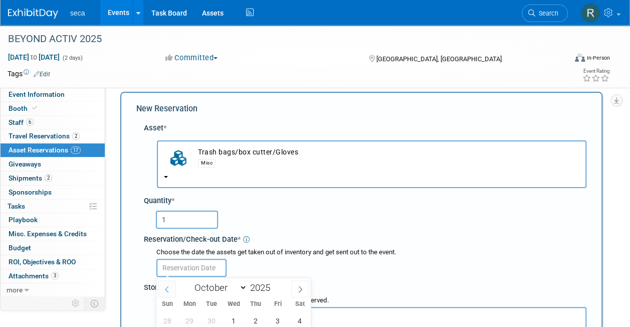
click at [163, 283] on span at bounding box center [167, 288] width 18 height 17
select select "8"
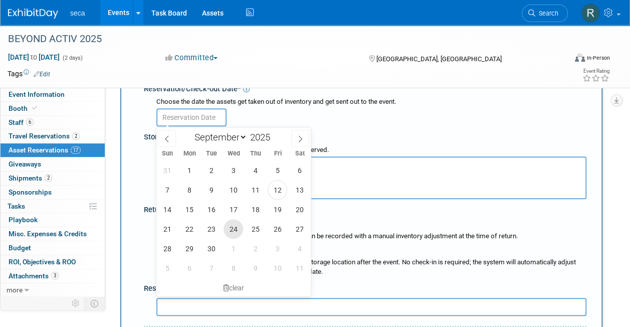
click at [234, 228] on span "24" at bounding box center [234, 229] width 20 height 20
type input "[DATE]"
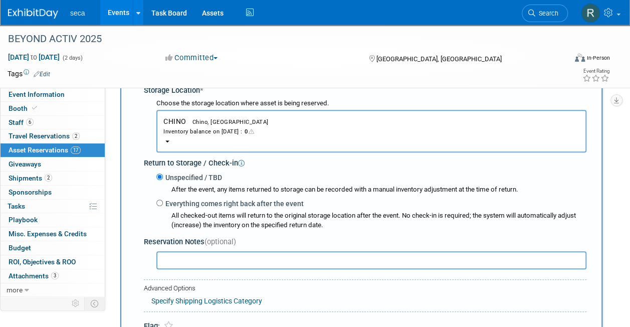
scroll to position [261, 0]
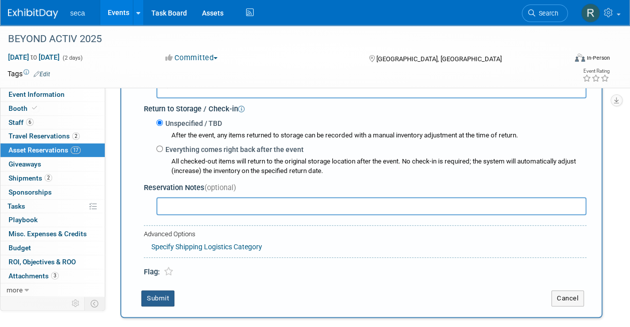
click at [150, 292] on button "Submit" at bounding box center [157, 298] width 33 height 16
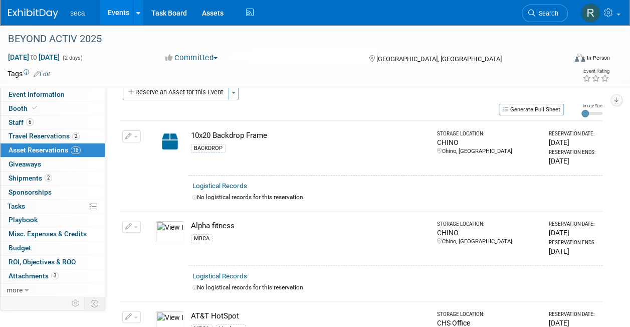
scroll to position [0, 0]
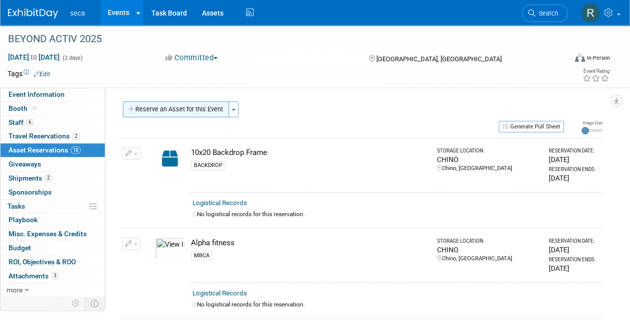
click at [190, 108] on button "Reserve an Asset for this Event" at bounding box center [176, 109] width 106 height 16
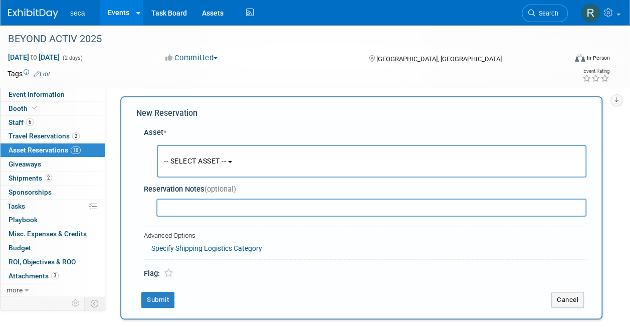
scroll to position [10, 0]
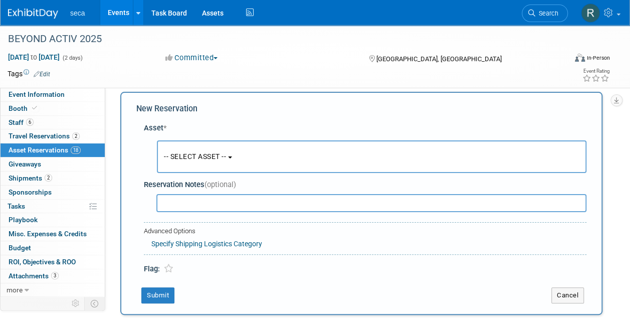
click at [189, 154] on span "-- SELECT ASSET --" at bounding box center [195, 156] width 62 height 8
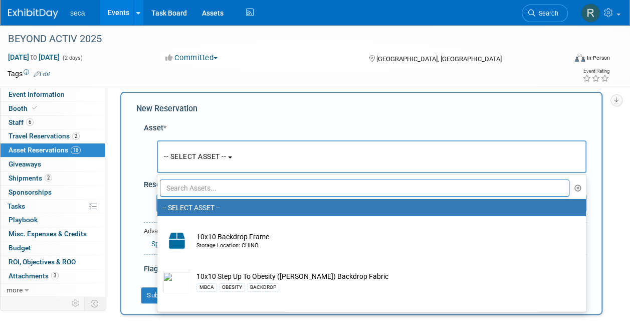
click at [199, 184] on input "text" at bounding box center [365, 187] width 410 height 17
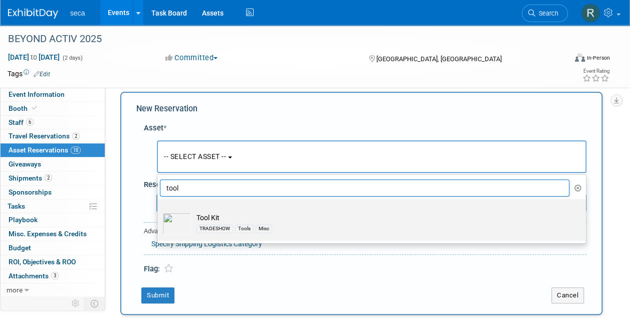
type input "tool"
click at [211, 223] on div "TRADESHOW Tools Misc" at bounding box center [380, 229] width 369 height 12
click at [159, 211] on input "Tool Kit TRADESHOW Tools Misc" at bounding box center [155, 208] width 7 height 7
select select "10727120"
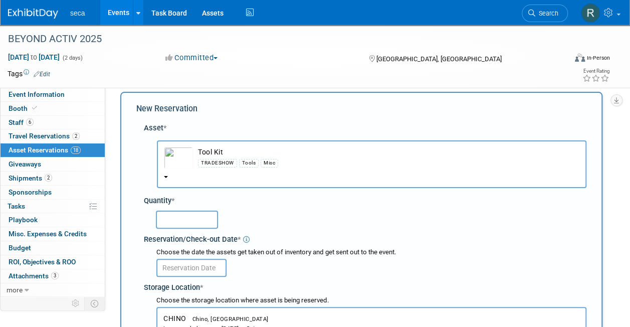
click at [165, 219] on input "text" at bounding box center [187, 220] width 62 height 18
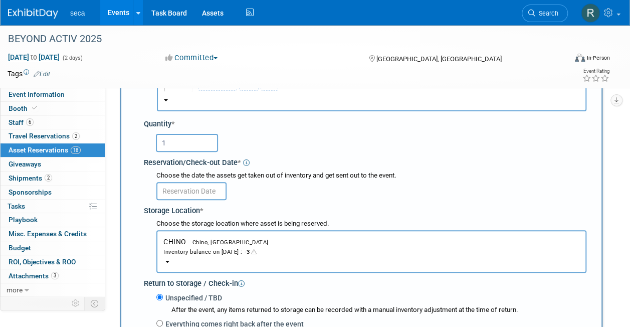
scroll to position [110, 0]
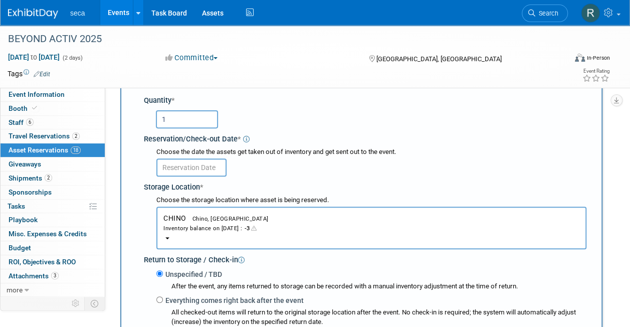
type input "1"
click at [187, 165] on input "text" at bounding box center [191, 167] width 70 height 18
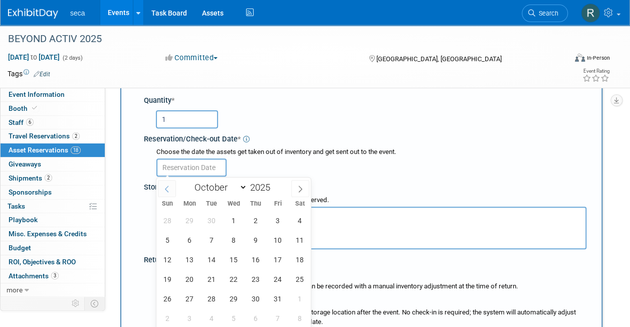
click at [166, 192] on span at bounding box center [167, 188] width 18 height 17
select select "8"
click at [236, 276] on span "24" at bounding box center [234, 279] width 20 height 20
type input "[DATE]"
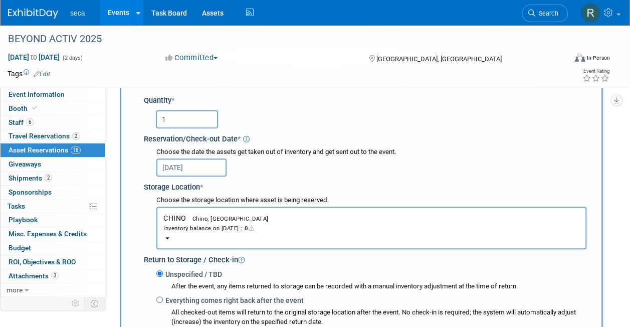
click at [283, 168] on div "[DATE]" at bounding box center [371, 167] width 430 height 20
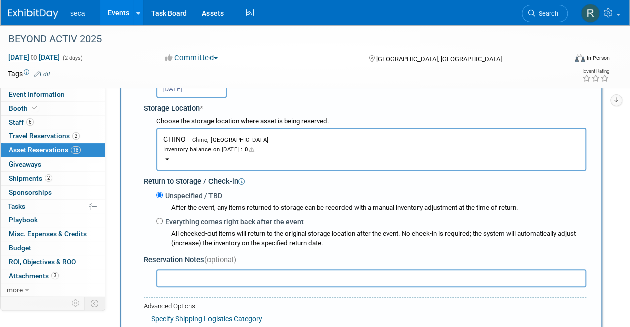
scroll to position [310, 0]
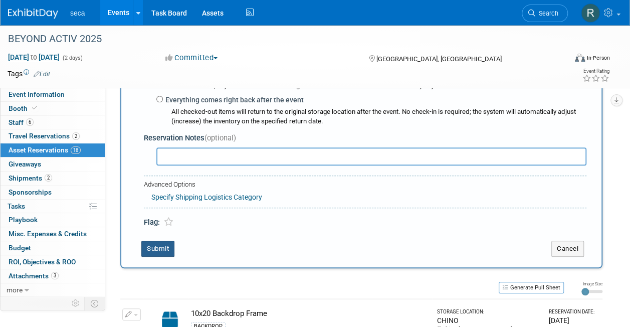
click at [171, 245] on button "Submit" at bounding box center [157, 249] width 33 height 16
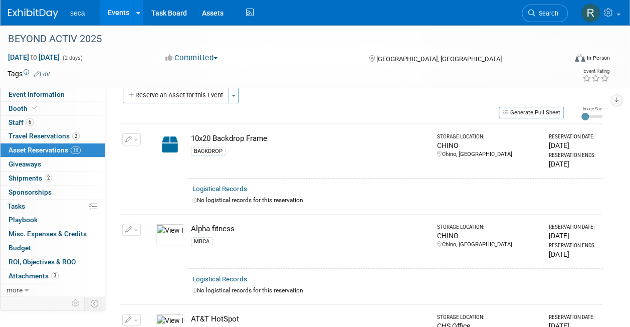
scroll to position [0, 0]
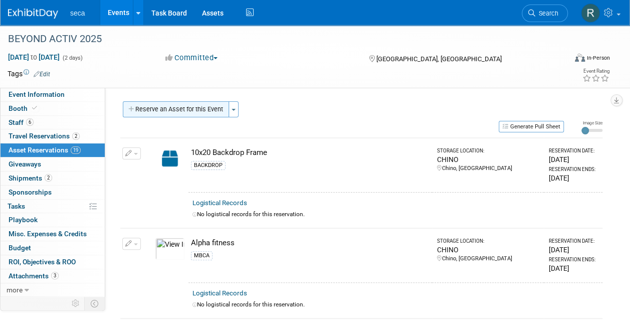
click at [167, 109] on button "Reserve an Asset for this Event" at bounding box center [176, 109] width 106 height 16
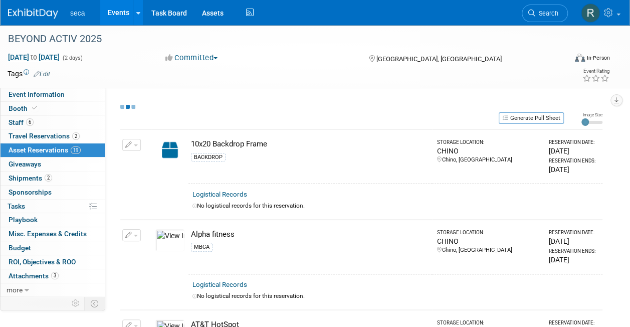
select select "9"
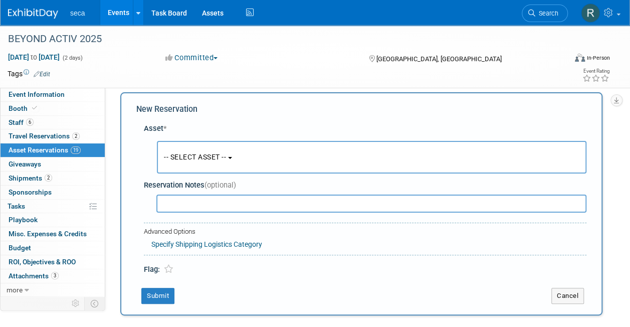
scroll to position [10, 0]
click at [182, 151] on button "-- SELECT ASSET --" at bounding box center [372, 156] width 430 height 33
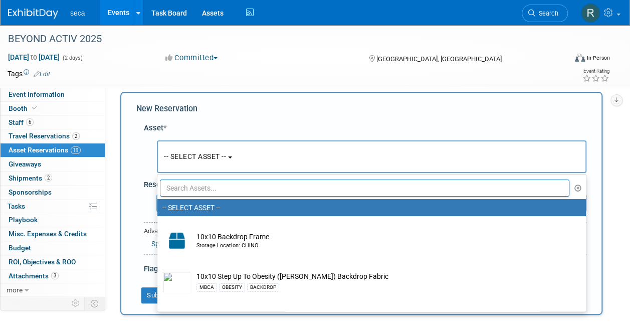
click at [188, 184] on input "text" at bounding box center [365, 187] width 410 height 17
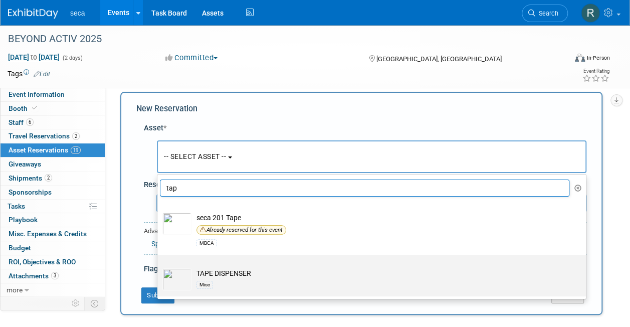
type input "tap"
click at [220, 270] on td "TAPE DISPENSER Misc" at bounding box center [378, 279] width 374 height 22
click at [159, 267] on input "TAPE DISPENSER Misc" at bounding box center [155, 263] width 7 height 7
select select "10727406"
select select "9"
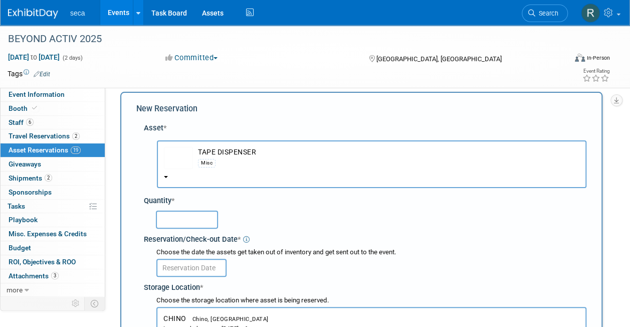
click at [192, 219] on input "text" at bounding box center [187, 220] width 62 height 18
type input "1"
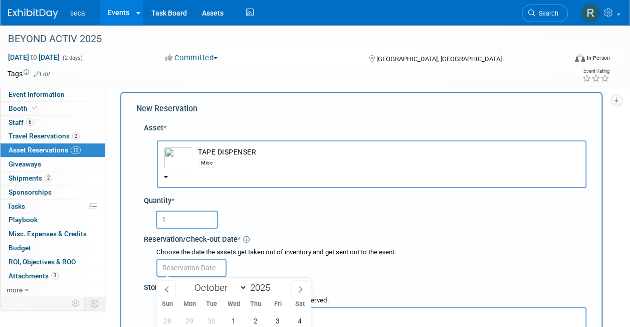
click at [202, 269] on input "text" at bounding box center [191, 268] width 70 height 18
click at [164, 290] on icon at bounding box center [166, 289] width 7 height 7
select select "8"
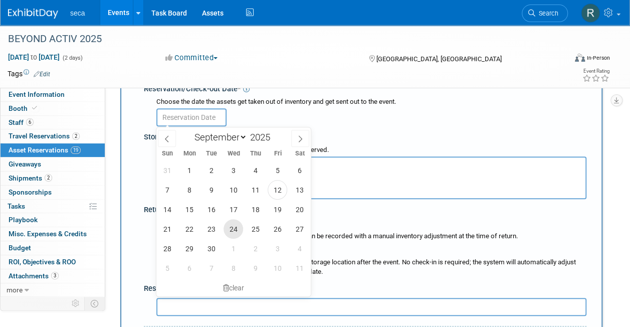
click at [235, 228] on span "24" at bounding box center [234, 229] width 20 height 20
type input "[DATE]"
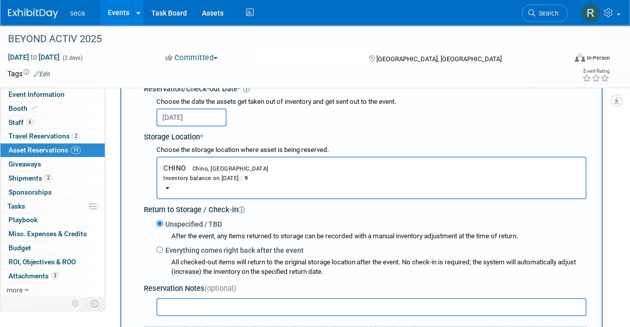
click at [357, 125] on div "[DATE]" at bounding box center [371, 117] width 430 height 20
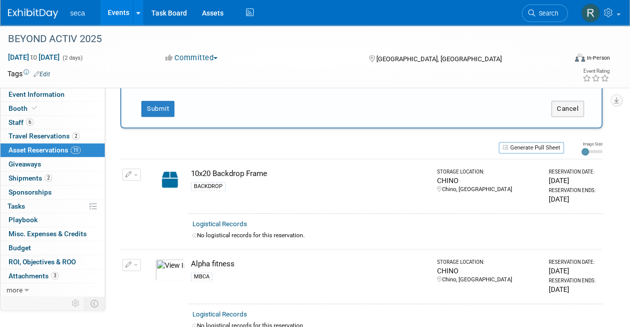
scroll to position [360, 0]
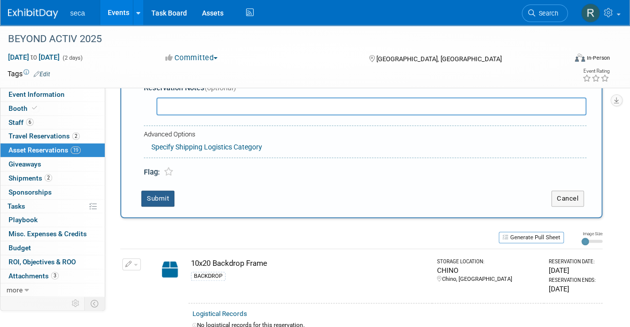
click at [150, 195] on button "Submit" at bounding box center [157, 198] width 33 height 16
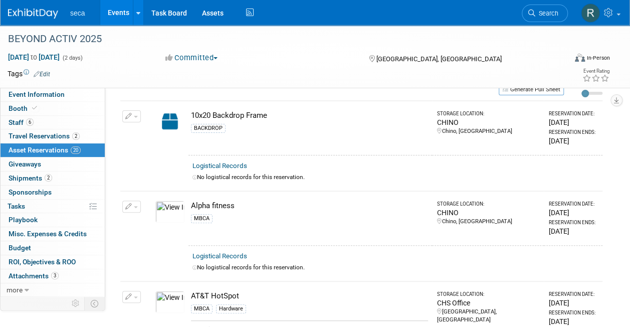
scroll to position [0, 0]
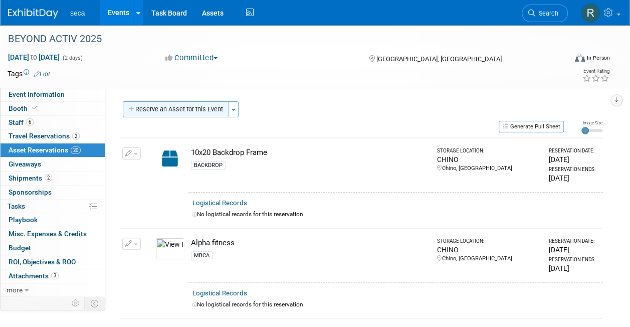
click at [170, 109] on button "Reserve an Asset for this Event" at bounding box center [176, 109] width 106 height 16
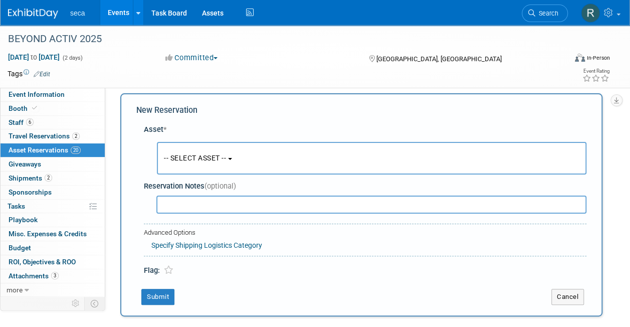
scroll to position [10, 0]
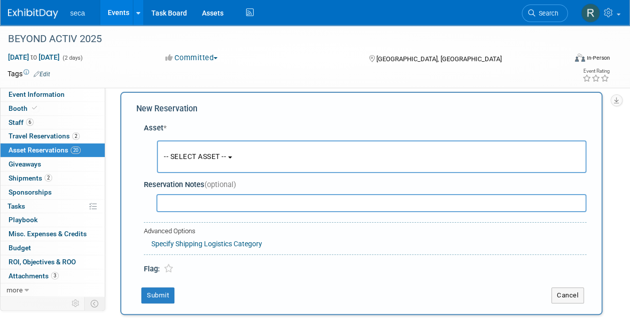
click at [175, 154] on span "-- SELECT ASSET --" at bounding box center [195, 156] width 62 height 8
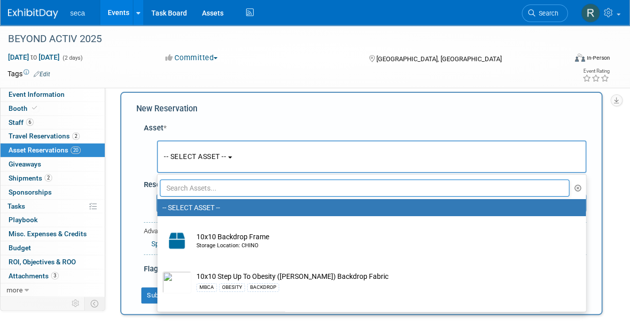
click at [195, 186] on input "text" at bounding box center [365, 187] width 410 height 17
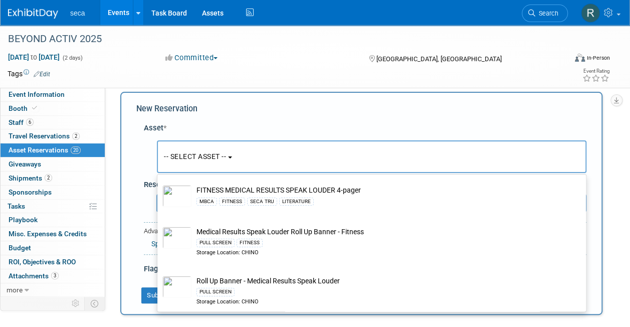
scroll to position [84, 0]
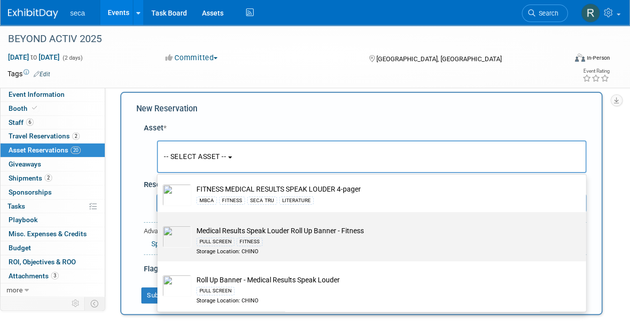
type input "medical results"
click at [298, 241] on div "PULL SCREEN FITNESS" at bounding box center [380, 242] width 369 height 12
click at [159, 224] on input "Medical Results Speak Louder Roll Up Banner - Fitness PULL SCREEN FITNESS Stora…" at bounding box center [155, 221] width 7 height 7
select select "10729198"
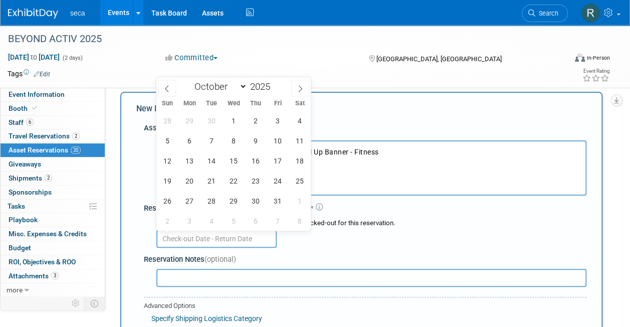
click at [207, 239] on input "text" at bounding box center [216, 239] width 120 height 18
click at [166, 83] on span at bounding box center [167, 88] width 18 height 17
select select "8"
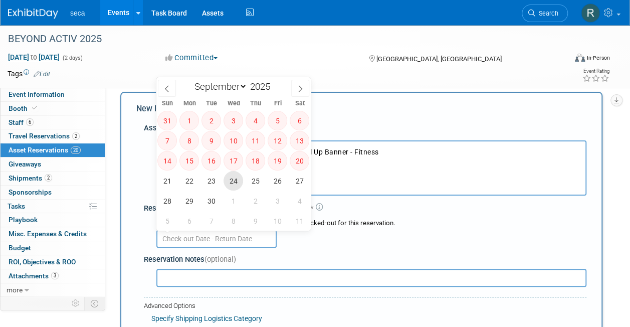
click at [230, 183] on span "24" at bounding box center [234, 181] width 20 height 20
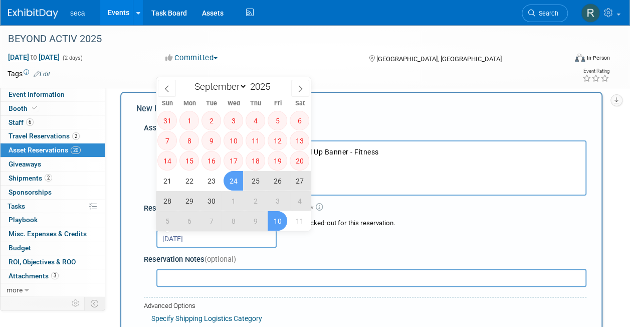
click at [275, 222] on span "10" at bounding box center [278, 221] width 20 height 20
type input "[DATE] to [DATE]"
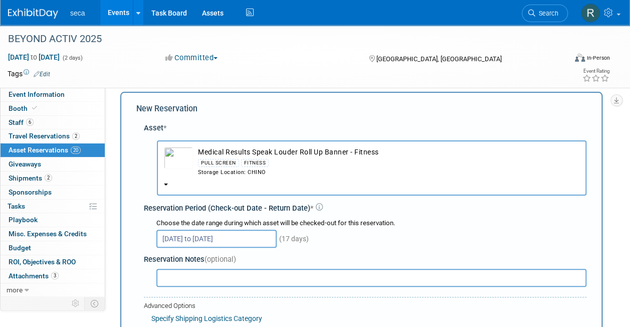
click at [361, 244] on div "Sep 24, 2025 to Oct 10, 2025 (17 days)" at bounding box center [371, 238] width 430 height 20
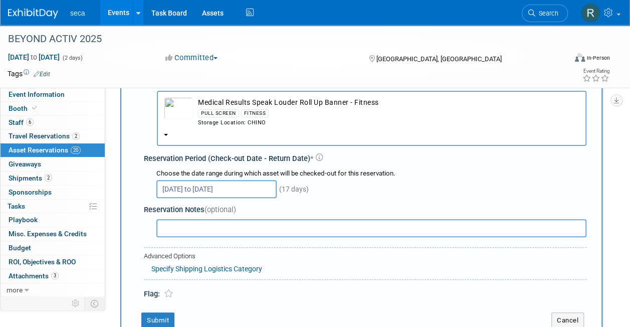
scroll to position [110, 0]
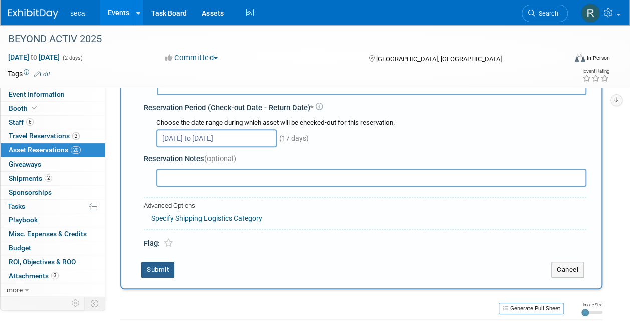
click at [158, 265] on button "Submit" at bounding box center [157, 270] width 33 height 16
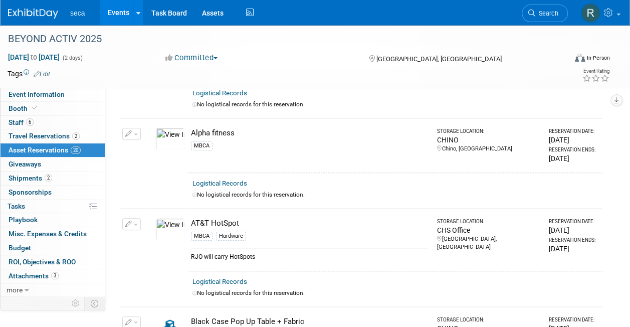
scroll to position [1119, 0]
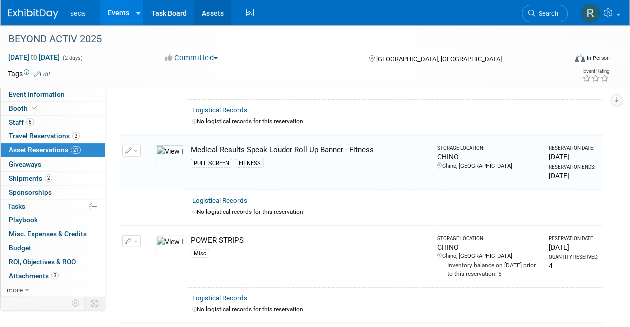
click at [207, 14] on link "Assets" at bounding box center [212, 12] width 37 height 25
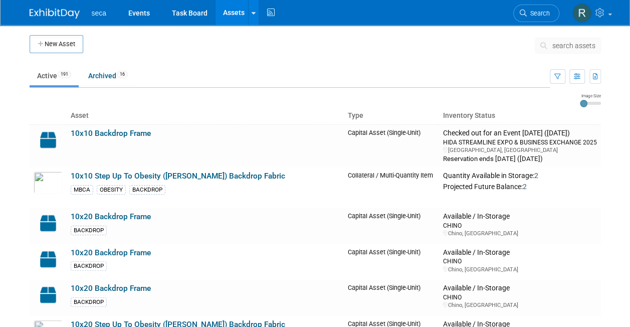
click at [567, 45] on span "search assets" at bounding box center [573, 46] width 43 height 8
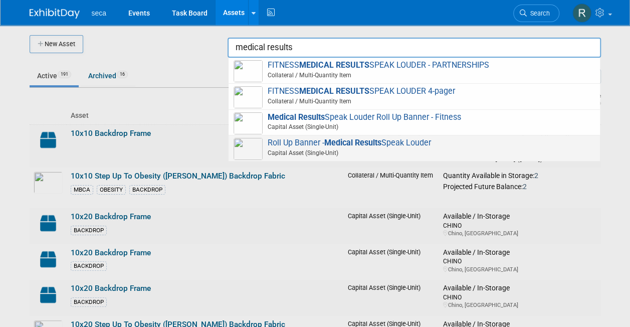
click at [371, 153] on span "Capital Asset (Single-Unit)" at bounding box center [416, 152] width 358 height 9
type input "Roll Up Banner - Medical Results Speak Louder"
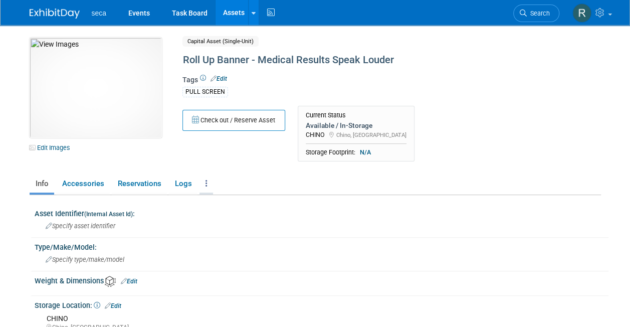
click at [207, 180] on link at bounding box center [206, 184] width 14 height 18
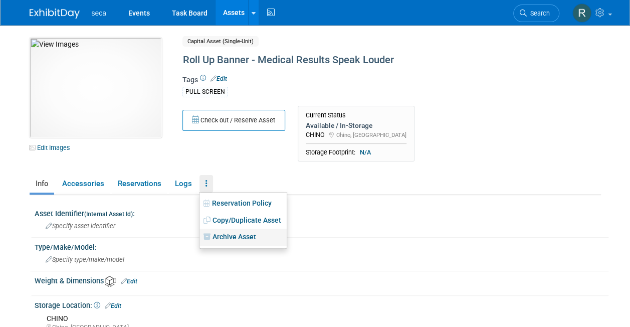
click at [232, 239] on link "Archive Asset" at bounding box center [242, 237] width 87 height 17
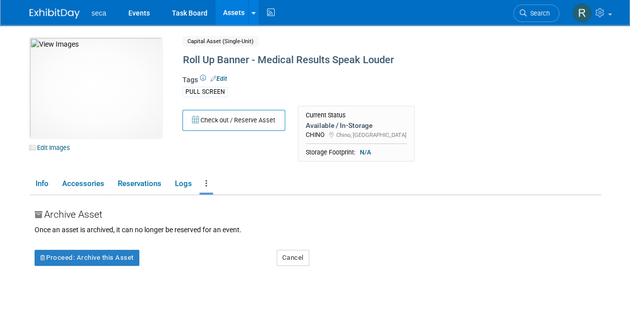
click at [202, 185] on link at bounding box center [206, 184] width 14 height 18
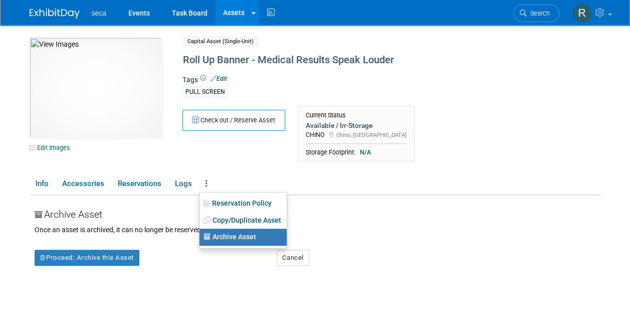
click at [172, 264] on div "Proceed: Archive this Asset" at bounding box center [148, 250] width 242 height 31
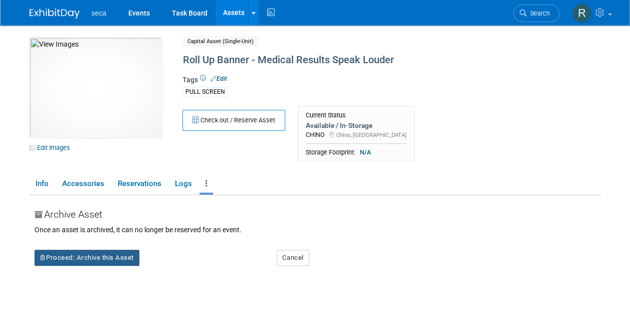
click at [124, 257] on button "Proceed: Archive this Asset" at bounding box center [87, 258] width 105 height 16
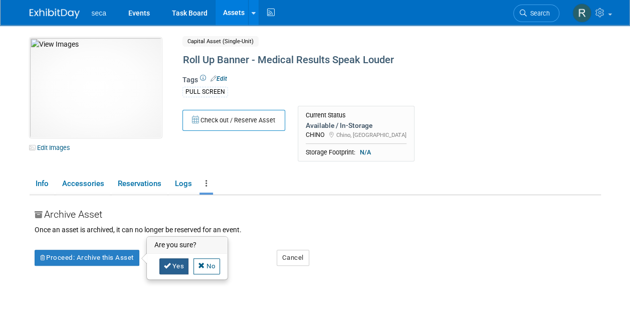
click at [176, 267] on link "Yes" at bounding box center [174, 266] width 30 height 16
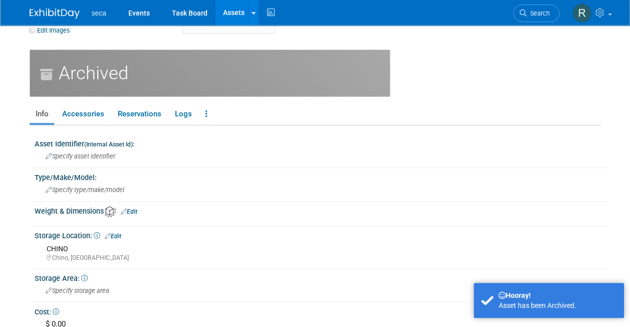
scroll to position [50, 0]
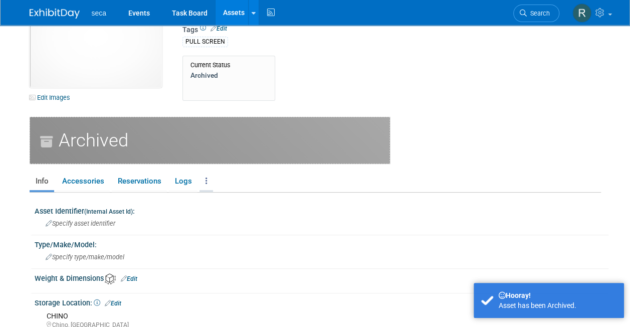
click at [207, 178] on icon at bounding box center [207, 181] width 2 height 8
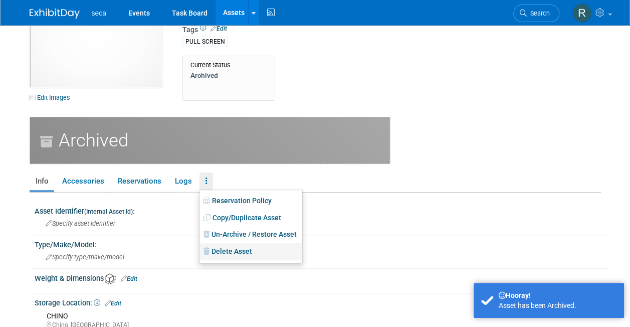
click at [227, 254] on link "Delete Asset" at bounding box center [250, 251] width 103 height 17
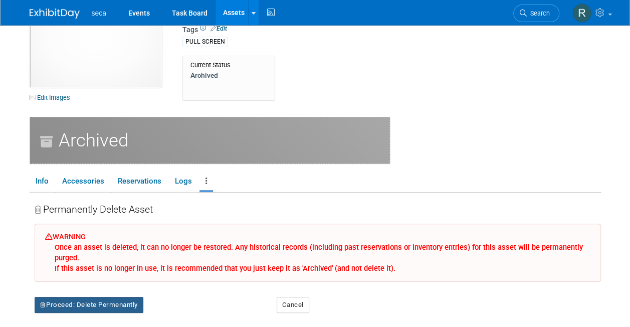
click at [127, 305] on button "Proceed: Delete Permenantly" at bounding box center [89, 305] width 109 height 16
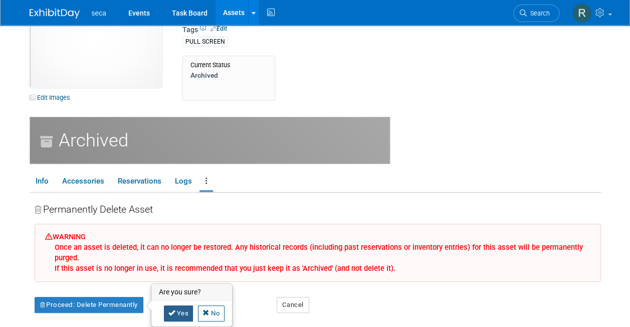
click at [174, 309] on icon at bounding box center [171, 312] width 7 height 7
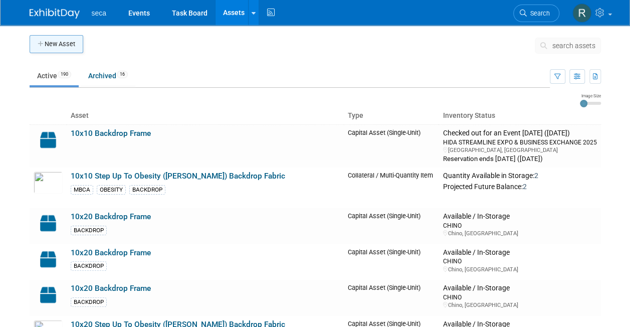
click at [66, 37] on button "New Asset" at bounding box center [57, 44] width 54 height 18
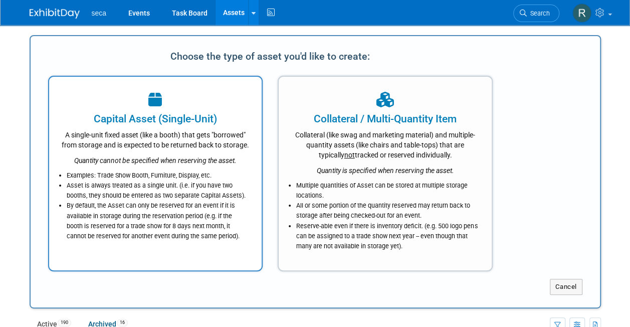
click at [170, 150] on div "A single-unit fixed asset (like a booth) that gets "borrowed" from storage and …" at bounding box center [156, 138] width 188 height 24
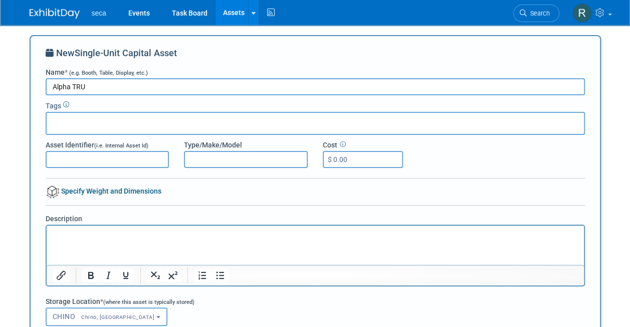
type input "Alpha TRU - Fitness"
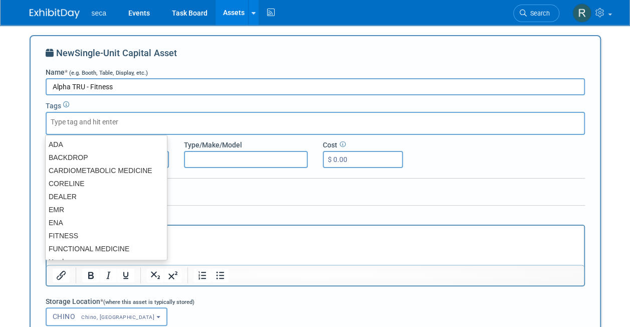
click at [119, 102] on div "Tags" at bounding box center [315, 104] width 539 height 13
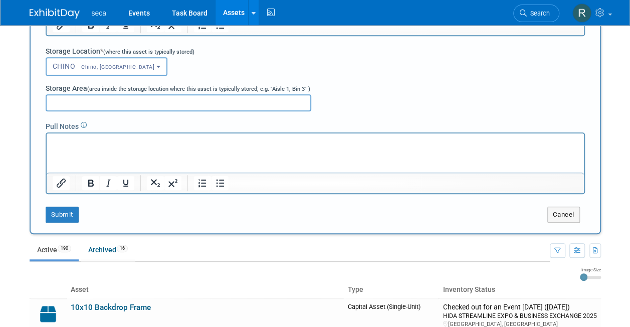
scroll to position [251, 0]
click at [63, 211] on button "Submit" at bounding box center [62, 214] width 33 height 16
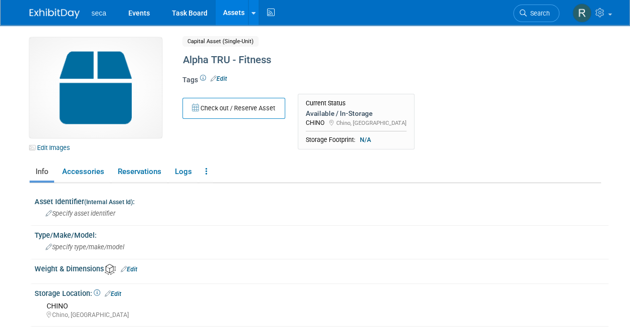
click at [231, 9] on link "Assets" at bounding box center [234, 12] width 37 height 25
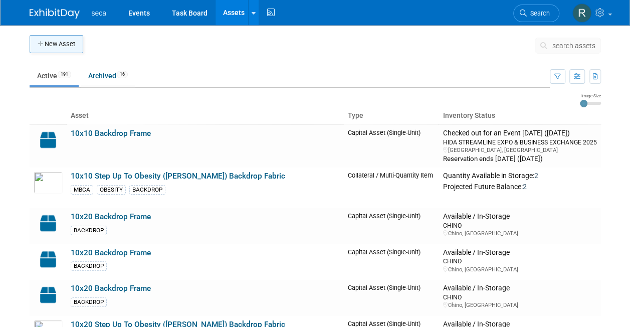
click at [67, 46] on button "New Asset" at bounding box center [57, 44] width 54 height 18
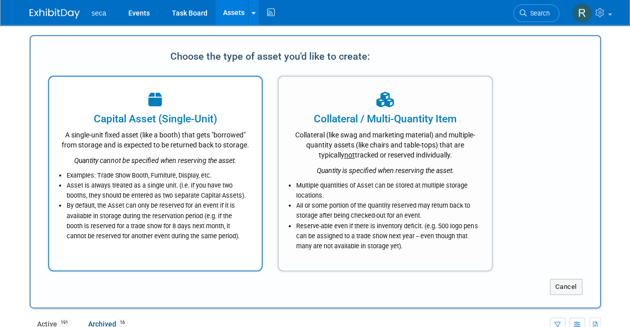
click at [151, 150] on div "A single-unit fixed asset (like a booth) that gets "borrowed" from storage and …" at bounding box center [156, 138] width 188 height 24
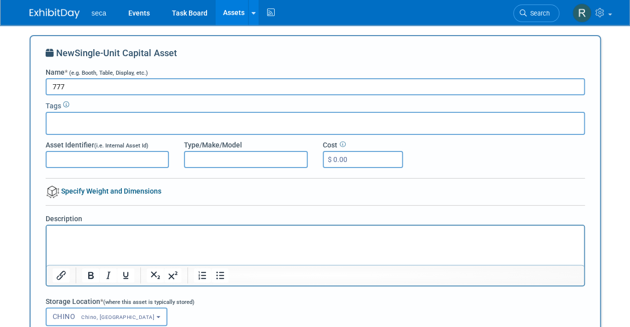
type input "777"
click at [207, 48] on div "New Single-Unit Capital Asset" at bounding box center [315, 57] width 539 height 21
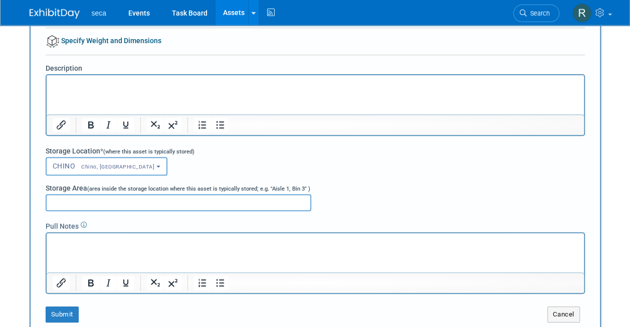
scroll to position [301, 0]
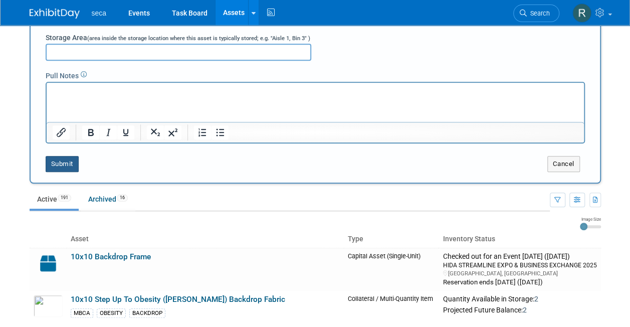
click at [61, 160] on button "Submit" at bounding box center [62, 164] width 33 height 16
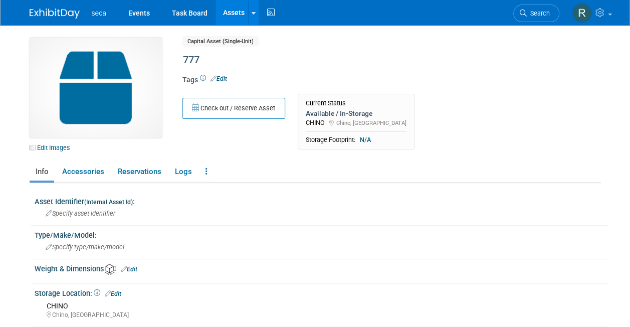
click at [237, 10] on link "Assets" at bounding box center [234, 12] width 37 height 25
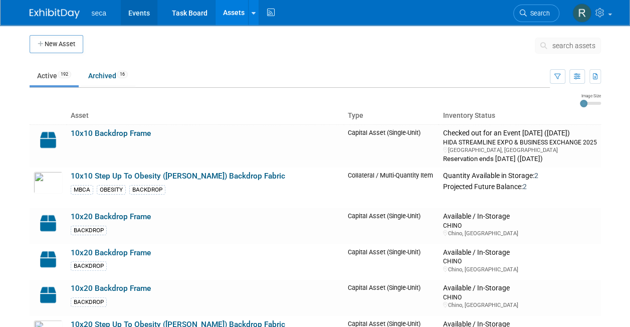
click at [141, 17] on link "Events" at bounding box center [139, 12] width 37 height 25
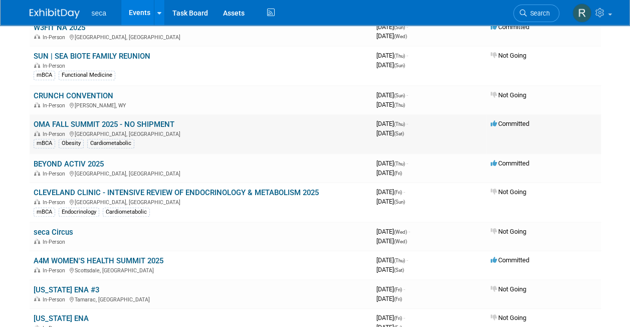
scroll to position [251, 0]
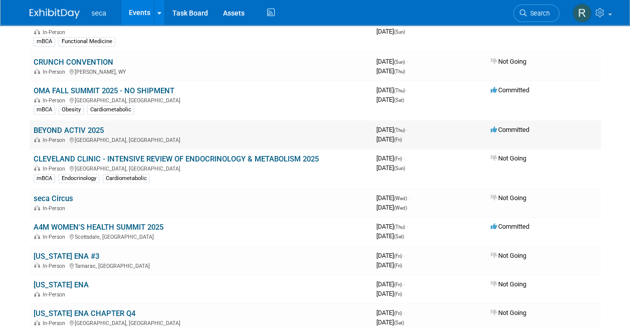
click at [83, 128] on link "BEYOND ACTIV 2025" at bounding box center [69, 130] width 70 height 9
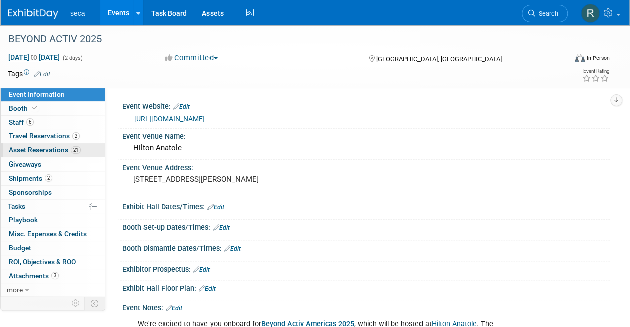
click at [51, 149] on span "Asset Reservations 21" at bounding box center [45, 150] width 72 height 8
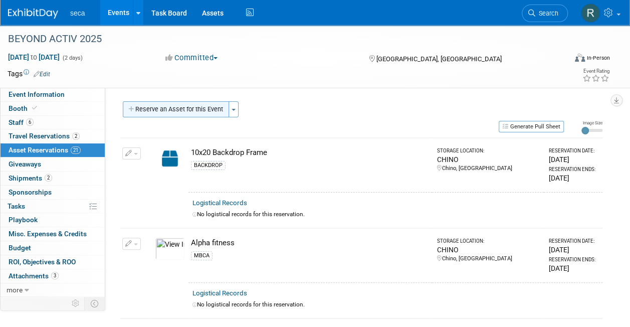
click at [185, 109] on button "Reserve an Asset for this Event" at bounding box center [176, 109] width 106 height 16
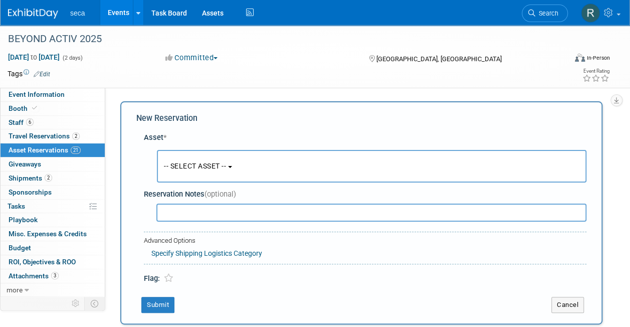
scroll to position [10, 0]
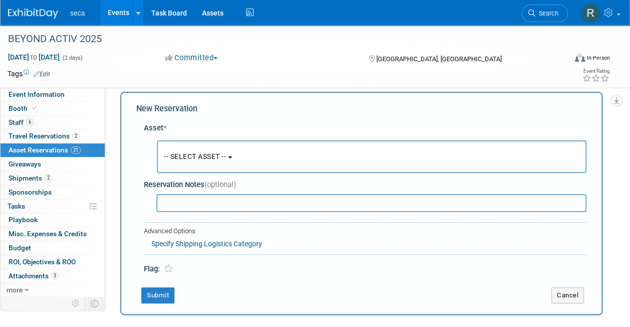
click at [181, 157] on span "-- SELECT ASSET --" at bounding box center [195, 156] width 62 height 8
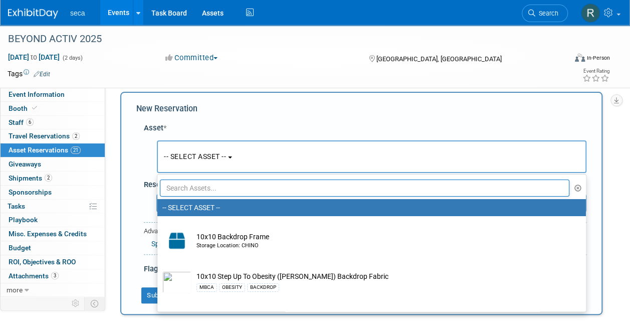
click at [185, 187] on input "text" at bounding box center [365, 187] width 410 height 17
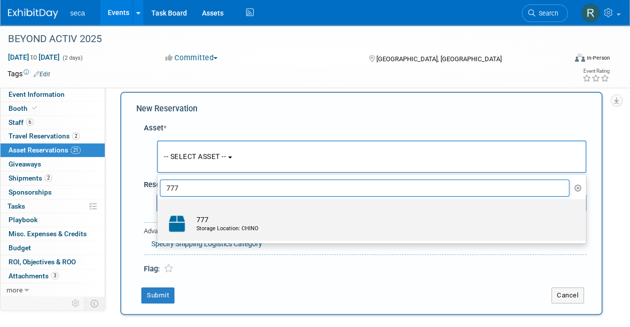
type input "777"
click at [198, 226] on div "Storage Location: CHINO" at bounding box center [380, 229] width 369 height 8
click at [159, 211] on input "777 Storage Location: CHINO" at bounding box center [155, 208] width 7 height 7
select select "10729499"
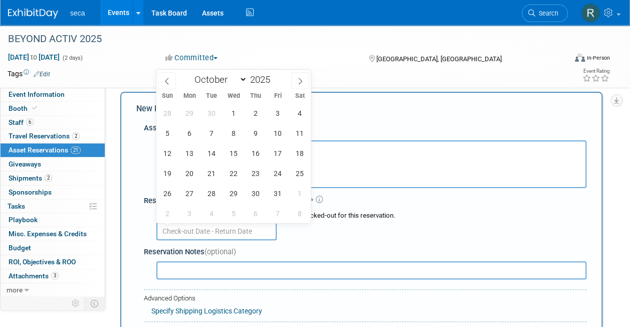
click at [213, 235] on input "text" at bounding box center [216, 231] width 120 height 18
click at [165, 80] on icon at bounding box center [167, 81] width 4 height 7
select select "8"
click at [231, 171] on span "24" at bounding box center [234, 173] width 20 height 20
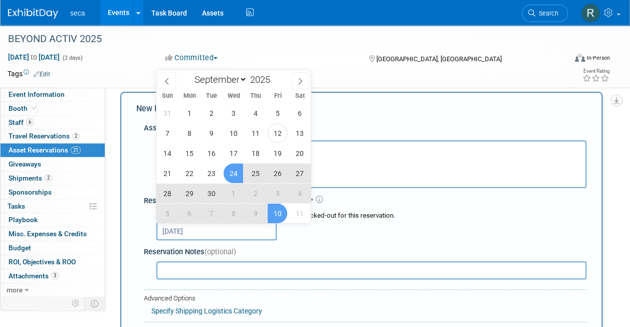
click at [278, 212] on span "10" at bounding box center [278, 214] width 20 height 20
type input "[DATE] to [DATE]"
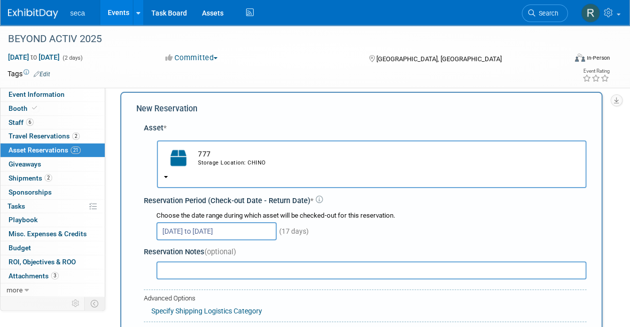
click at [297, 232] on span "(17 days)" at bounding box center [293, 231] width 31 height 8
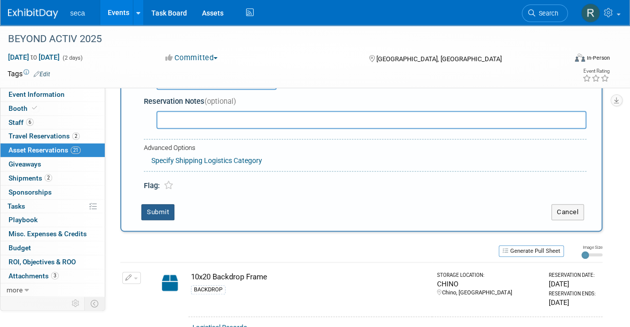
click at [169, 210] on button "Submit" at bounding box center [157, 212] width 33 height 16
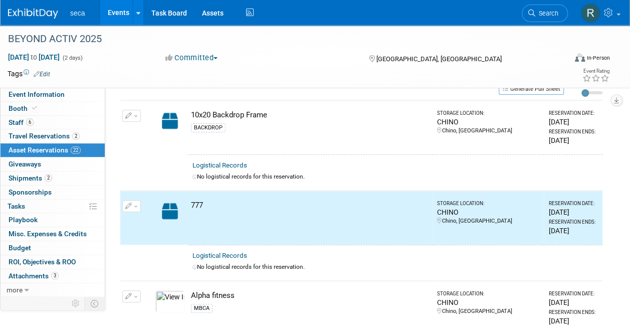
scroll to position [0, 0]
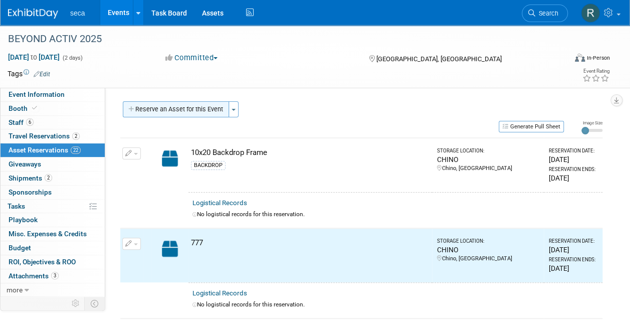
click at [179, 105] on button "Reserve an Asset for this Event" at bounding box center [176, 109] width 106 height 16
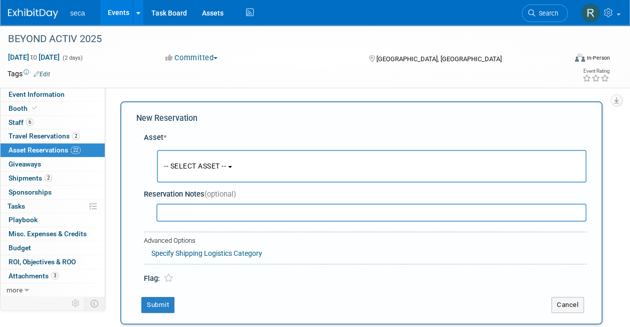
scroll to position [10, 0]
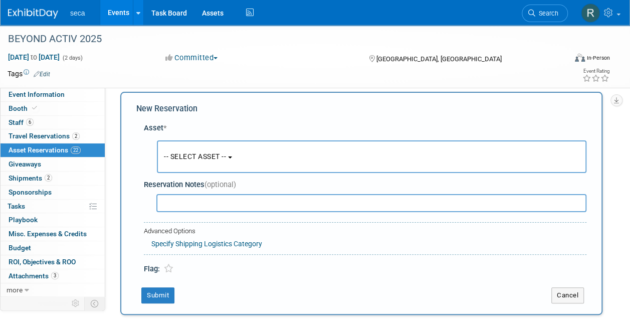
click at [186, 153] on span "-- SELECT ASSET --" at bounding box center [195, 156] width 62 height 8
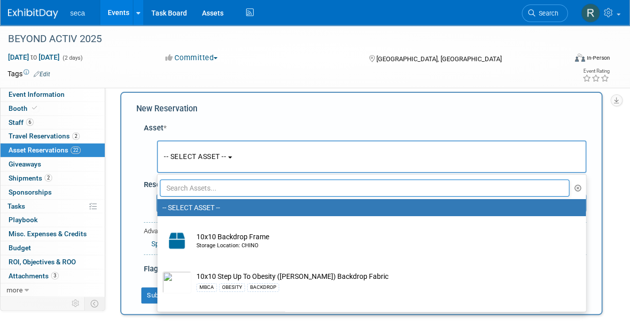
click at [189, 183] on input "text" at bounding box center [365, 187] width 410 height 17
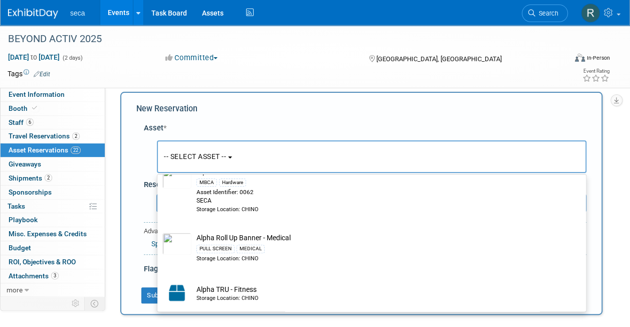
scroll to position [250, 0]
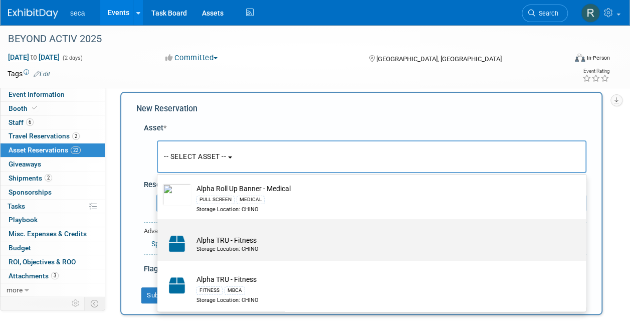
type input "alpha"
click at [255, 231] on label "Alpha TRU - Fitness Storage Location: [GEOGRAPHIC_DATA]" at bounding box center [369, 240] width 414 height 38
click at [159, 231] on input "Alpha TRU - Fitness Storage Location: [GEOGRAPHIC_DATA]" at bounding box center [155, 228] width 7 height 7
select select "10729498"
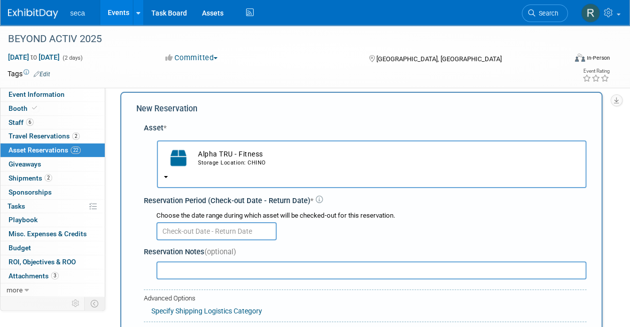
click at [193, 231] on input "text" at bounding box center [216, 231] width 120 height 18
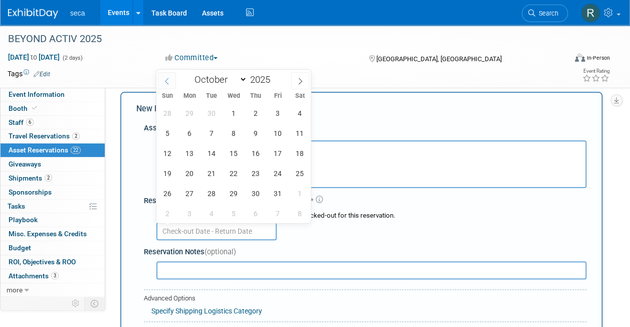
click at [166, 80] on icon at bounding box center [166, 81] width 7 height 7
select select "8"
click at [233, 171] on span "24" at bounding box center [234, 173] width 20 height 20
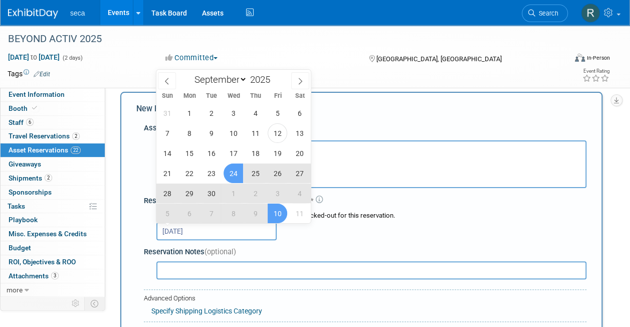
click at [273, 213] on span "10" at bounding box center [278, 214] width 20 height 20
type input "[DATE] to [DATE]"
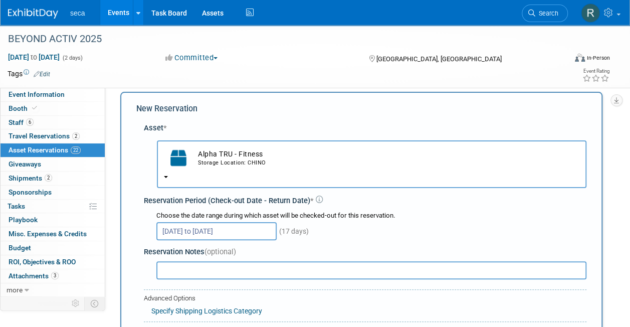
click at [306, 242] on div "Choose the date range during which asset will be checked-out for this reservati…" at bounding box center [367, 225] width 439 height 35
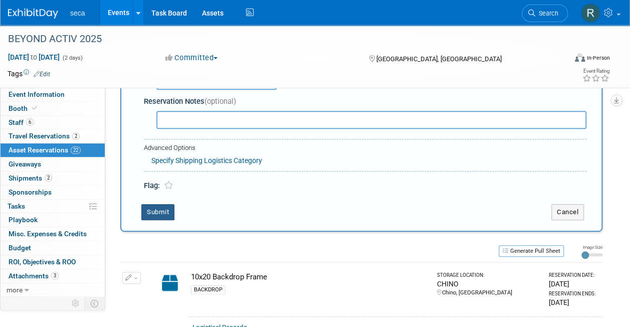
click at [155, 208] on button "Submit" at bounding box center [157, 212] width 33 height 16
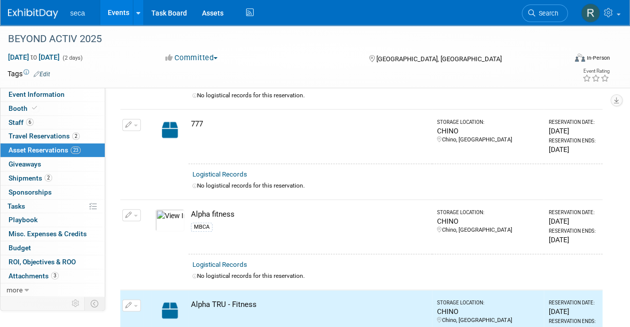
scroll to position [0, 0]
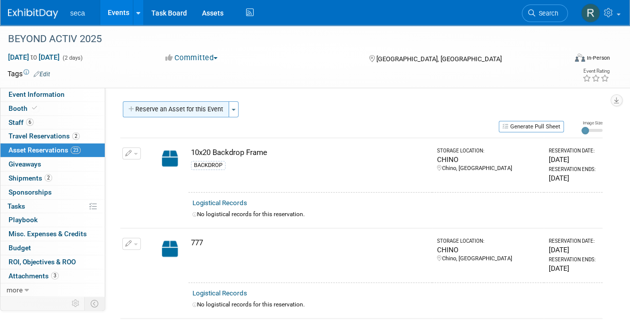
click at [187, 101] on button "Reserve an Asset for this Event" at bounding box center [176, 109] width 106 height 16
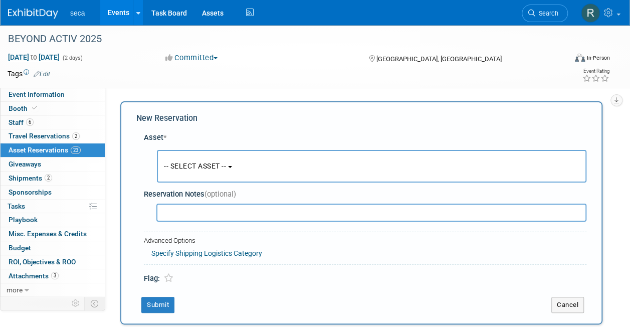
scroll to position [10, 0]
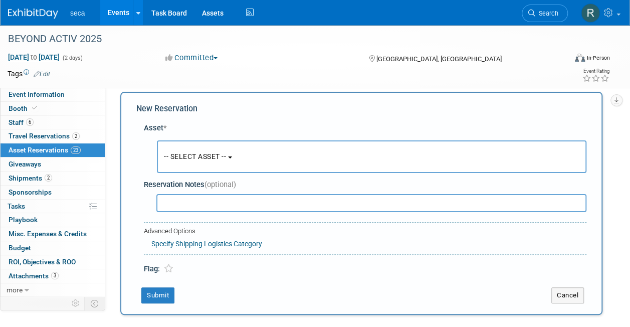
click at [187, 155] on span "-- SELECT ASSET --" at bounding box center [195, 156] width 62 height 8
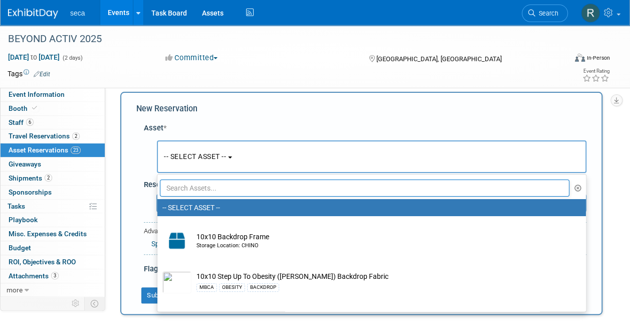
click at [197, 186] on input "text" at bounding box center [365, 187] width 410 height 17
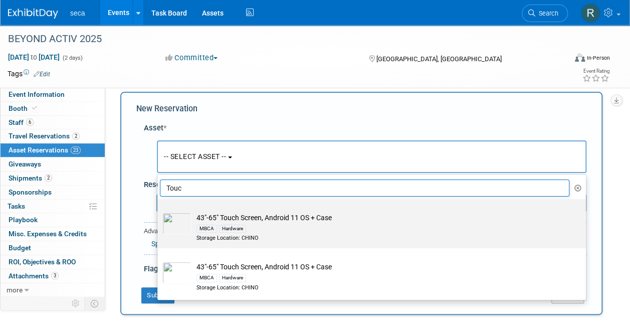
type input "Touc"
click at [256, 209] on label "43"-65" Touch Screen, Android 11 OS + Case MBCA Hardware Storage Location: CHINO" at bounding box center [369, 223] width 414 height 45
click at [159, 209] on input "43"-65" Touch Screen, Android 11 OS + Case MBCA Hardware Storage Location: CHINO" at bounding box center [155, 208] width 7 height 7
radio input "true"
select select "10727569"
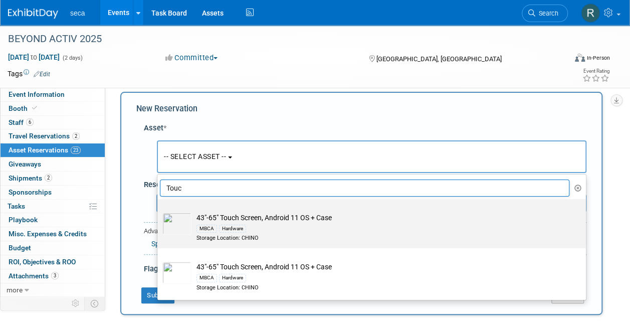
type input "Touc"
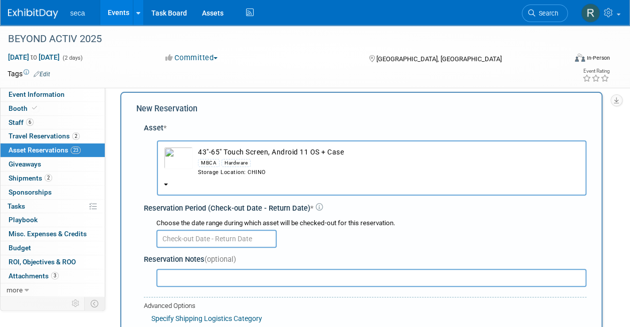
click at [195, 241] on input "text" at bounding box center [216, 239] width 120 height 18
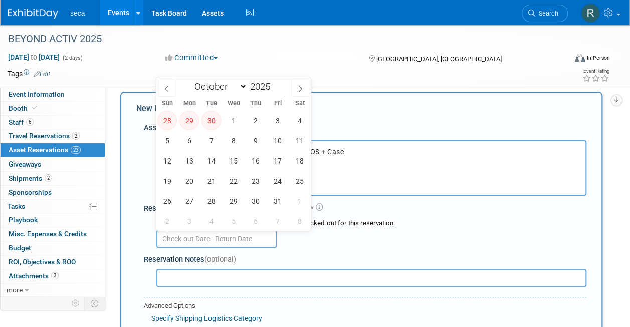
click at [342, 250] on div "Reservation Notes (optional)" at bounding box center [365, 269] width 443 height 39
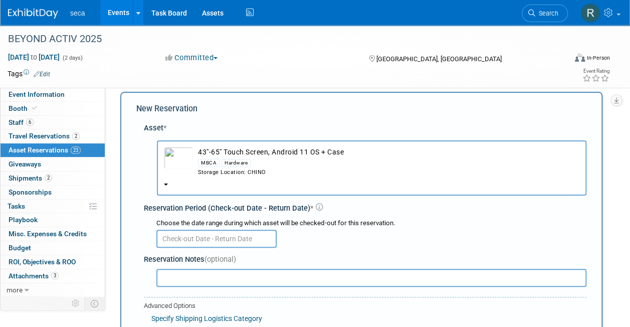
click at [163, 185] on button "43"-65" Touch Screen, Android 11 OS + Case MBCA Hardware Storage Location: CHINO" at bounding box center [372, 167] width 430 height 55
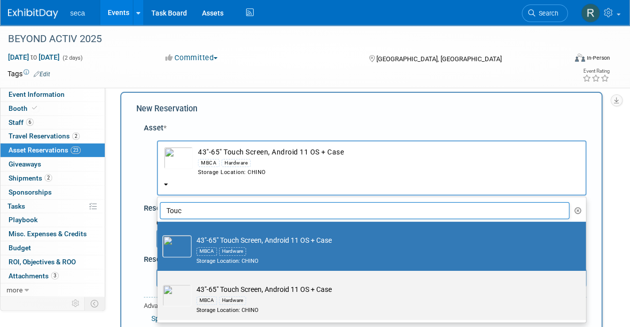
click at [221, 291] on td "43"-65" Touch Screen, Android 11 OS + Case MBCA Hardware Storage Location: CHINO" at bounding box center [378, 299] width 374 height 30
click at [159, 283] on input "43"-65" Touch Screen, Android 11 OS + Case MBCA Hardware Storage Location: CHINO" at bounding box center [155, 279] width 7 height 7
select select "10727568"
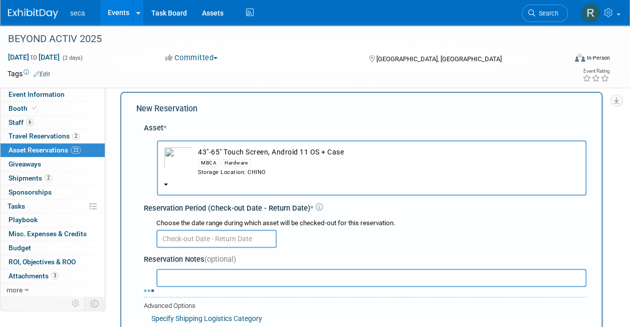
click at [182, 240] on input "text" at bounding box center [216, 239] width 120 height 18
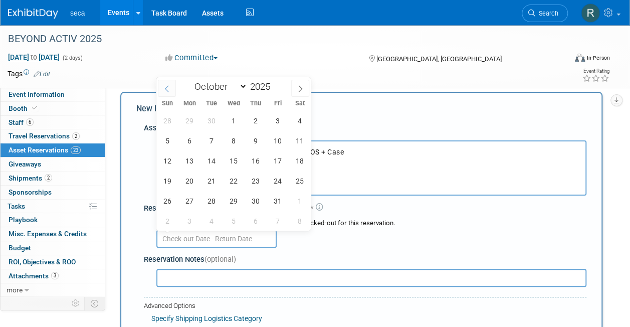
click at [166, 92] on span at bounding box center [167, 88] width 18 height 17
select select "8"
click at [235, 183] on span "24" at bounding box center [234, 181] width 20 height 20
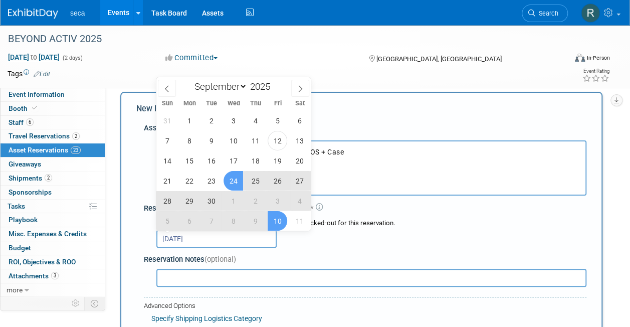
click at [270, 220] on span "10" at bounding box center [278, 221] width 20 height 20
type input "[DATE] to [DATE]"
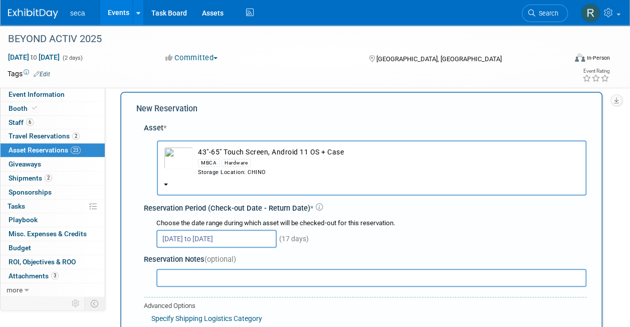
click at [225, 277] on input "text" at bounding box center [371, 278] width 430 height 18
type input "D"
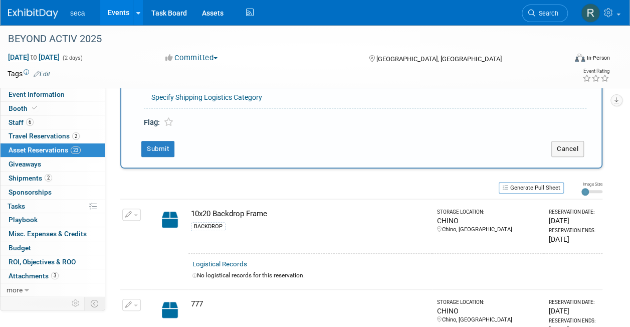
scroll to position [210, 0]
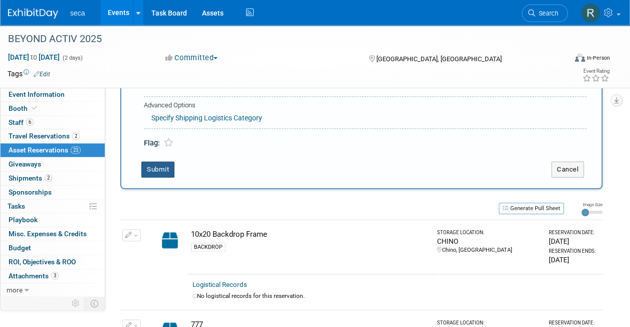
type input "Send the one that is not going to Crunch office in [GEOGRAPHIC_DATA]"
click at [163, 165] on button "Submit" at bounding box center [157, 169] width 33 height 16
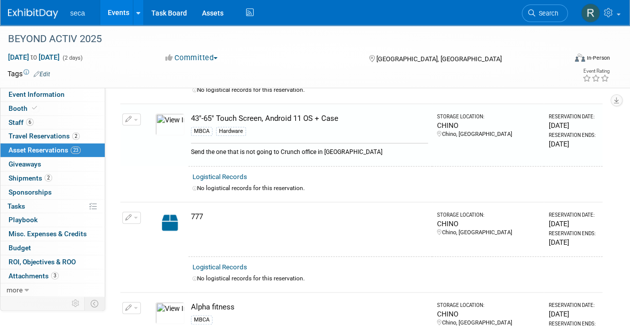
scroll to position [101, 0]
